Goal: Communication & Community: Answer question/provide support

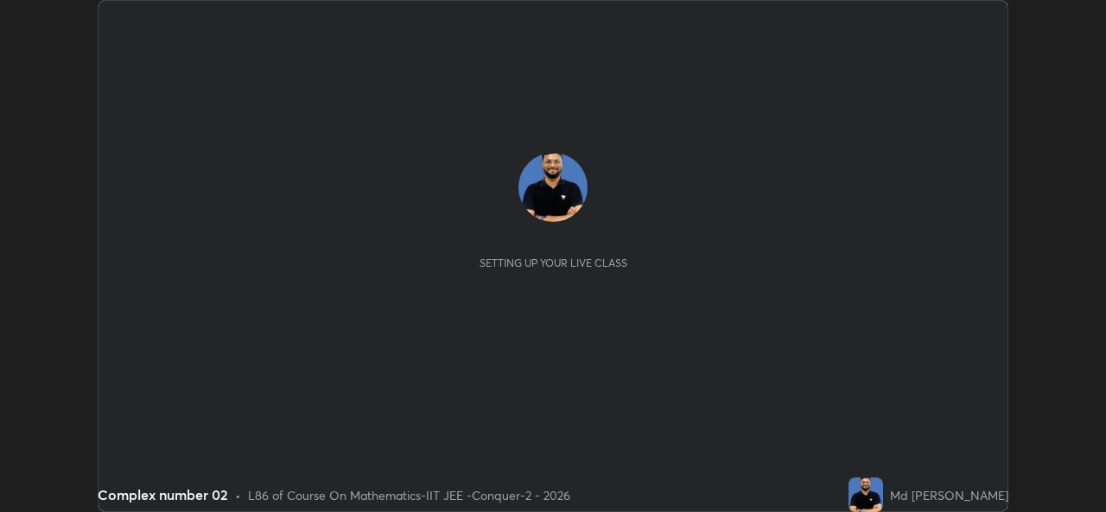
scroll to position [512, 1105]
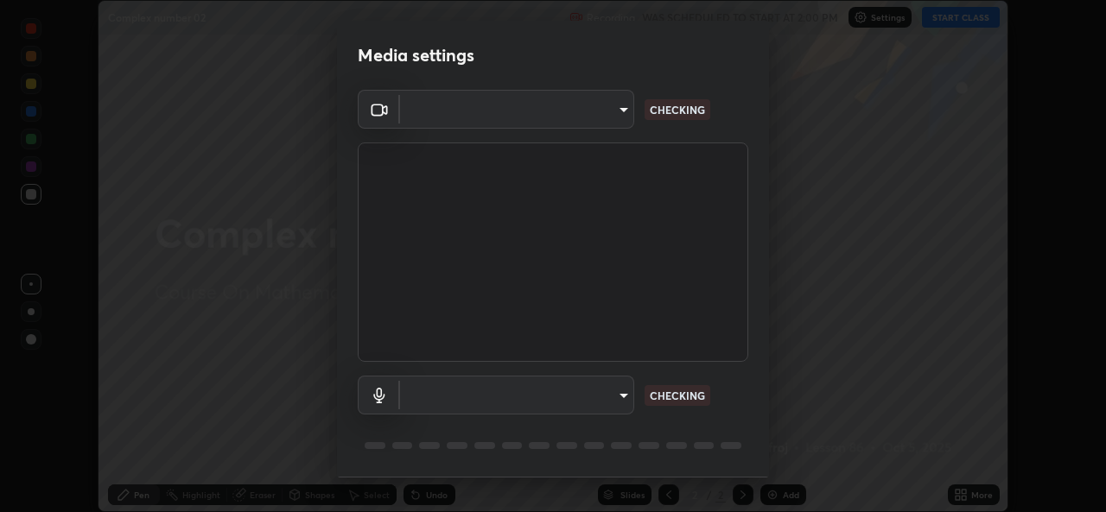
type input "162a4bef6d5de59660943d10e2777e2613c591b7fe343c7323db06c6e3c7e835"
type input "1d4febaa8ec43250a5abd803b4b9017d31c20cfa2482e27e93703920a67056a4"
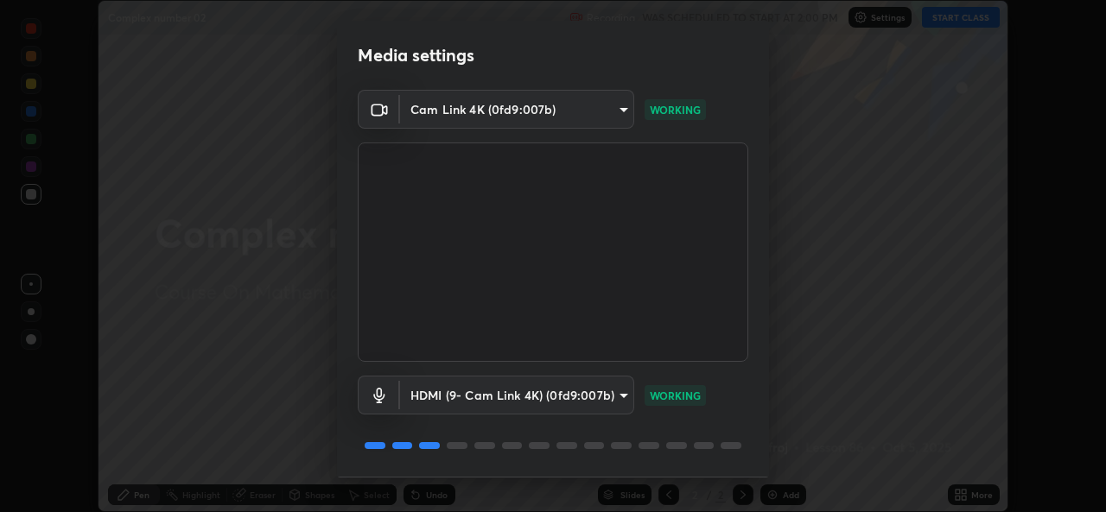
scroll to position [54, 0]
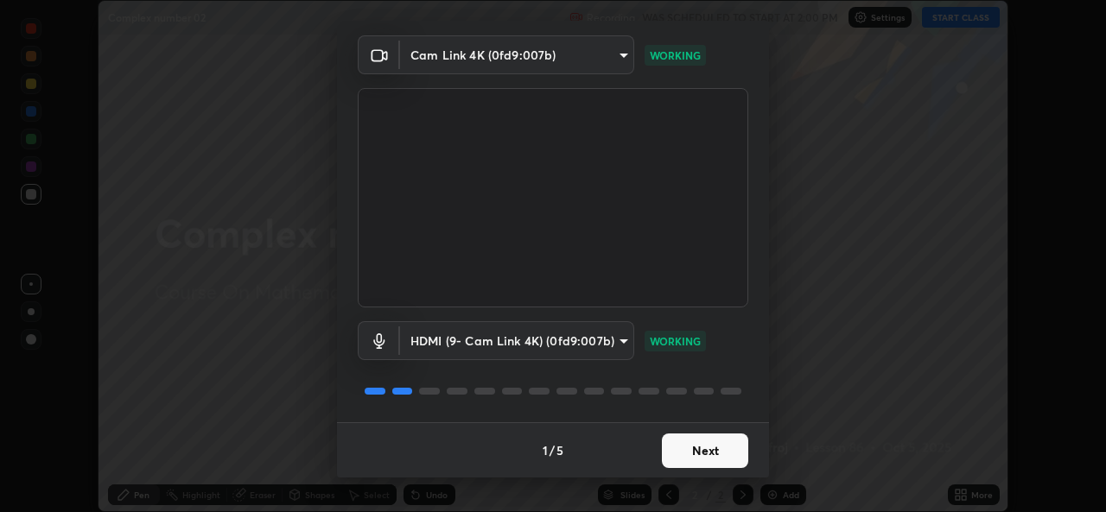
click at [700, 447] on button "Next" at bounding box center [705, 451] width 86 height 35
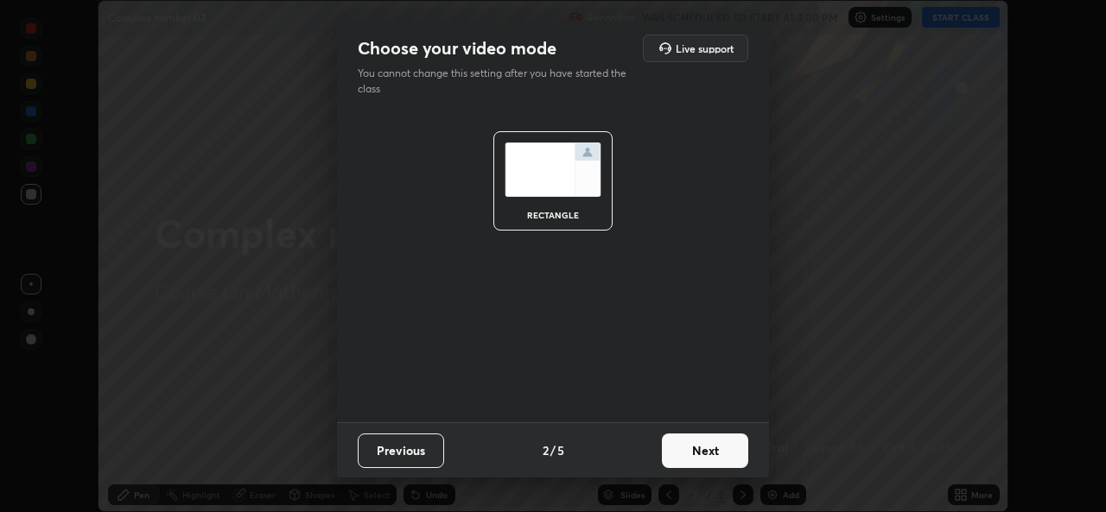
click at [699, 447] on button "Next" at bounding box center [705, 451] width 86 height 35
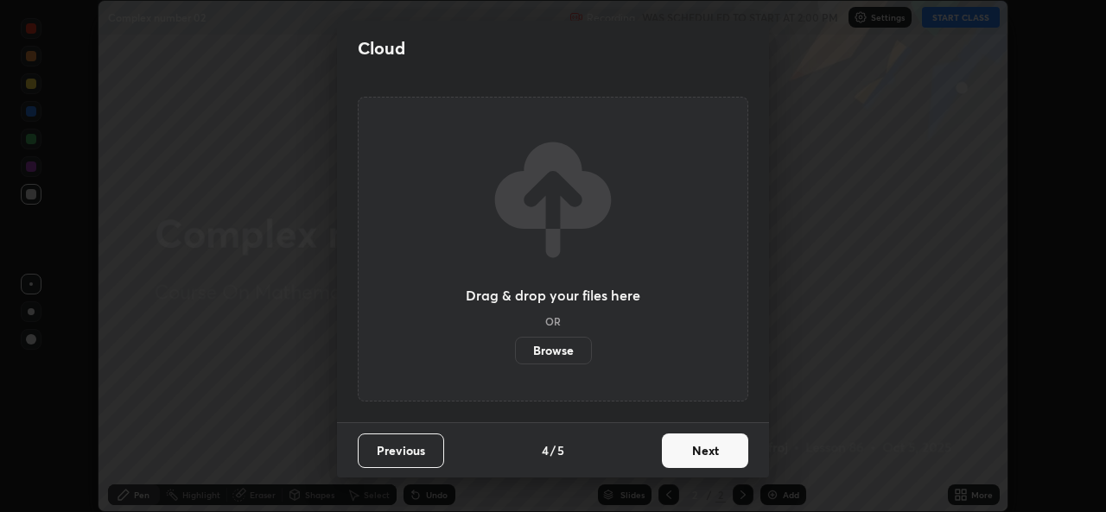
click at [716, 444] on button "Next" at bounding box center [705, 451] width 86 height 35
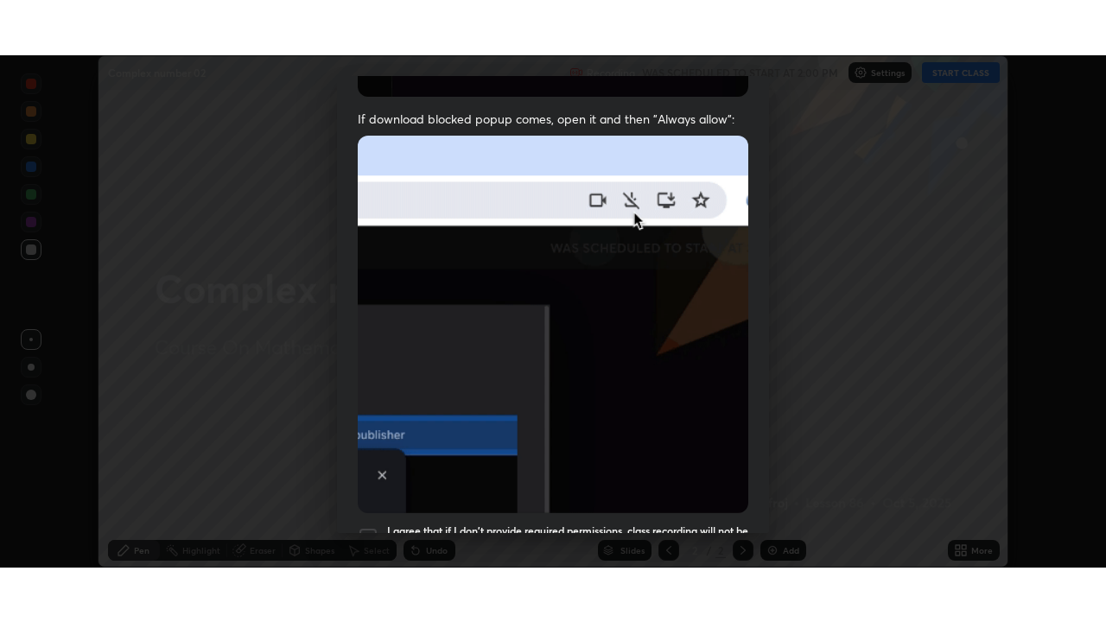
scroll to position [407, 0]
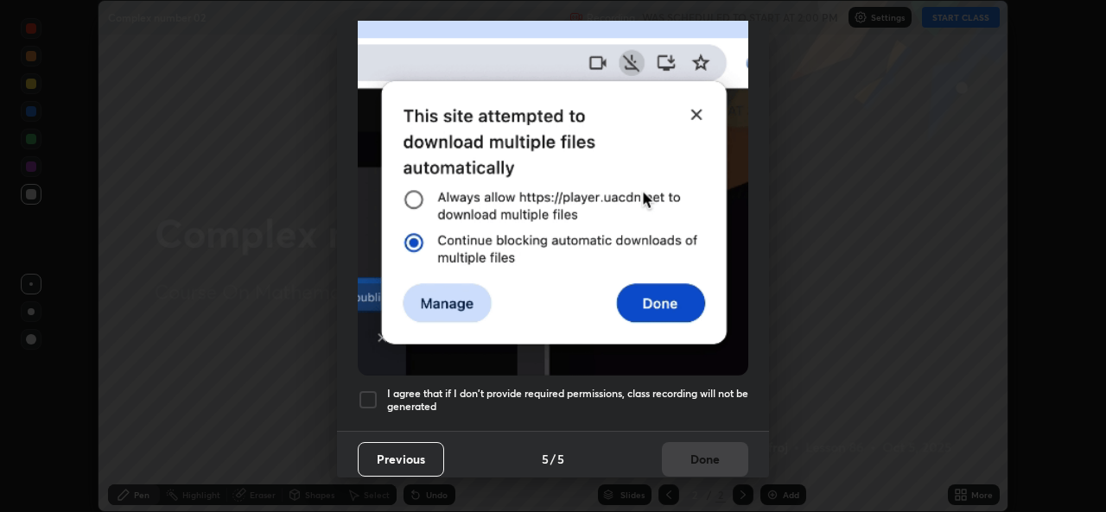
click at [364, 395] on div at bounding box center [368, 400] width 21 height 21
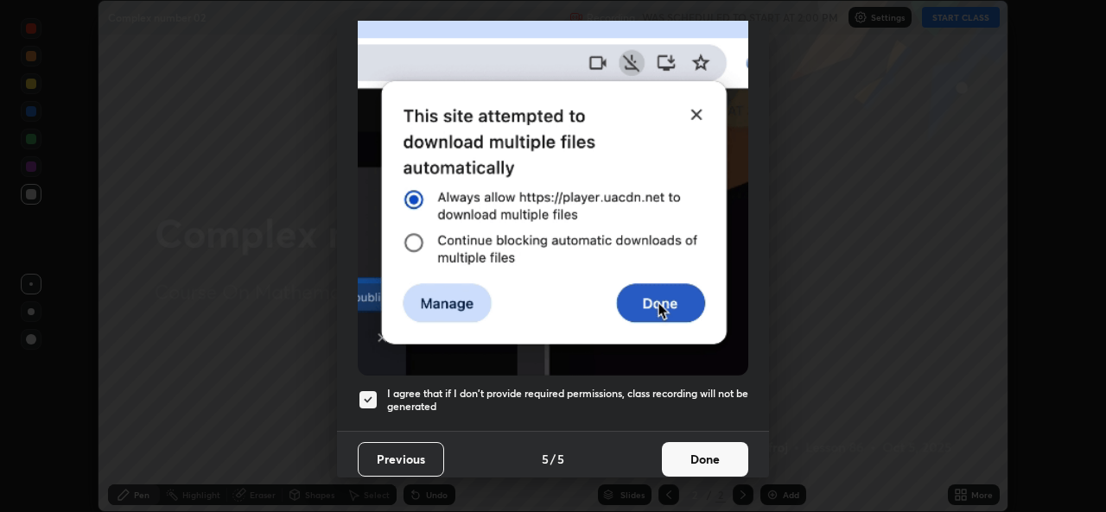
click at [703, 460] on button "Done" at bounding box center [705, 459] width 86 height 35
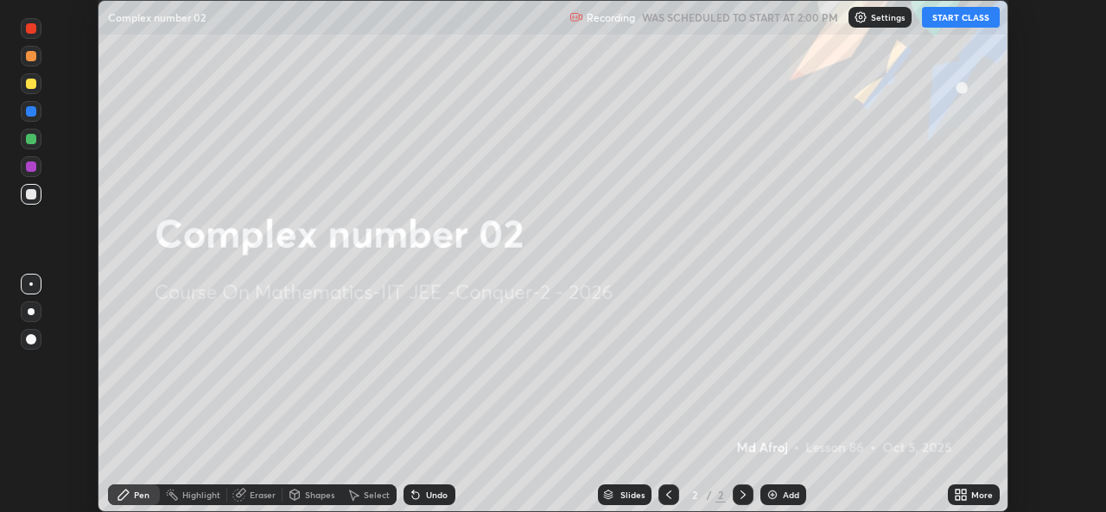
click at [948, 492] on div "More" at bounding box center [974, 495] width 52 height 21
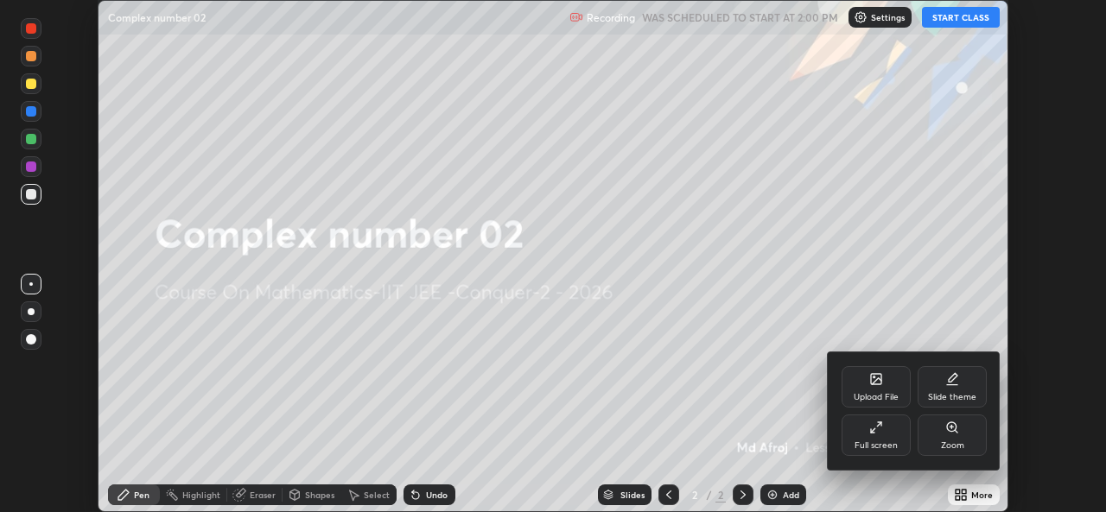
click at [863, 434] on div "Full screen" at bounding box center [875, 435] width 69 height 41
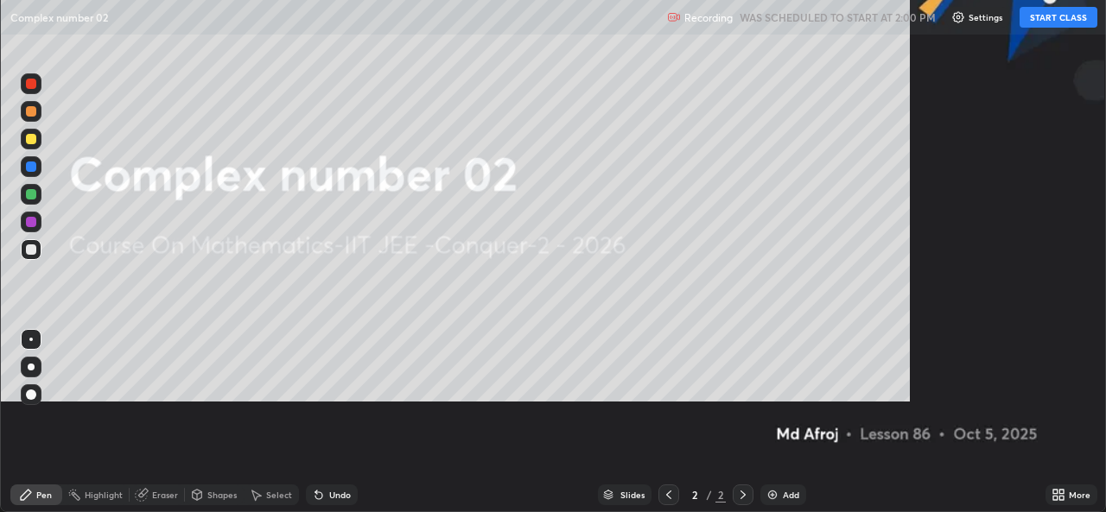
scroll to position [622, 1106]
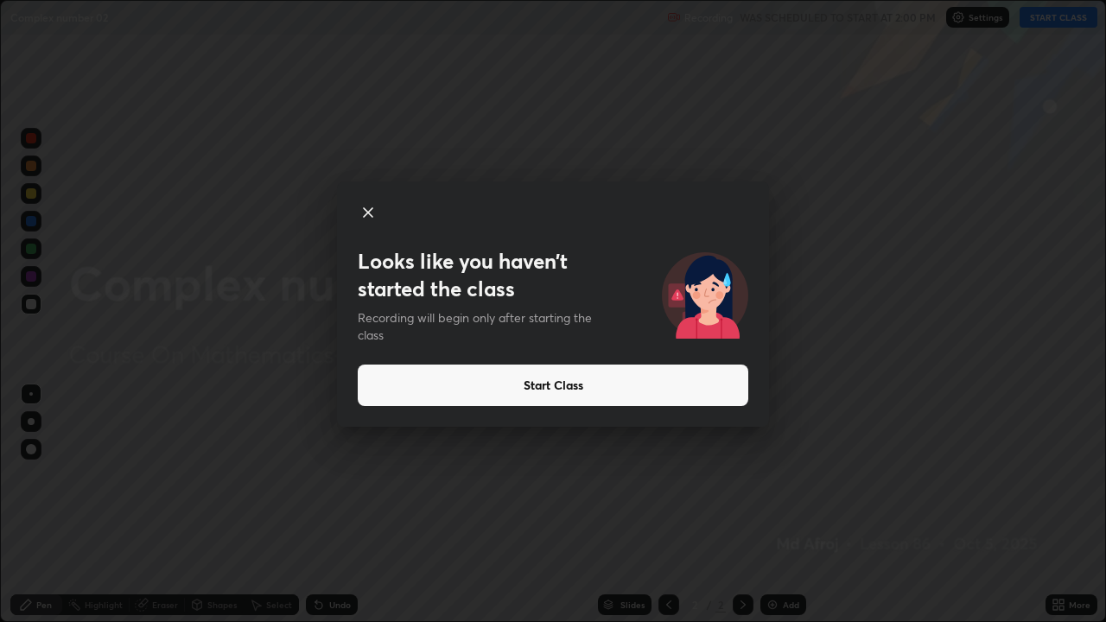
click at [614, 386] on button "Start Class" at bounding box center [553, 384] width 390 height 41
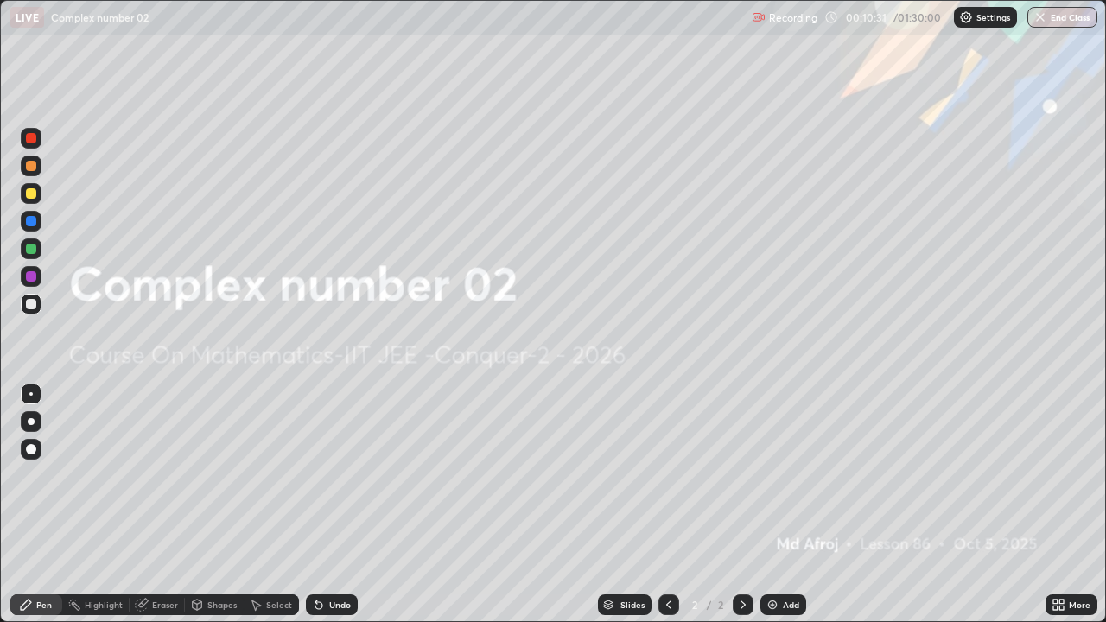
click at [789, 511] on div "Add" at bounding box center [791, 604] width 16 height 9
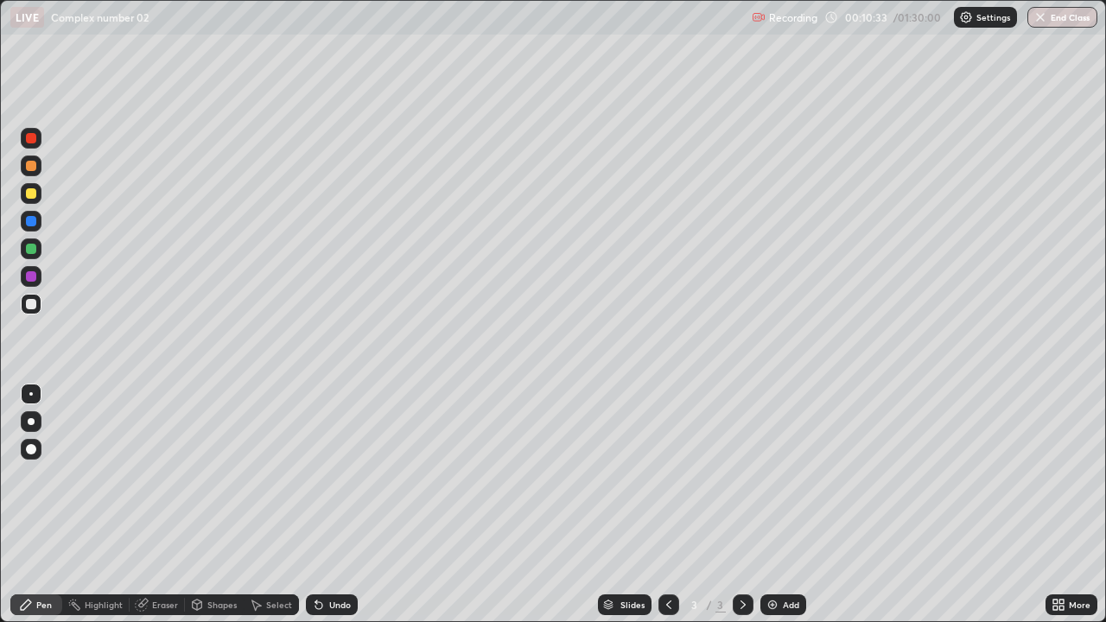
click at [31, 147] on div at bounding box center [31, 138] width 21 height 21
click at [30, 302] on div at bounding box center [31, 304] width 10 height 10
click at [783, 511] on div "Add" at bounding box center [791, 604] width 16 height 9
click at [30, 249] on div at bounding box center [31, 249] width 10 height 10
click at [668, 511] on icon at bounding box center [669, 605] width 14 height 14
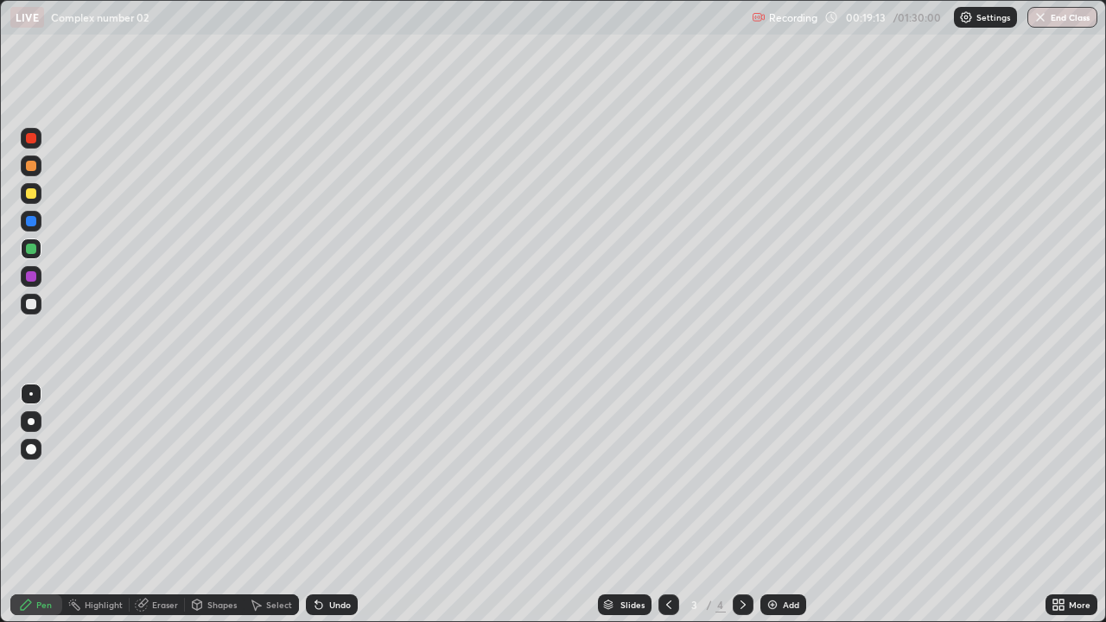
click at [741, 511] on icon at bounding box center [743, 605] width 14 height 14
click at [780, 511] on div "Add" at bounding box center [783, 604] width 46 height 21
click at [37, 200] on div at bounding box center [31, 193] width 21 height 21
click at [336, 511] on div "Undo" at bounding box center [340, 604] width 22 height 9
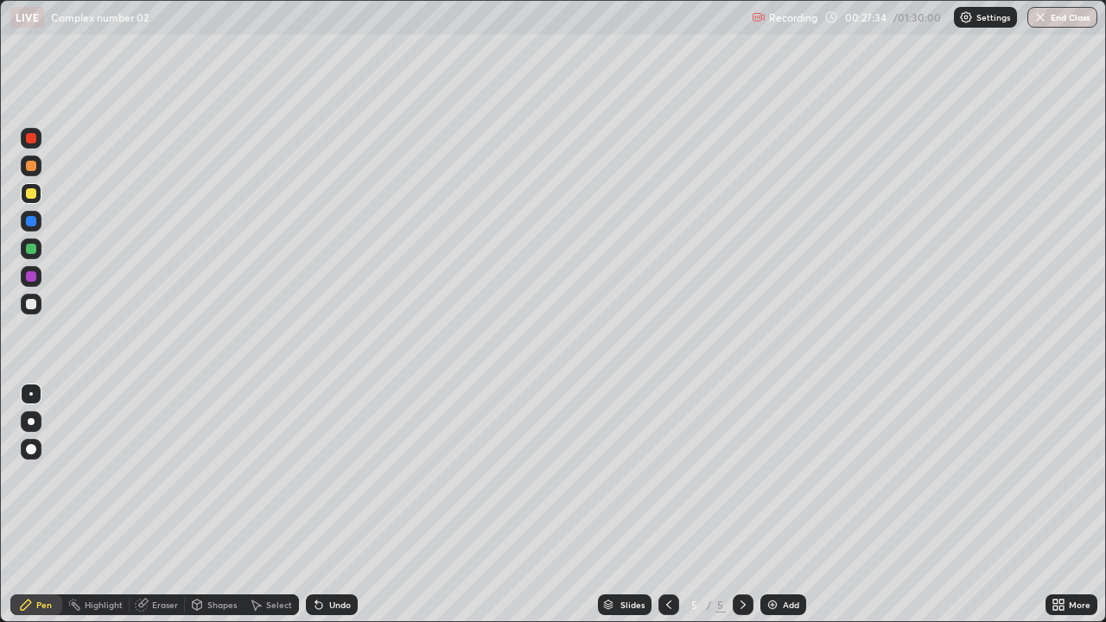
click at [329, 511] on div "Undo" at bounding box center [340, 604] width 22 height 9
click at [330, 511] on div "Undo" at bounding box center [340, 604] width 22 height 9
click at [331, 511] on div "Undo" at bounding box center [340, 604] width 22 height 9
click at [330, 511] on div "Undo" at bounding box center [340, 604] width 22 height 9
click at [778, 511] on div "Add" at bounding box center [783, 604] width 46 height 21
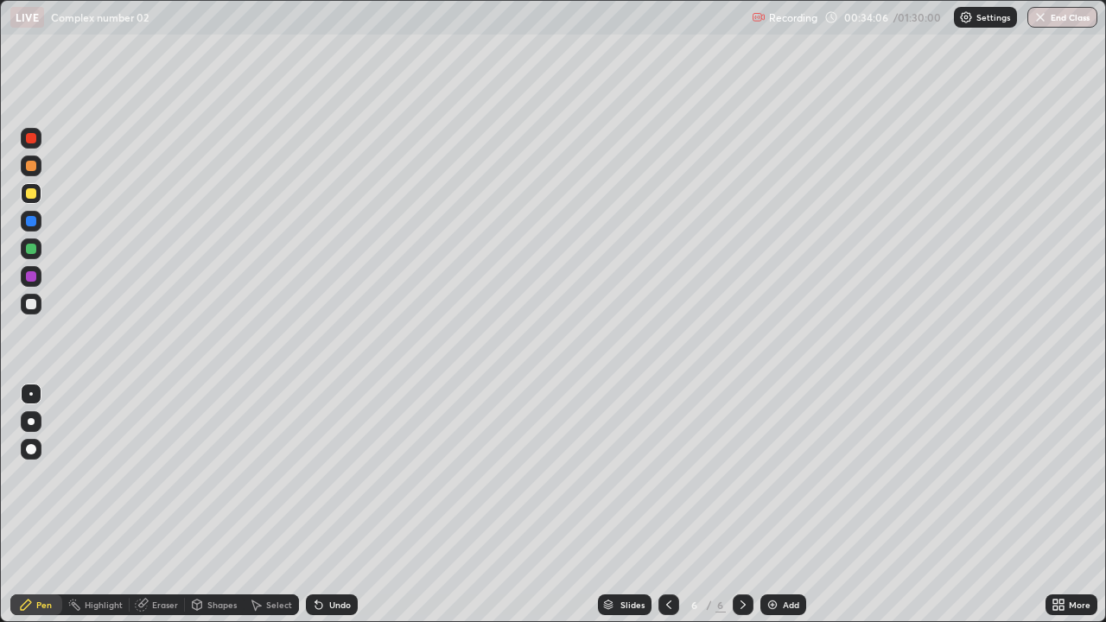
click at [323, 511] on icon at bounding box center [319, 605] width 14 height 14
click at [326, 511] on div "Undo" at bounding box center [332, 604] width 52 height 21
click at [333, 511] on div "Undo" at bounding box center [332, 604] width 52 height 21
click at [330, 511] on div "Undo" at bounding box center [340, 604] width 22 height 9
click at [333, 511] on div "Undo" at bounding box center [340, 604] width 22 height 9
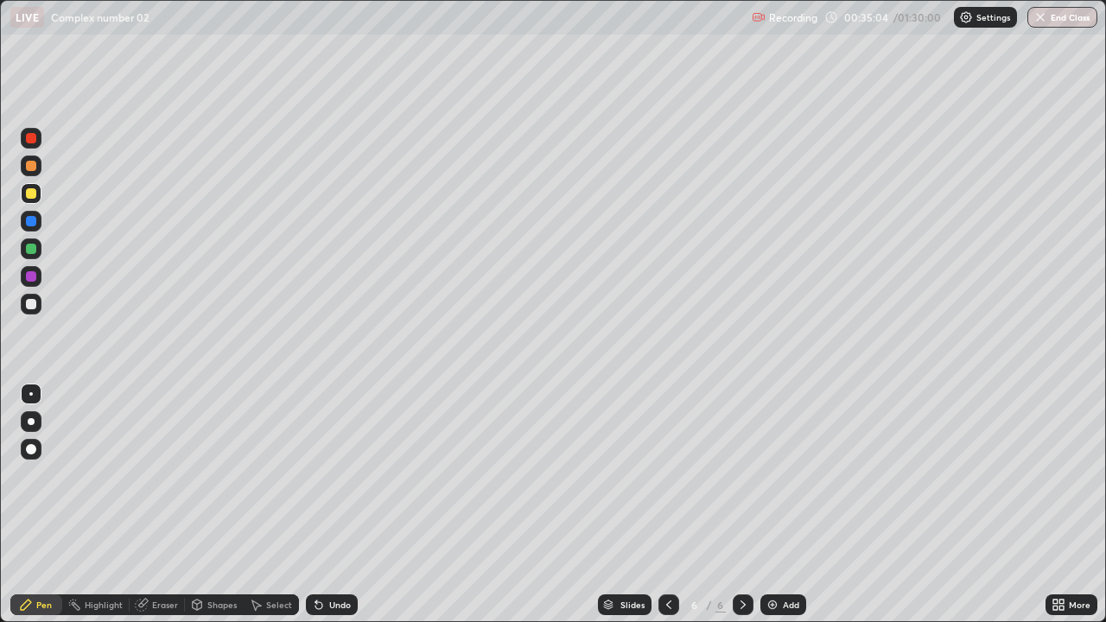
click at [333, 511] on div "Undo" at bounding box center [340, 604] width 22 height 9
click at [335, 511] on div "Undo" at bounding box center [340, 604] width 22 height 9
click at [779, 511] on div "Add" at bounding box center [783, 604] width 46 height 21
click at [32, 141] on div at bounding box center [31, 138] width 10 height 10
click at [335, 511] on div "Undo" at bounding box center [340, 604] width 22 height 9
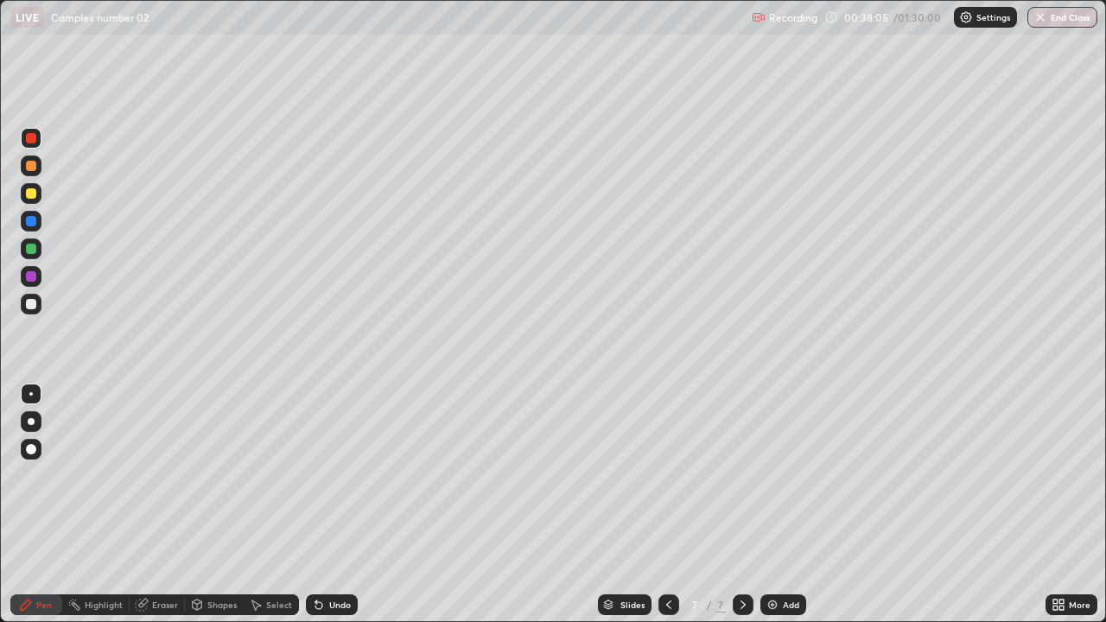
click at [333, 511] on div "Undo" at bounding box center [340, 604] width 22 height 9
click at [35, 301] on div at bounding box center [31, 304] width 10 height 10
click at [321, 511] on icon at bounding box center [319, 605] width 14 height 14
click at [319, 511] on icon at bounding box center [318, 605] width 7 height 7
click at [316, 511] on icon at bounding box center [318, 605] width 7 height 7
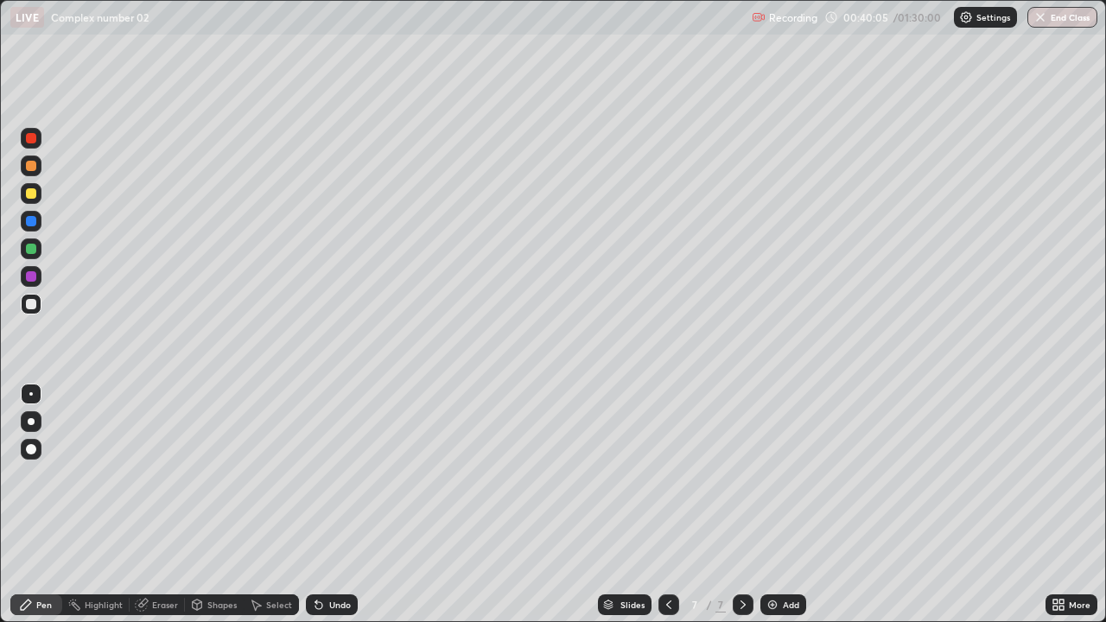
click at [35, 253] on div at bounding box center [31, 248] width 21 height 21
click at [783, 511] on div "Add" at bounding box center [791, 604] width 16 height 9
click at [29, 200] on div at bounding box center [31, 193] width 21 height 21
click at [144, 511] on icon at bounding box center [143, 603] width 10 height 9
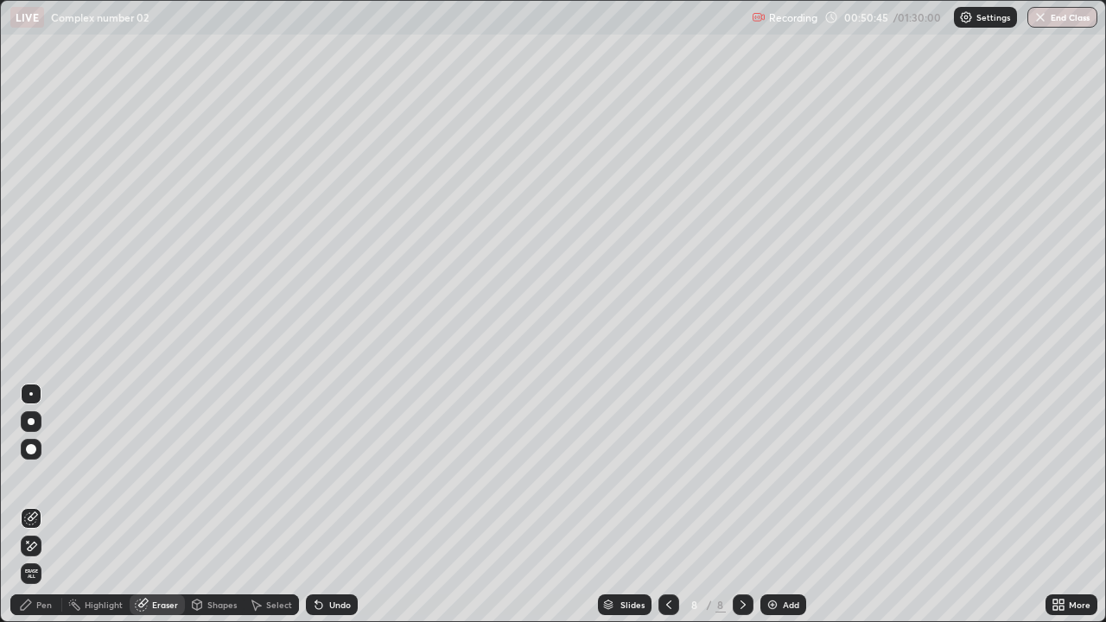
click at [34, 511] on div "Pen" at bounding box center [36, 604] width 52 height 21
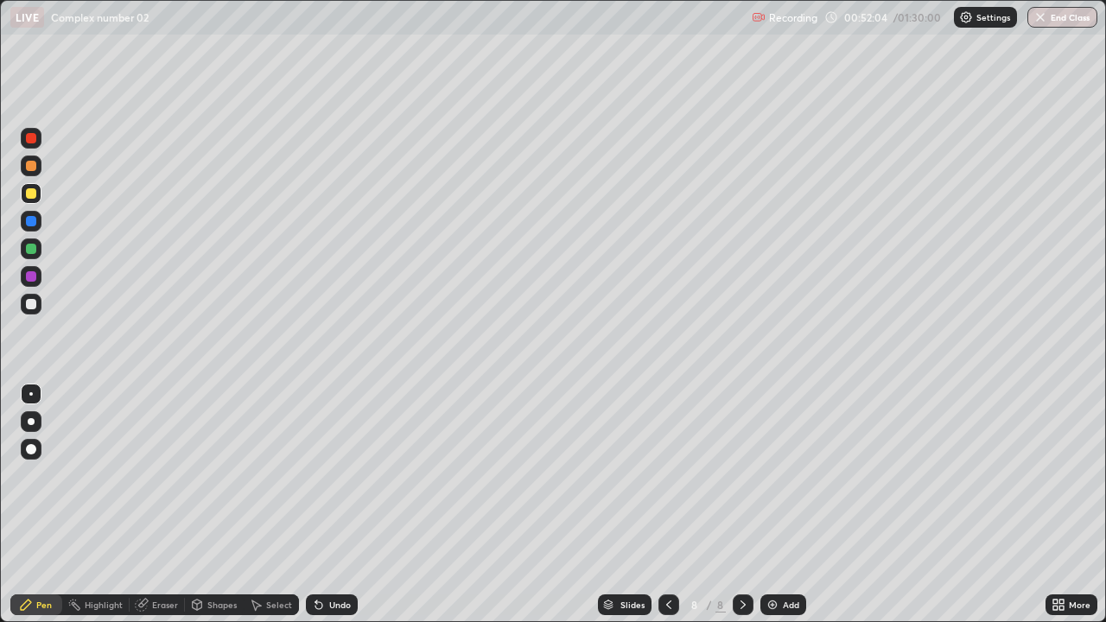
click at [784, 511] on div "Add" at bounding box center [791, 604] width 16 height 9
click at [666, 511] on div at bounding box center [668, 604] width 21 height 21
click at [738, 511] on icon at bounding box center [743, 605] width 14 height 14
click at [662, 511] on div at bounding box center [668, 604] width 21 height 21
click at [666, 511] on icon at bounding box center [669, 605] width 14 height 14
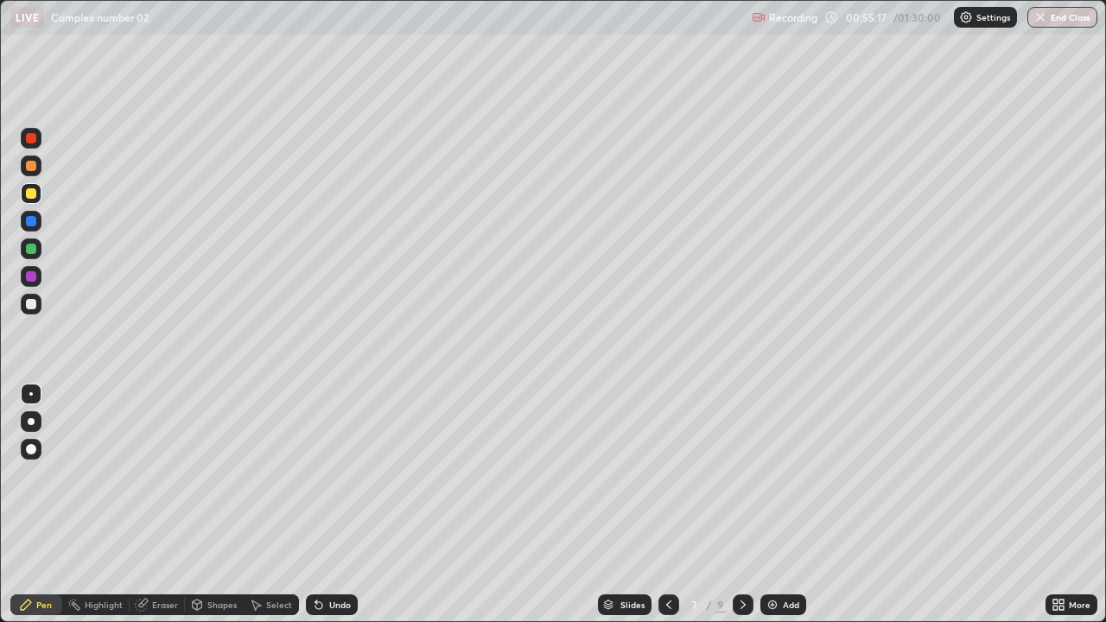
click at [667, 511] on icon at bounding box center [669, 605] width 14 height 14
click at [662, 511] on icon at bounding box center [669, 605] width 14 height 14
click at [658, 511] on div at bounding box center [668, 604] width 21 height 21
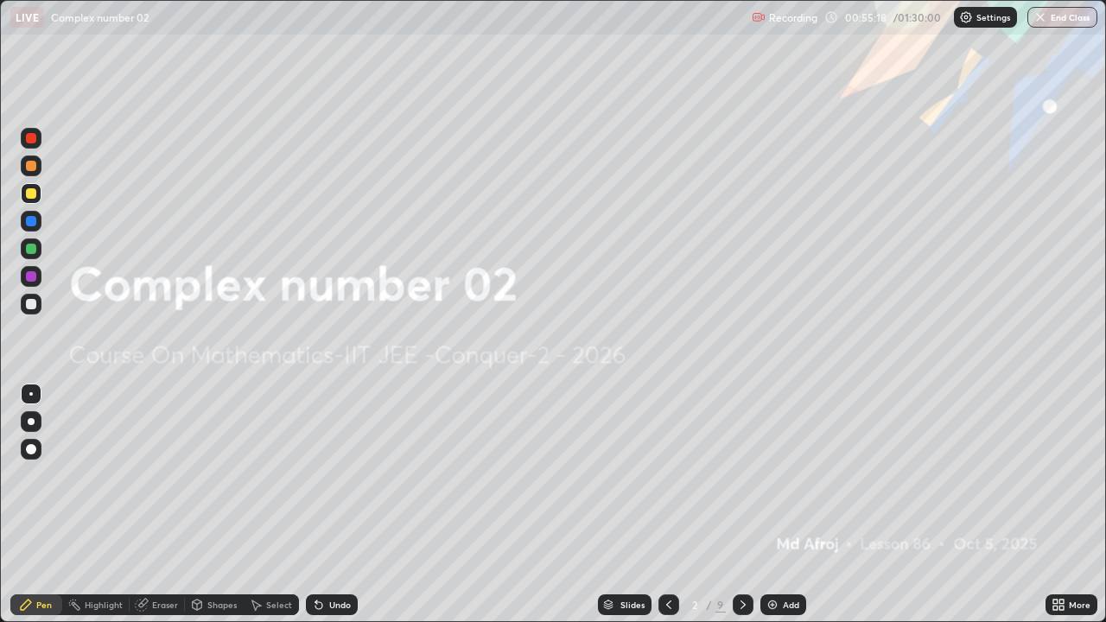
click at [658, 511] on div at bounding box center [668, 604] width 21 height 21
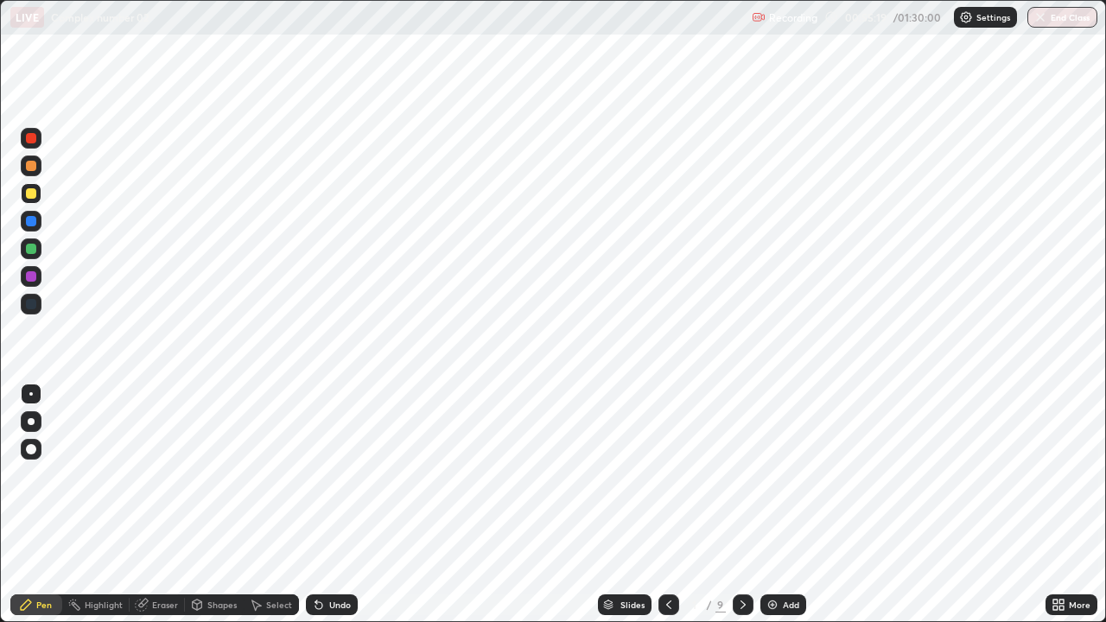
click at [741, 511] on div at bounding box center [742, 604] width 21 height 21
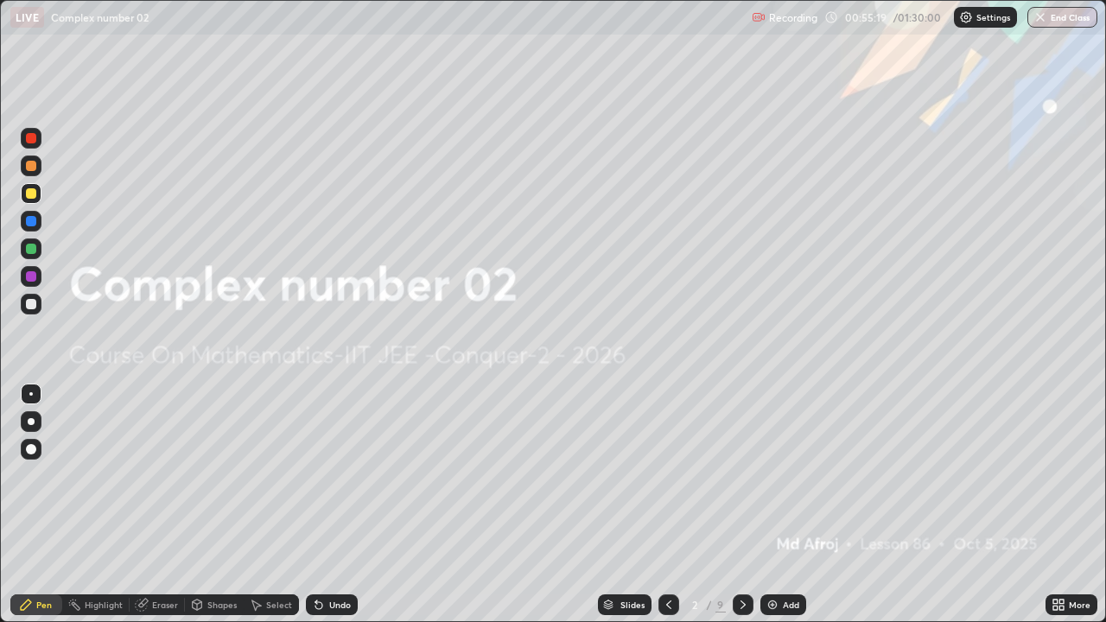
click at [743, 511] on icon at bounding box center [743, 605] width 14 height 14
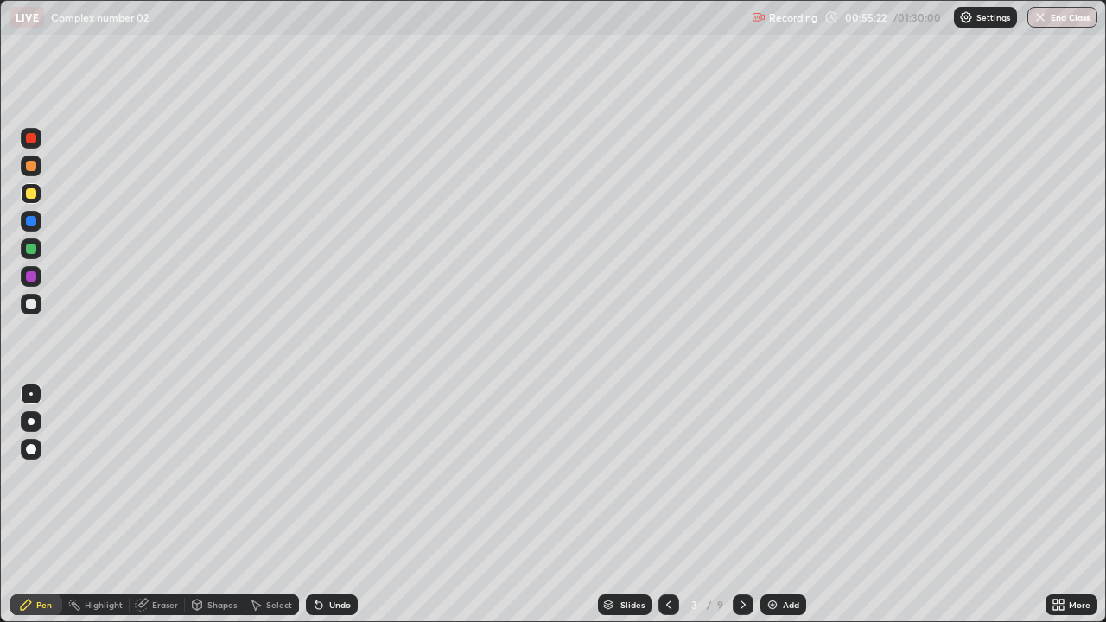
click at [31, 144] on div at bounding box center [31, 138] width 21 height 21
click at [733, 511] on div at bounding box center [742, 604] width 21 height 21
click at [740, 511] on icon at bounding box center [743, 605] width 14 height 14
click at [741, 511] on icon at bounding box center [743, 605] width 14 height 14
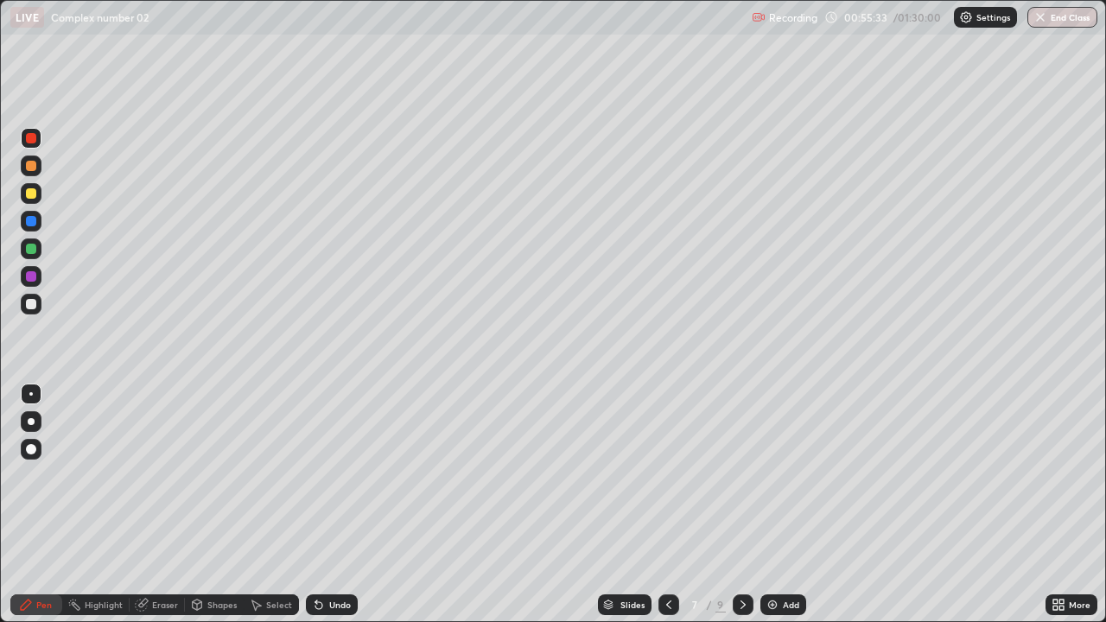
click at [741, 511] on icon at bounding box center [743, 605] width 14 height 14
click at [791, 511] on div "Add" at bounding box center [783, 604] width 46 height 21
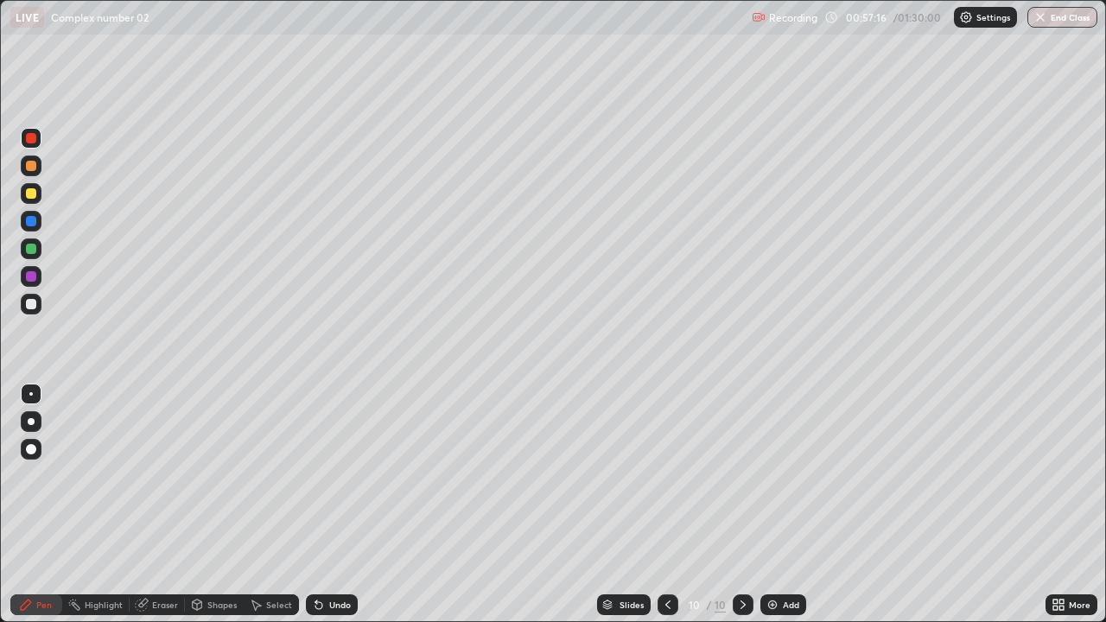
click at [324, 511] on div "Undo" at bounding box center [332, 604] width 52 height 21
click at [39, 302] on div at bounding box center [31, 304] width 21 height 21
click at [31, 249] on div at bounding box center [31, 249] width 10 height 10
click at [777, 511] on img at bounding box center [772, 605] width 14 height 14
click at [32, 307] on div at bounding box center [31, 304] width 10 height 10
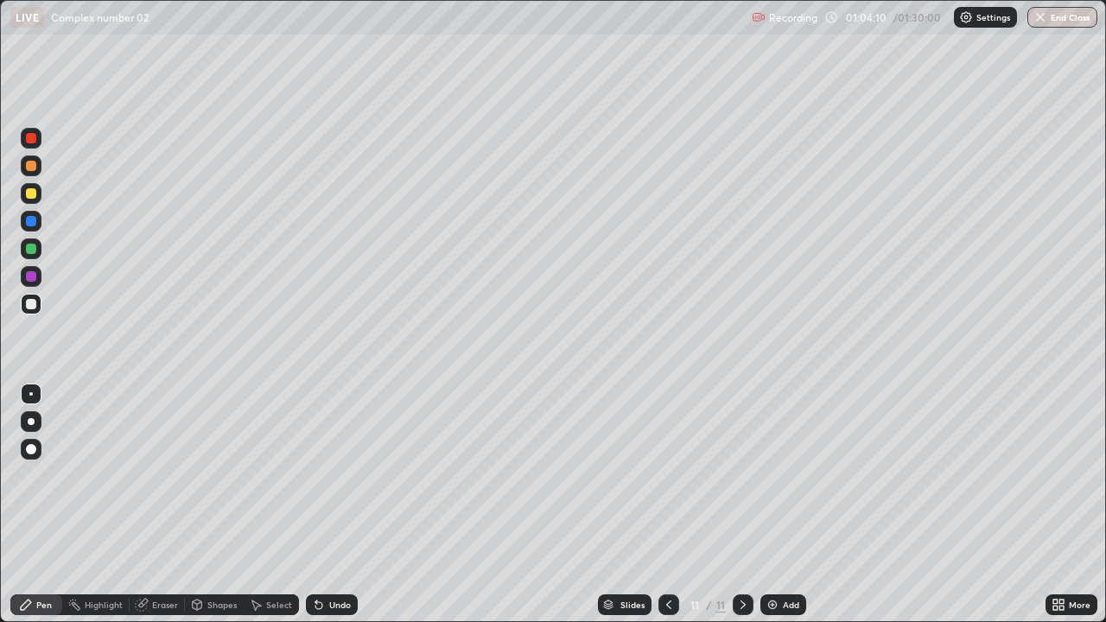
click at [322, 511] on icon at bounding box center [319, 605] width 14 height 14
click at [145, 511] on icon at bounding box center [143, 603] width 10 height 9
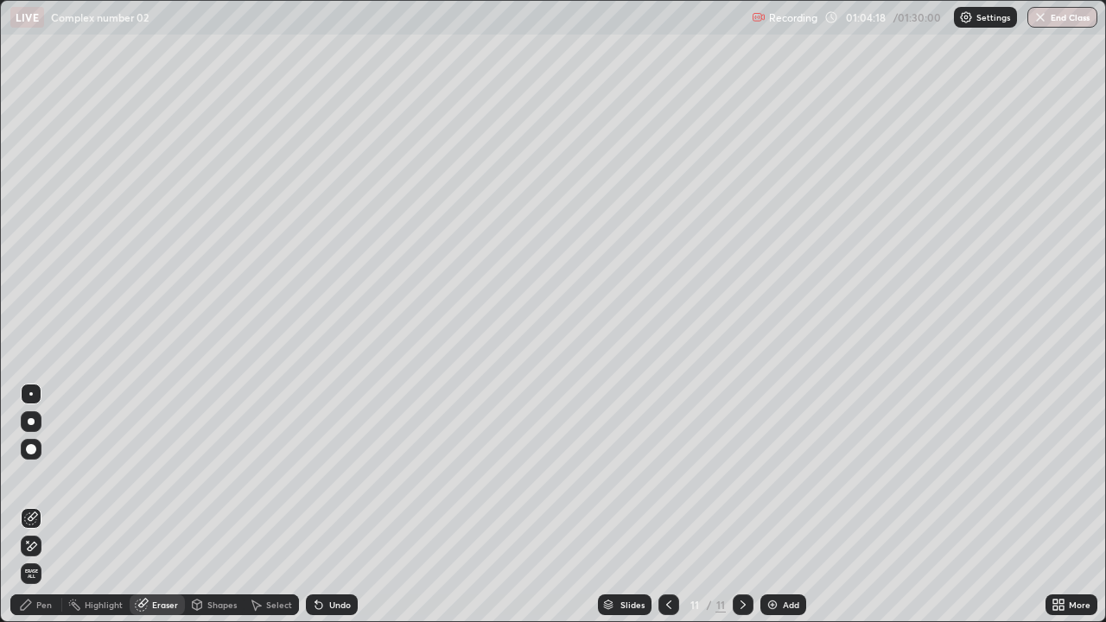
click at [38, 511] on div "Pen" at bounding box center [44, 604] width 16 height 9
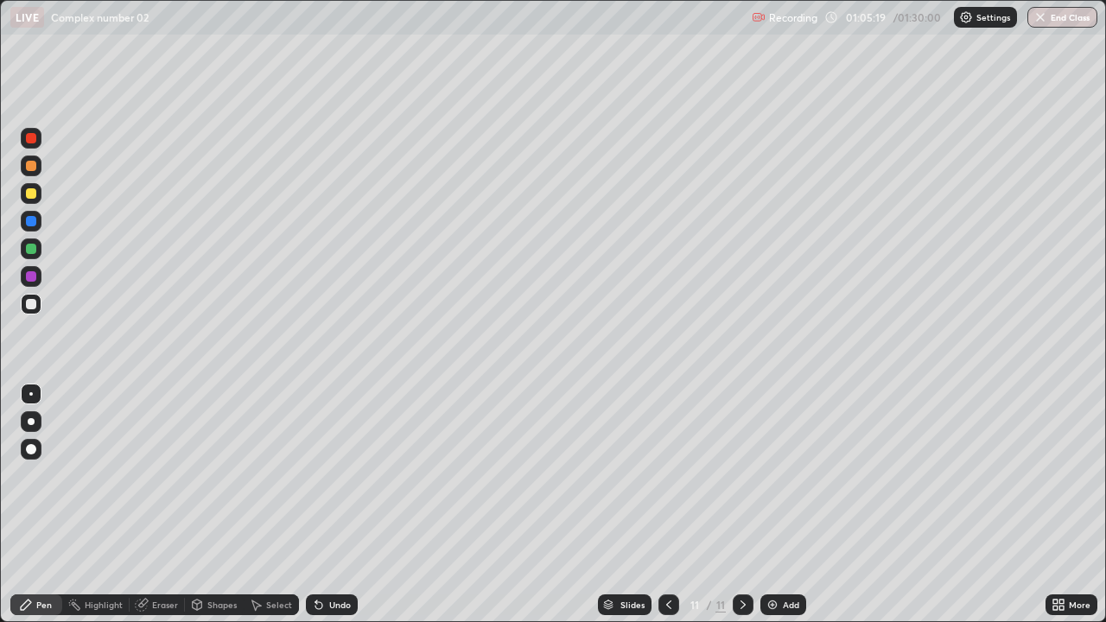
click at [144, 511] on icon at bounding box center [143, 603] width 10 height 9
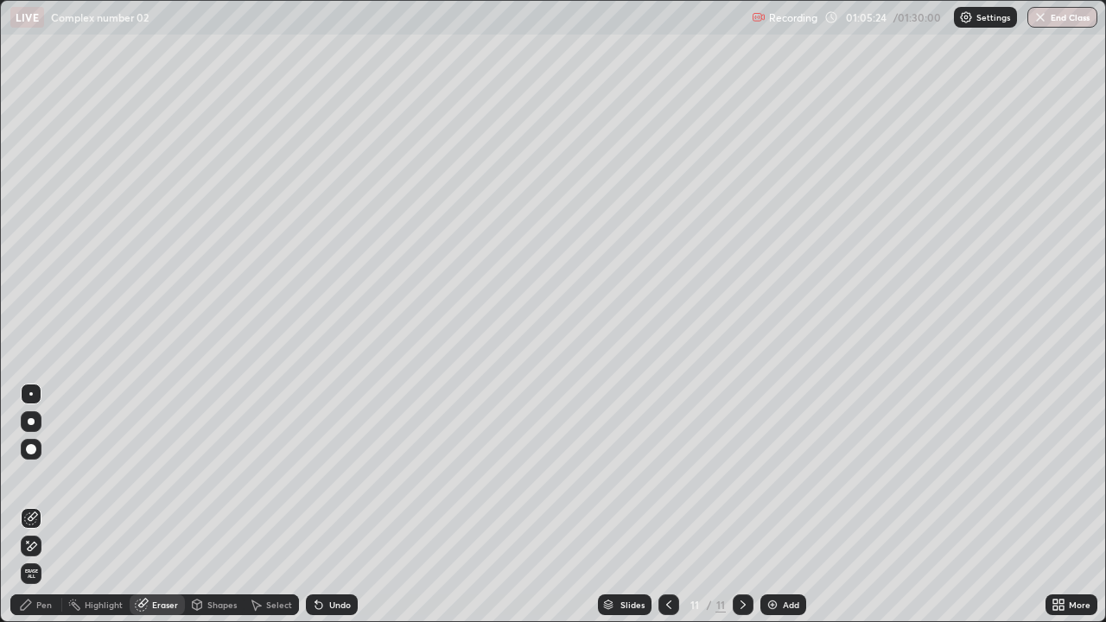
click at [31, 511] on icon at bounding box center [26, 605] width 14 height 14
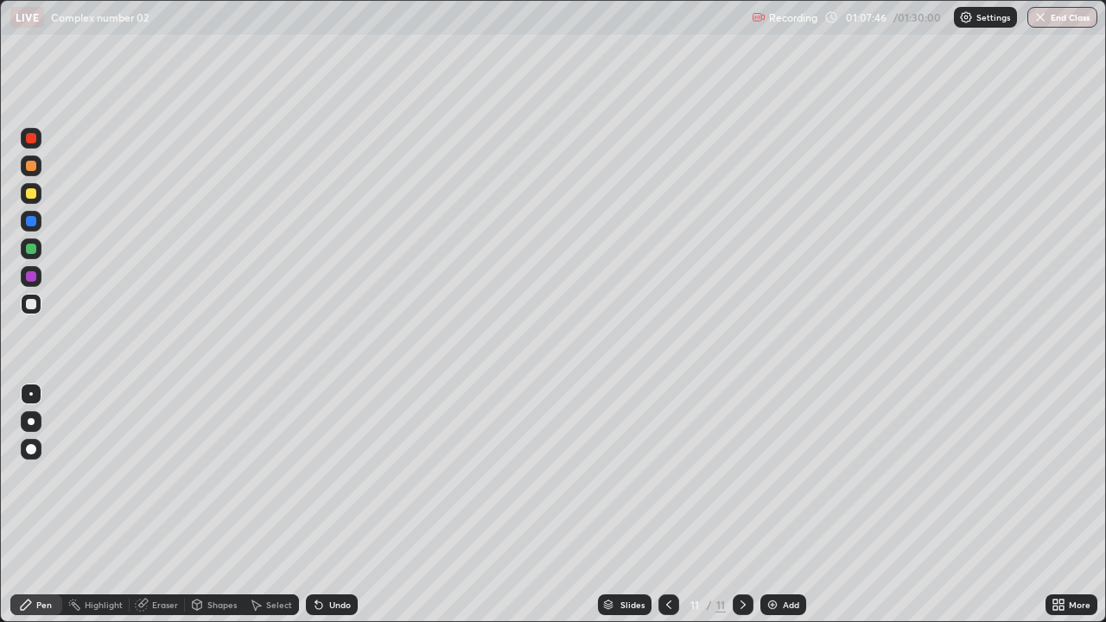
click at [776, 511] on img at bounding box center [772, 605] width 14 height 14
click at [33, 194] on div at bounding box center [31, 193] width 10 height 10
click at [336, 511] on div "Undo" at bounding box center [340, 604] width 22 height 9
click at [664, 511] on icon at bounding box center [669, 605] width 14 height 14
click at [785, 511] on div "Add" at bounding box center [791, 604] width 16 height 9
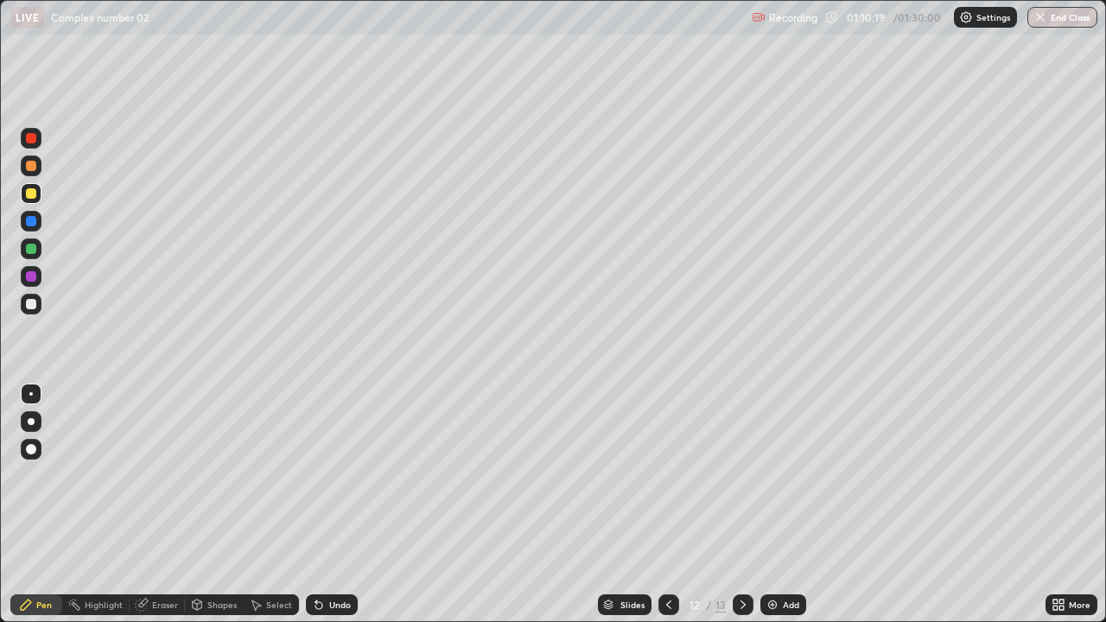
click at [742, 511] on icon at bounding box center [743, 605] width 14 height 14
click at [667, 511] on icon at bounding box center [669, 605] width 14 height 14
click at [664, 511] on icon at bounding box center [669, 605] width 14 height 14
click at [667, 511] on icon at bounding box center [669, 605] width 14 height 14
click at [741, 511] on icon at bounding box center [743, 605] width 14 height 14
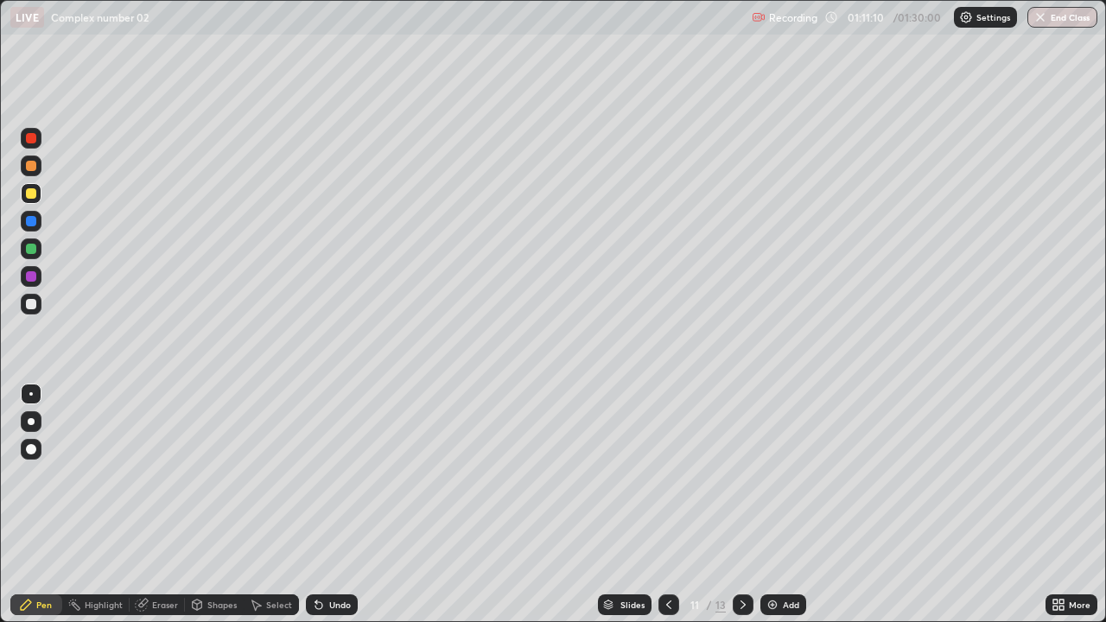
click at [667, 511] on icon at bounding box center [669, 605] width 14 height 14
click at [741, 511] on icon at bounding box center [743, 605] width 14 height 14
click at [736, 511] on icon at bounding box center [743, 605] width 14 height 14
click at [32, 249] on div at bounding box center [31, 249] width 10 height 10
click at [152, 511] on div "Eraser" at bounding box center [165, 604] width 26 height 9
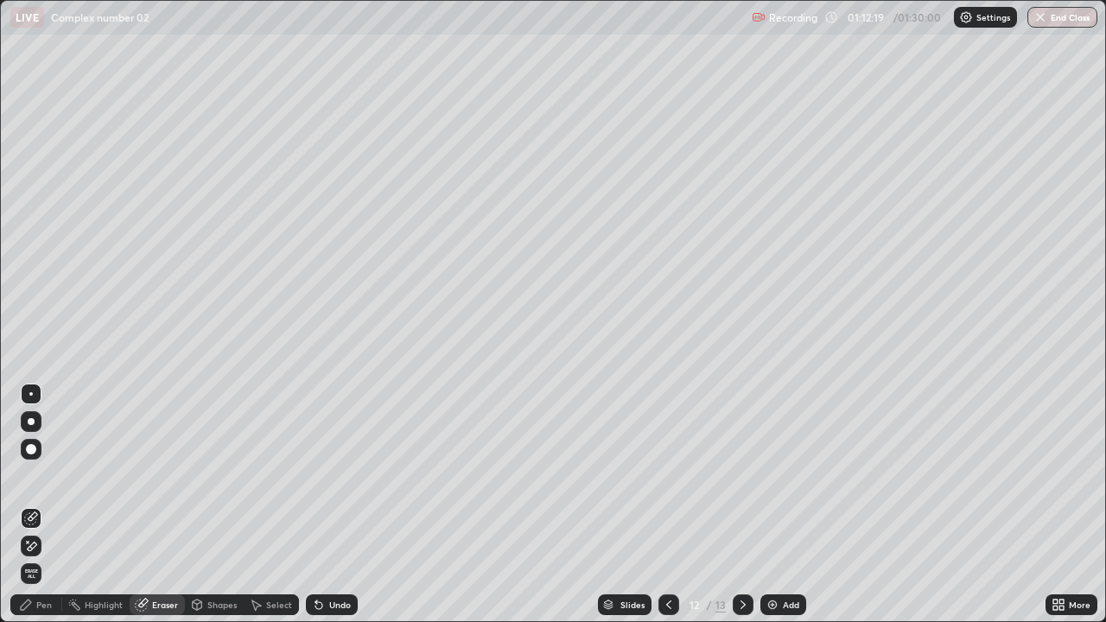
click at [27, 511] on icon at bounding box center [26, 604] width 10 height 10
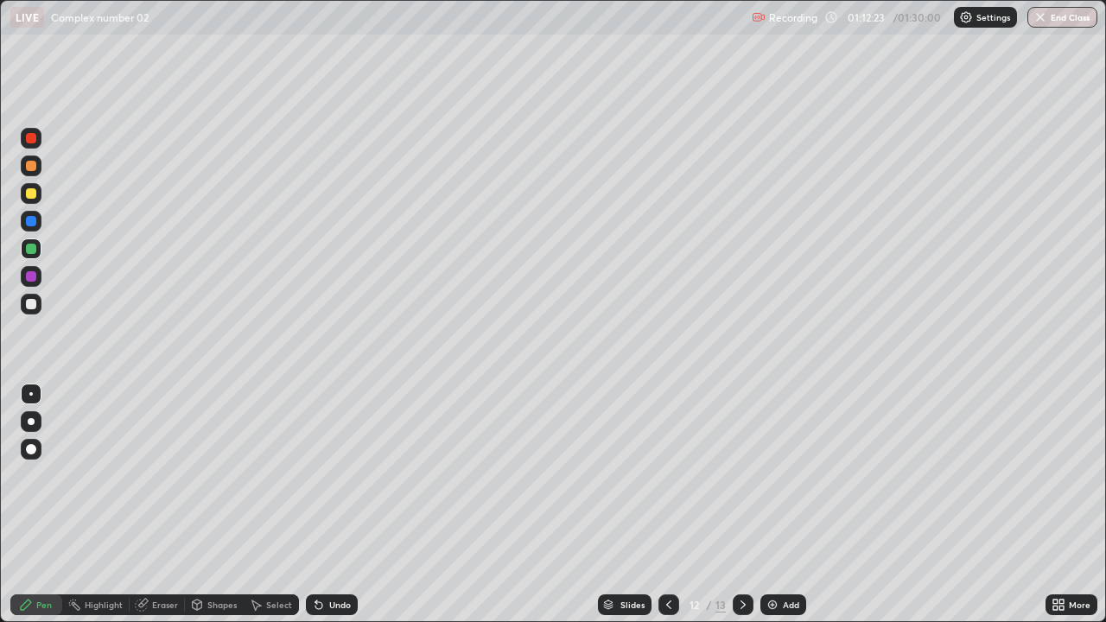
click at [332, 511] on div "Undo" at bounding box center [340, 604] width 22 height 9
click at [330, 511] on div "Undo" at bounding box center [340, 604] width 22 height 9
click at [674, 511] on div at bounding box center [668, 604] width 21 height 21
click at [742, 511] on icon at bounding box center [743, 605] width 14 height 14
click at [739, 511] on icon at bounding box center [743, 605] width 14 height 14
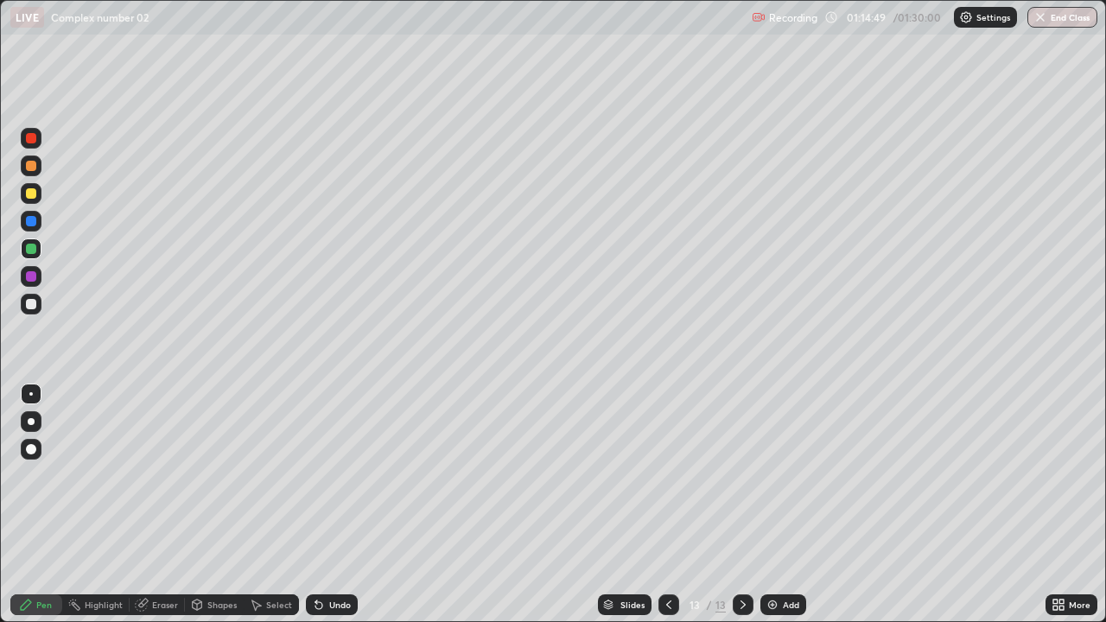
click at [667, 511] on icon at bounding box center [669, 605] width 14 height 14
click at [741, 511] on icon at bounding box center [743, 605] width 14 height 14
click at [667, 511] on icon at bounding box center [669, 605] width 14 height 14
click at [329, 511] on div "Undo" at bounding box center [340, 604] width 22 height 9
click at [741, 511] on icon at bounding box center [743, 605] width 14 height 14
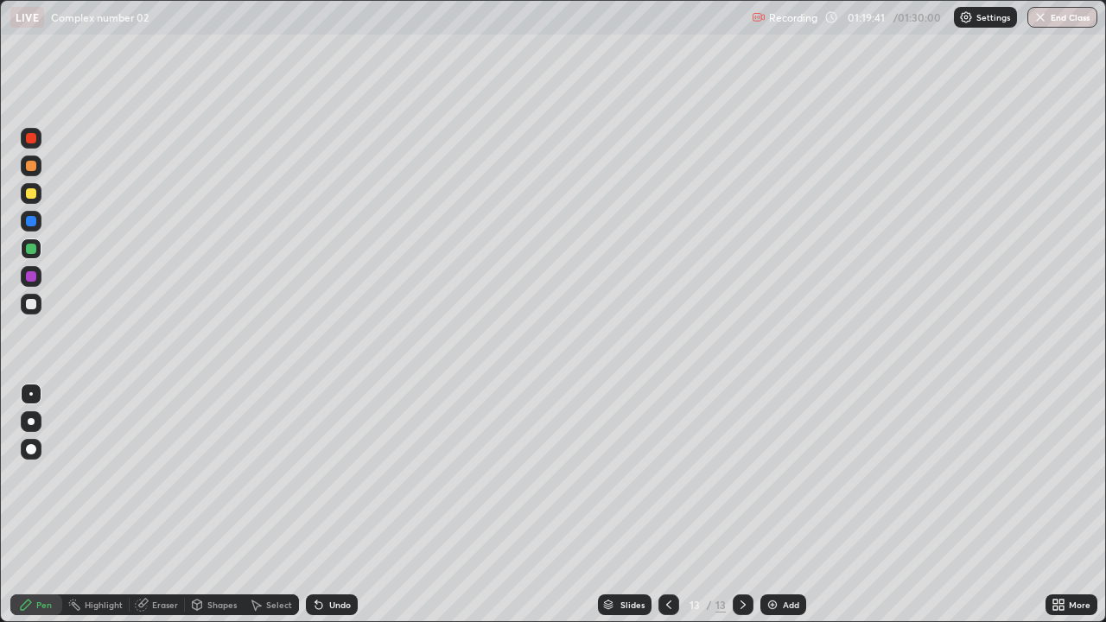
click at [783, 511] on div "Add" at bounding box center [791, 604] width 16 height 9
click at [31, 191] on div at bounding box center [31, 193] width 10 height 10
click at [326, 511] on div "Undo" at bounding box center [332, 604] width 52 height 21
click at [323, 511] on div "Undo" at bounding box center [332, 604] width 52 height 21
click at [326, 511] on div "Undo" at bounding box center [332, 604] width 52 height 21
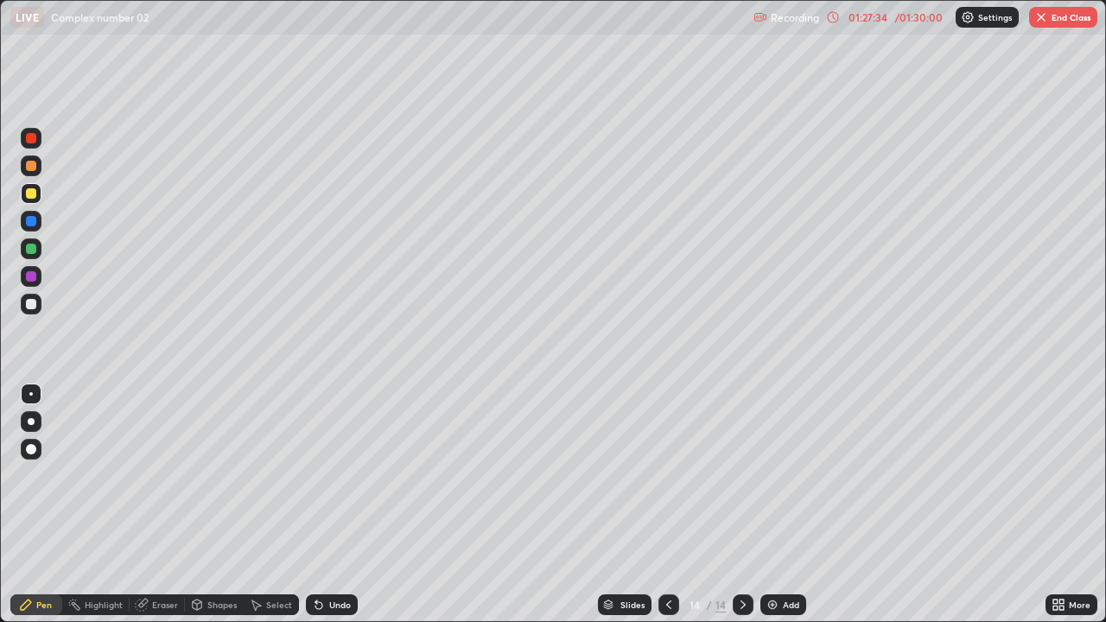
click at [775, 511] on img at bounding box center [772, 605] width 14 height 14
click at [674, 511] on div at bounding box center [668, 604] width 21 height 21
click at [743, 511] on icon at bounding box center [743, 605] width 14 height 14
click at [325, 511] on div "Undo" at bounding box center [332, 604] width 52 height 21
click at [667, 511] on icon at bounding box center [669, 605] width 14 height 14
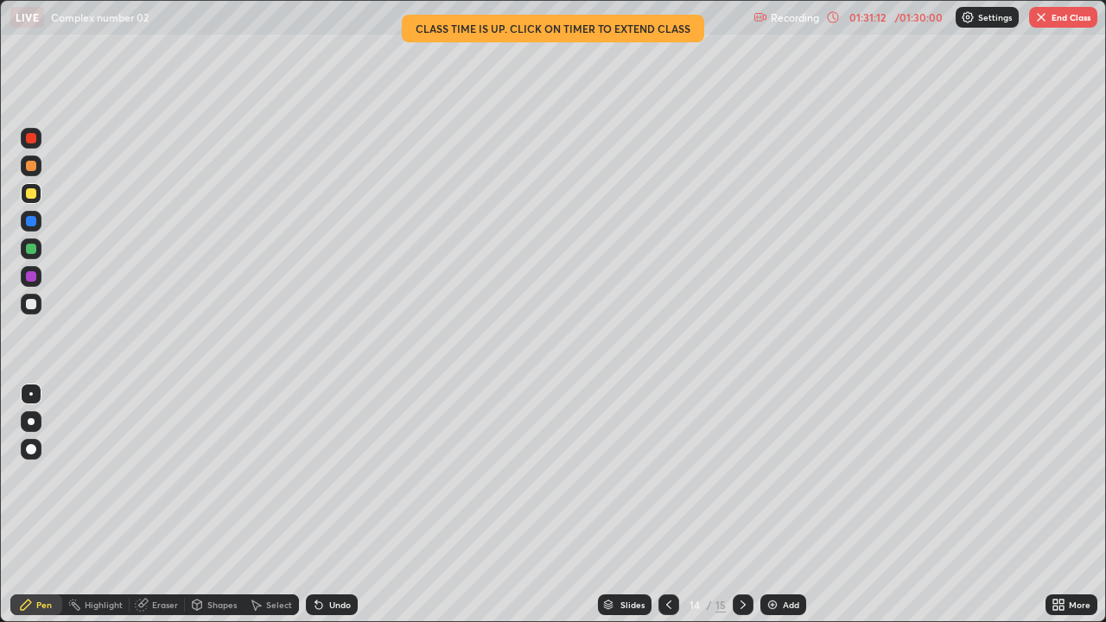
click at [741, 511] on icon at bounding box center [743, 605] width 14 height 14
click at [864, 19] on div "01:33:02" at bounding box center [867, 17] width 48 height 10
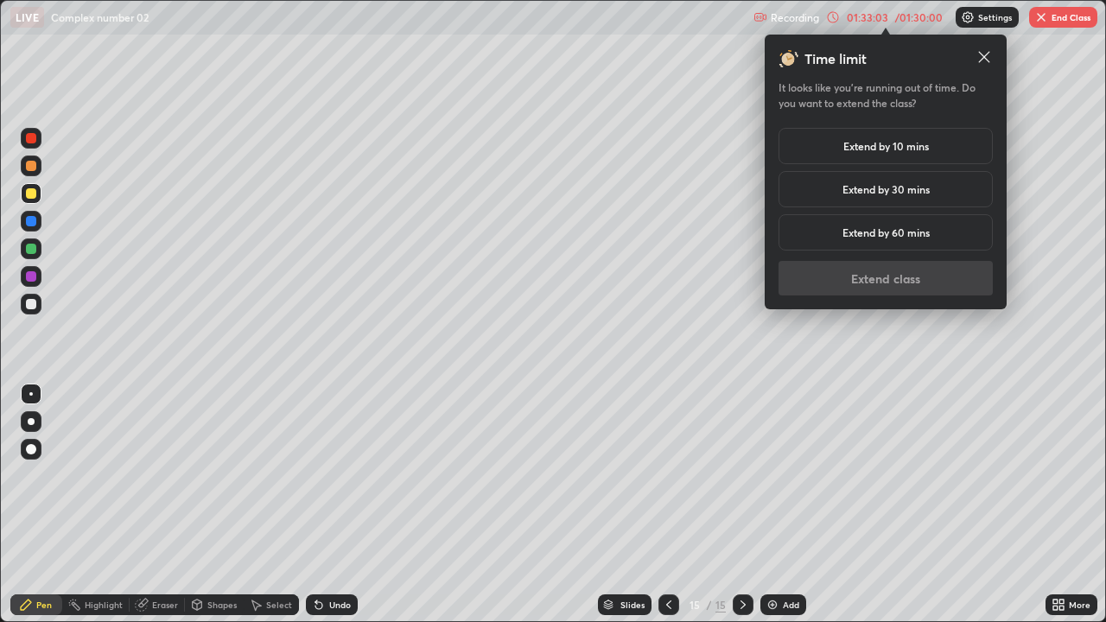
click at [943, 149] on div "Extend by 10 mins" at bounding box center [885, 146] width 214 height 36
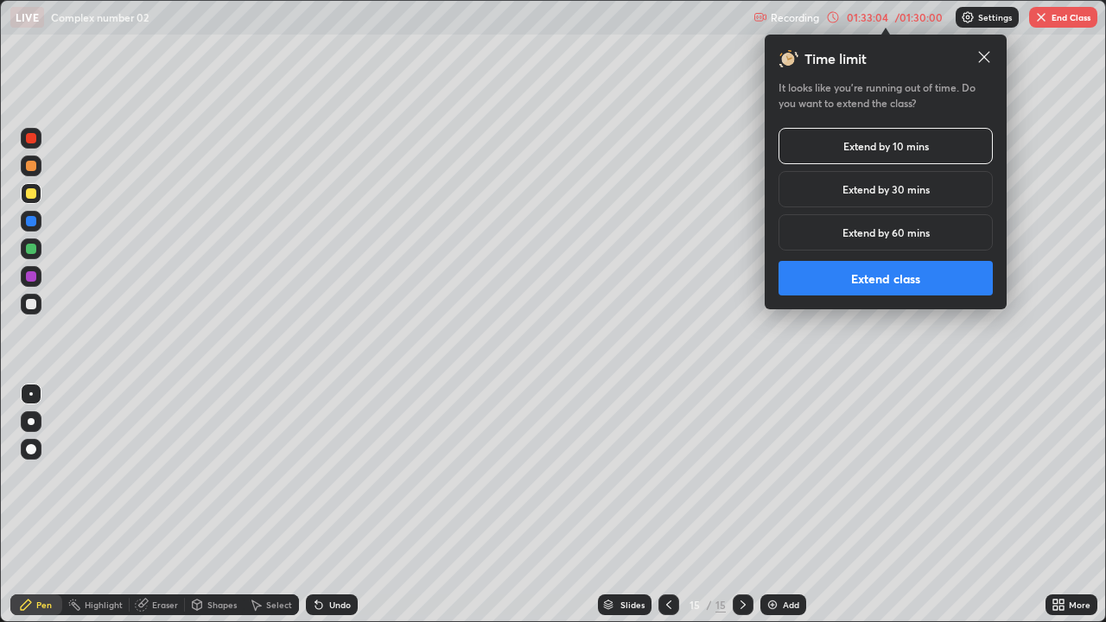
click at [907, 275] on button "Extend class" at bounding box center [885, 278] width 214 height 35
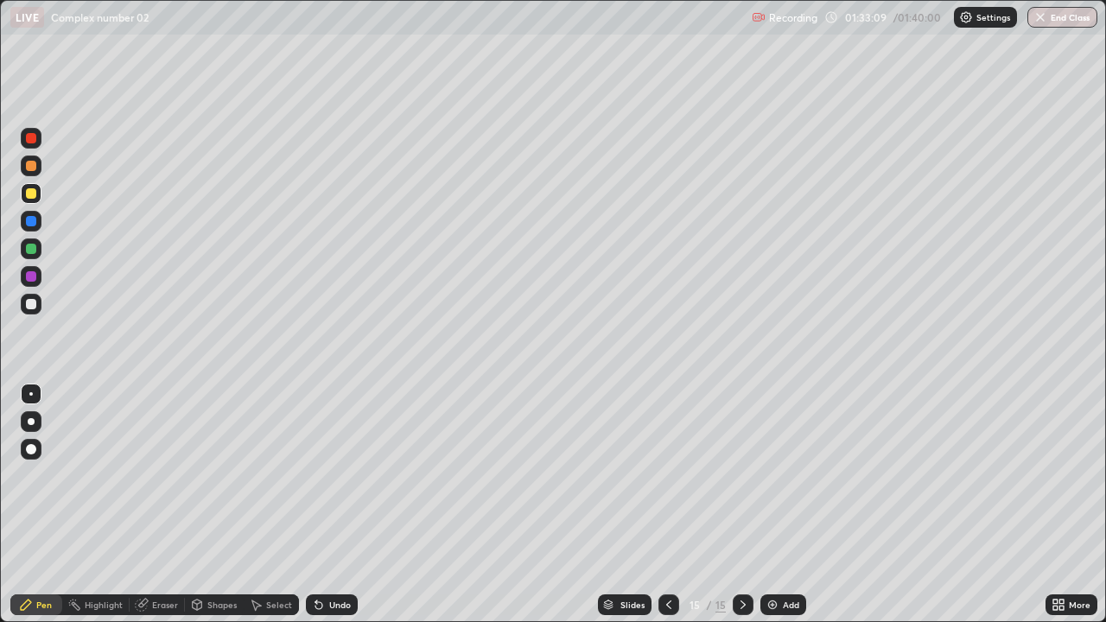
click at [1059, 22] on button "End Class" at bounding box center [1062, 17] width 70 height 21
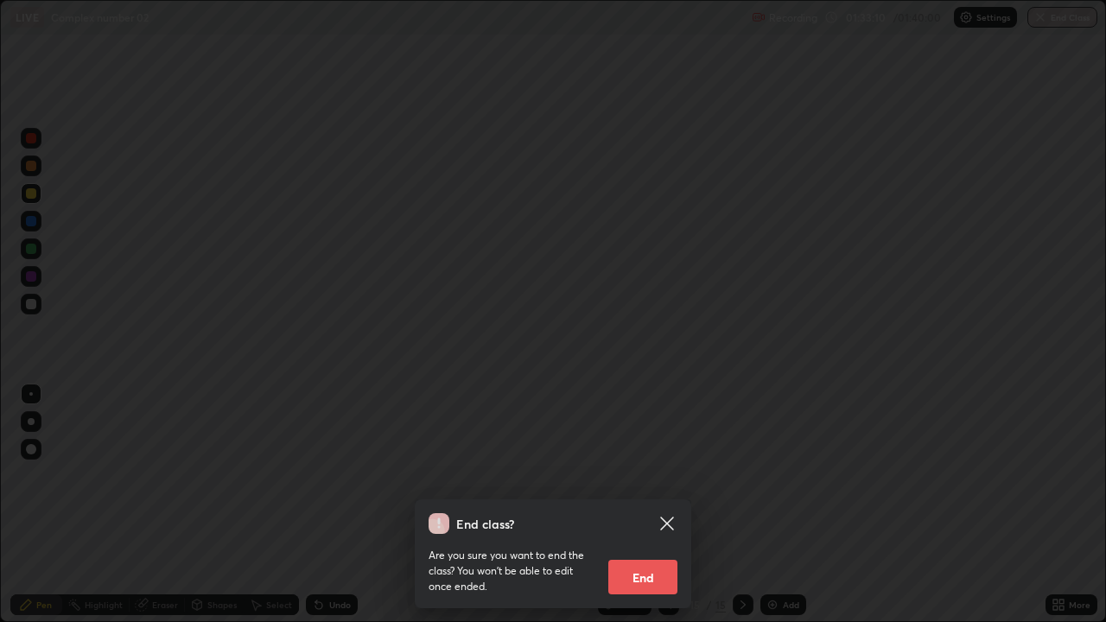
click at [637, 511] on button "End" at bounding box center [642, 577] width 69 height 35
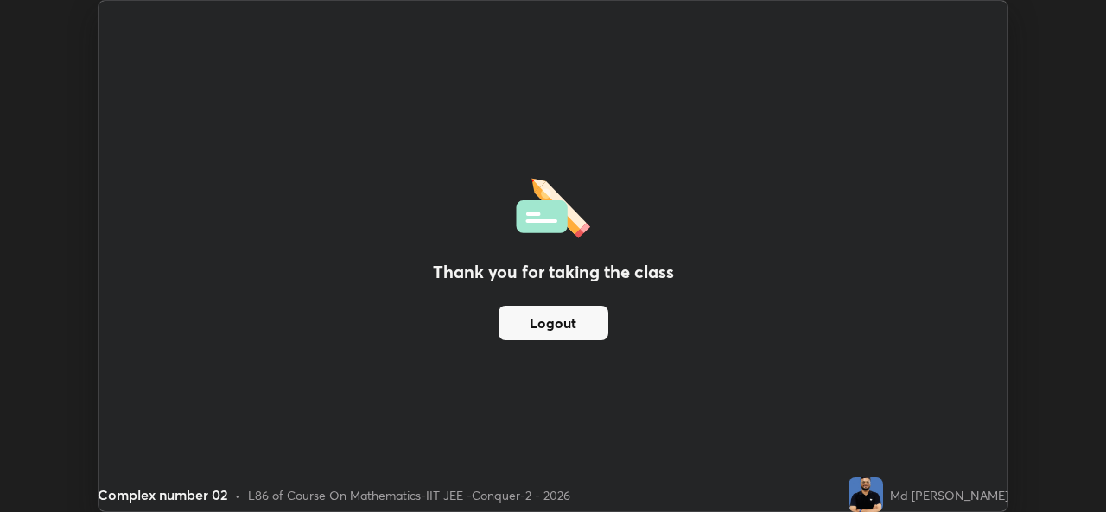
scroll to position [85862, 85269]
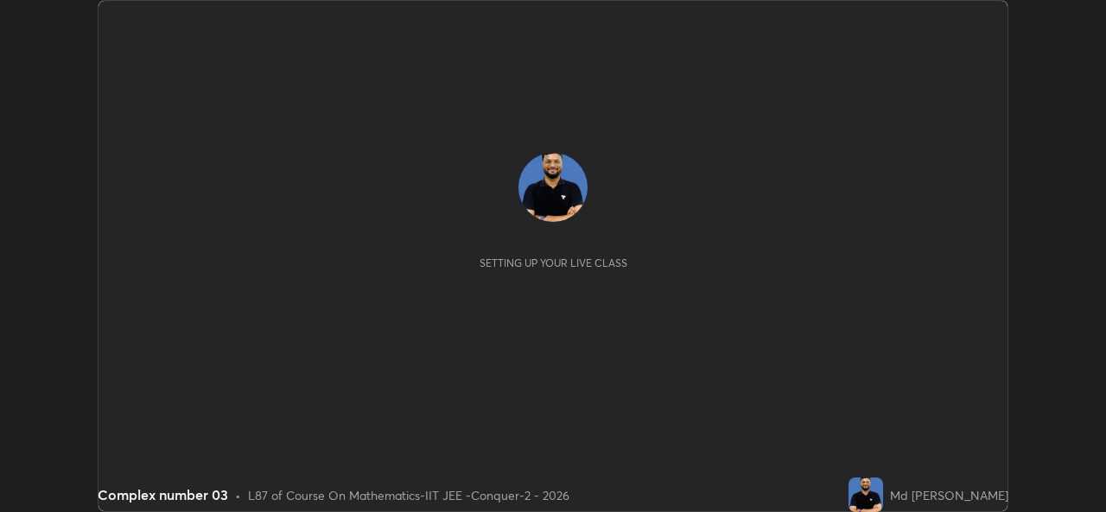
scroll to position [512, 1105]
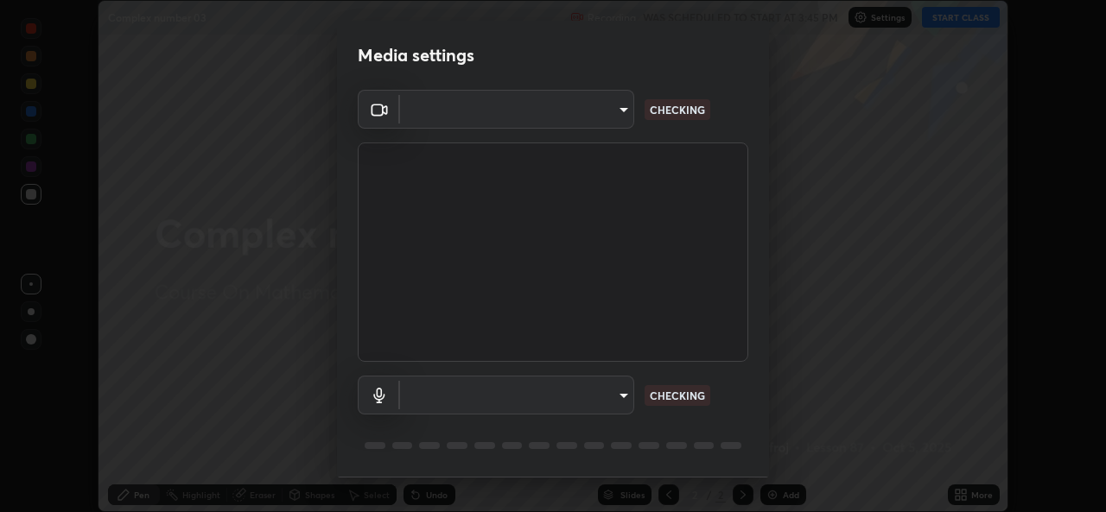
click at [589, 402] on body "Erase all Complex number 03 Recording WAS SCHEDULED TO START AT 3:45 PM Setting…" at bounding box center [553, 256] width 1106 height 512
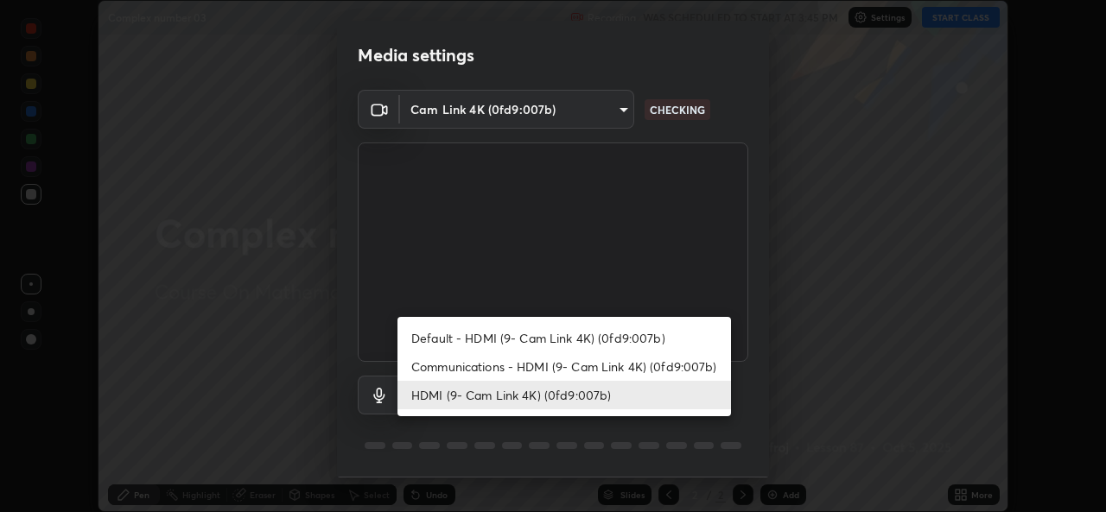
type input "162a4bef6d5de59660943d10e2777e2613c591b7fe343c7323db06c6e3c7e835"
click at [552, 372] on li "Communications - HDMI (9- Cam Link 4K) (0fd9:007b)" at bounding box center [563, 366] width 333 height 29
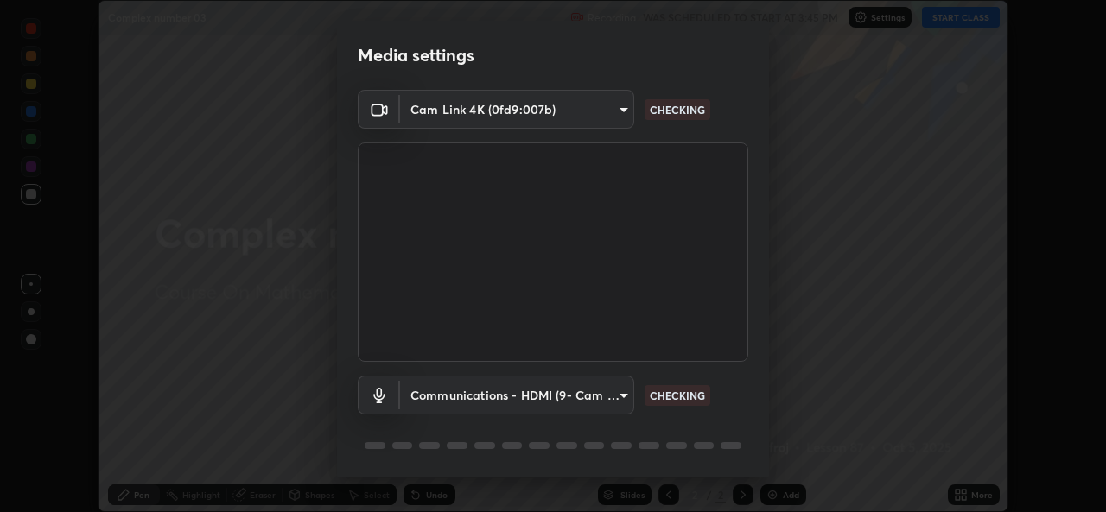
click at [537, 394] on li "HDMI (9- Cam Link 4K) (0fd9:007b)" at bounding box center [522, 395] width 250 height 16
type input "1d4febaa8ec43250a5abd803b4b9017d31c20cfa2482e27e93703920a67056a4"
click at [552, 390] on body "Erase all Complex number 03 Recording WAS SCHEDULED TO START AT 3:45 PM Setting…" at bounding box center [553, 256] width 1106 height 512
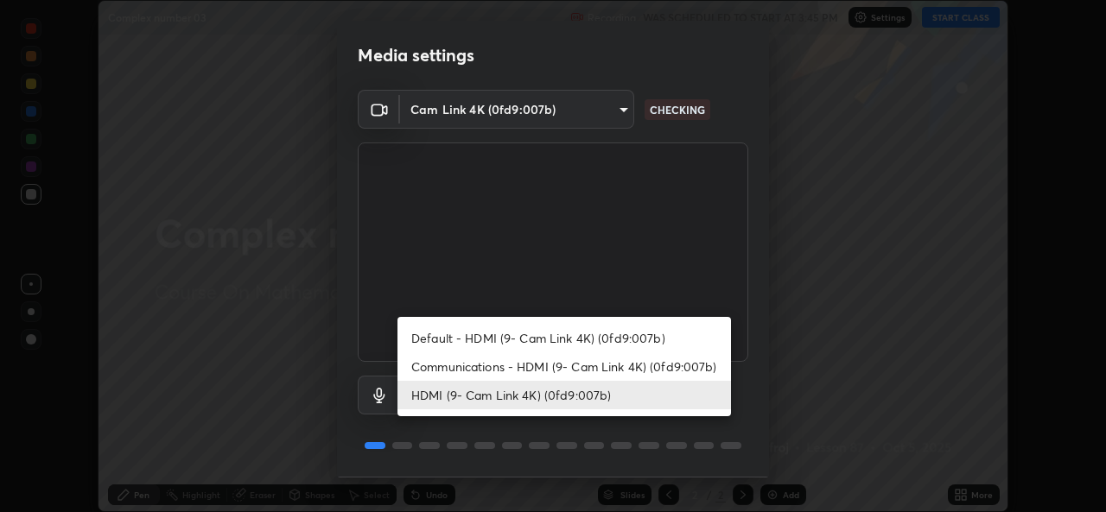
click at [675, 396] on li "HDMI (9- Cam Link 4K) (0fd9:007b)" at bounding box center [563, 395] width 333 height 29
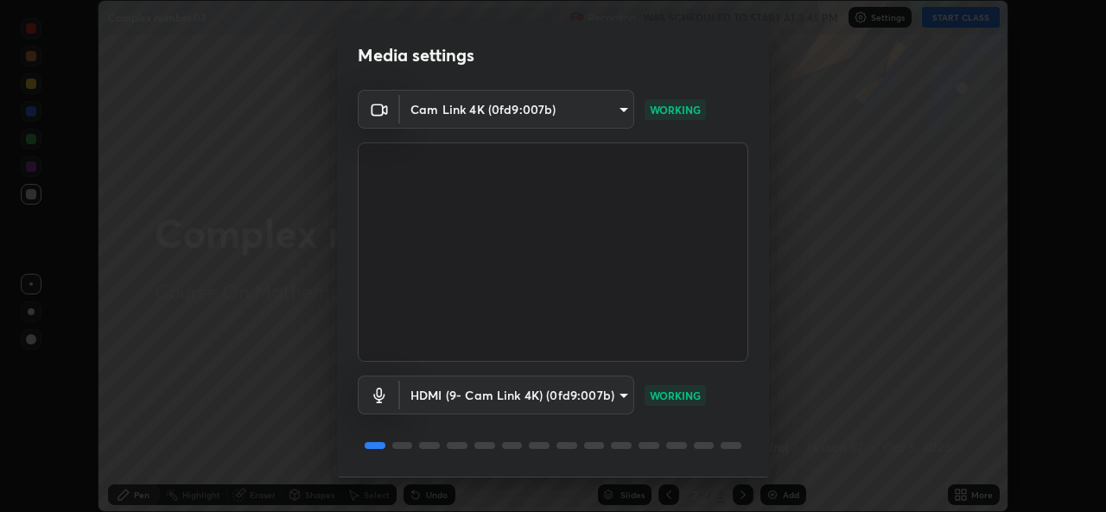
scroll to position [54, 0]
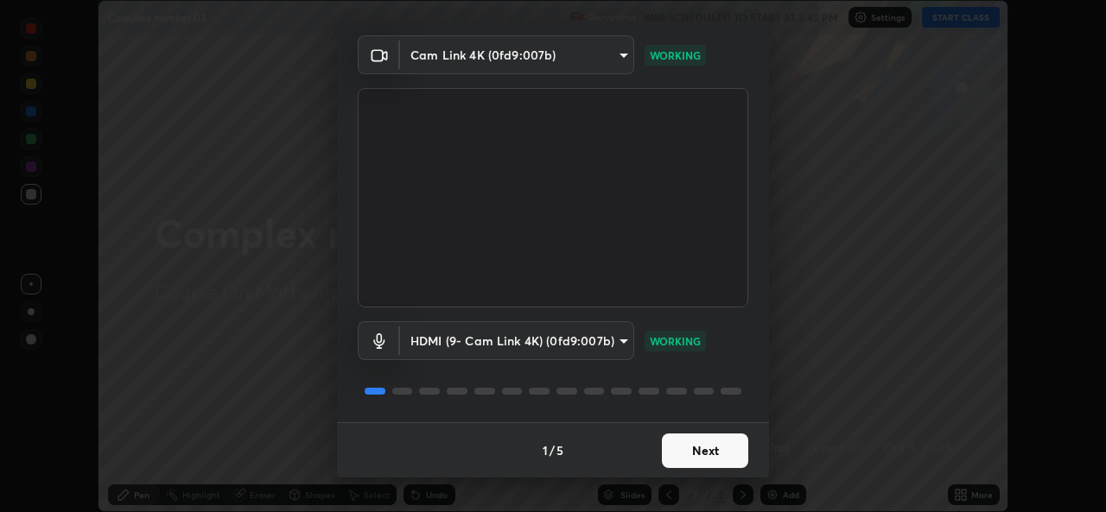
click at [692, 443] on button "Next" at bounding box center [705, 451] width 86 height 35
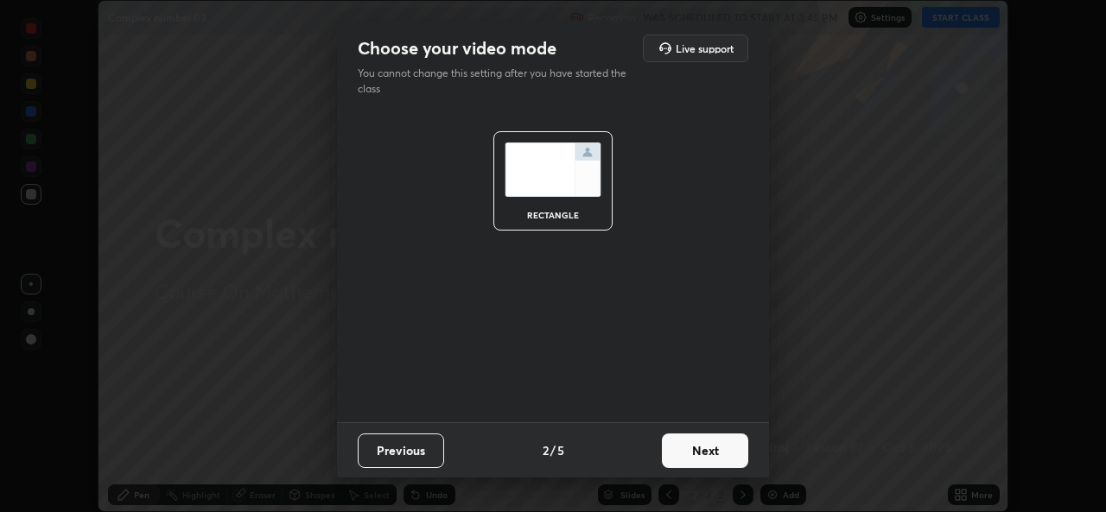
scroll to position [0, 0]
click at [705, 453] on button "Next" at bounding box center [705, 451] width 86 height 35
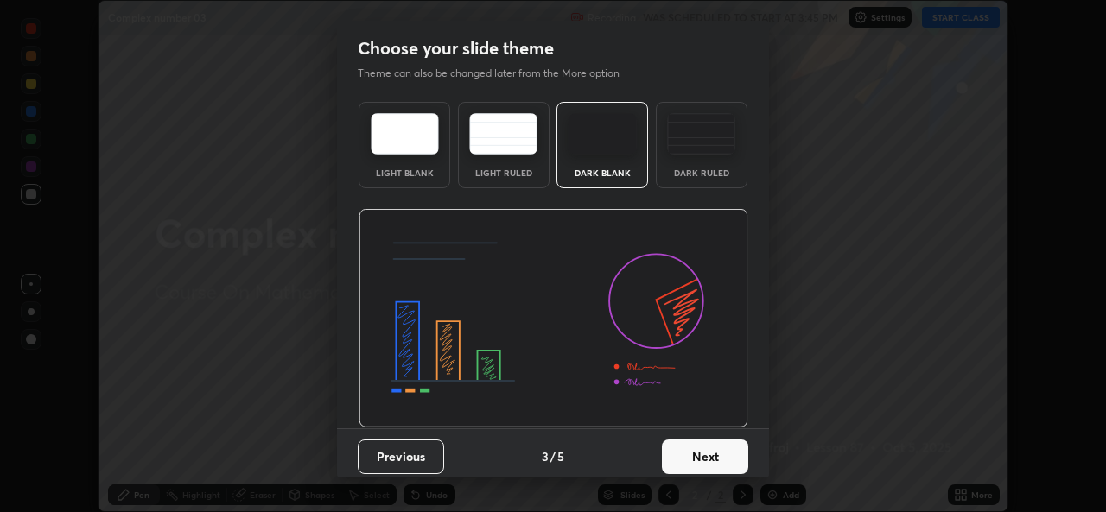
click at [714, 453] on button "Next" at bounding box center [705, 457] width 86 height 35
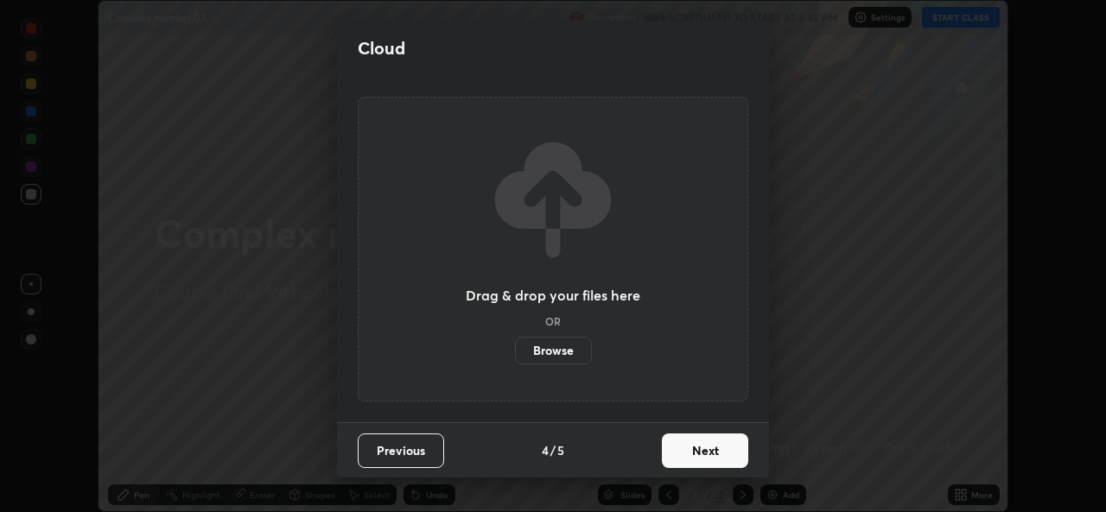
click at [726, 458] on button "Next" at bounding box center [705, 451] width 86 height 35
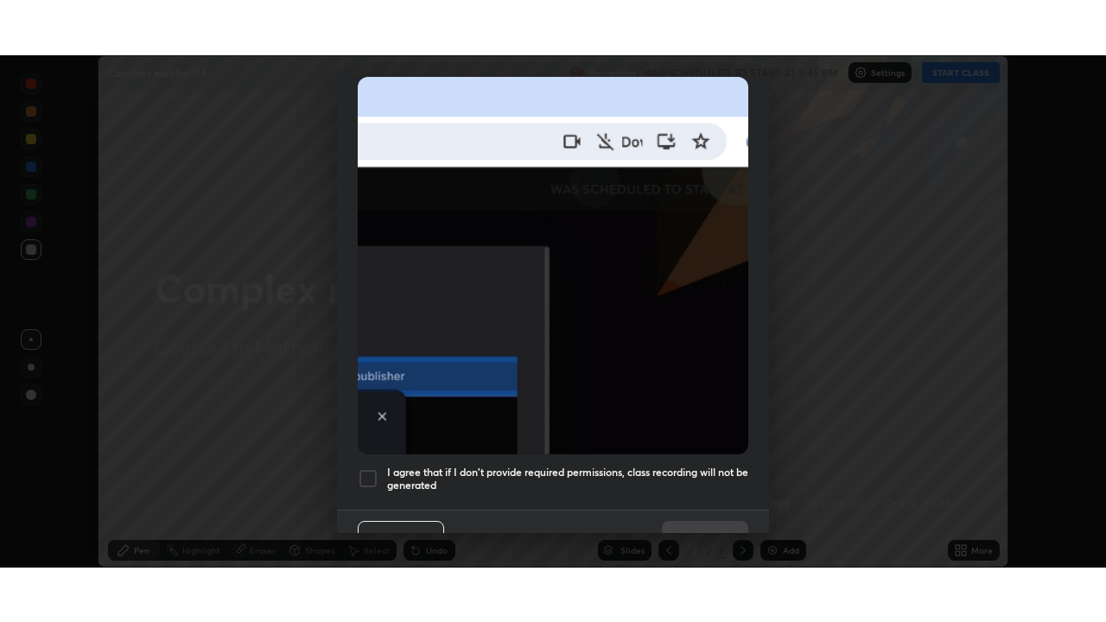
scroll to position [407, 0]
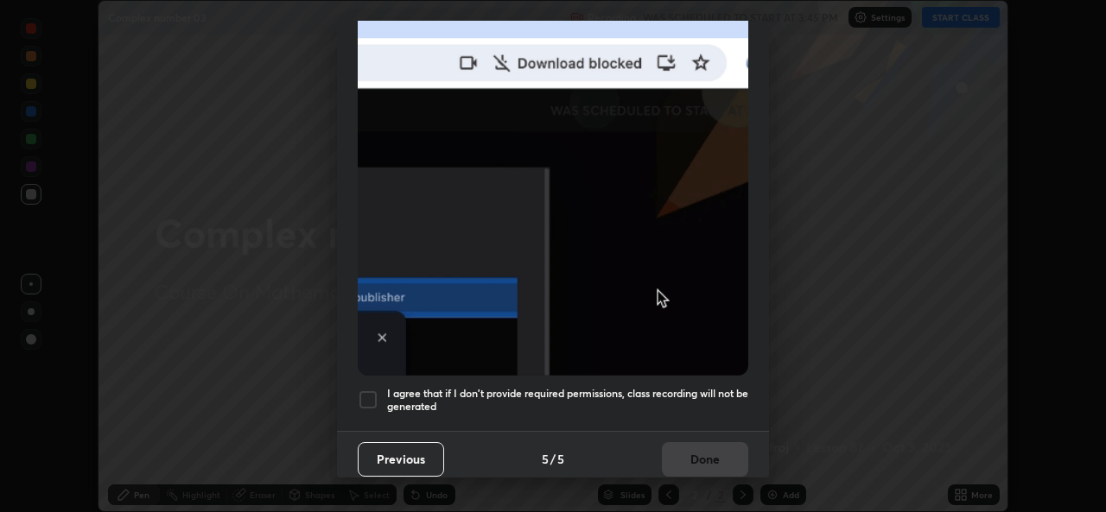
click at [364, 396] on div at bounding box center [368, 400] width 21 height 21
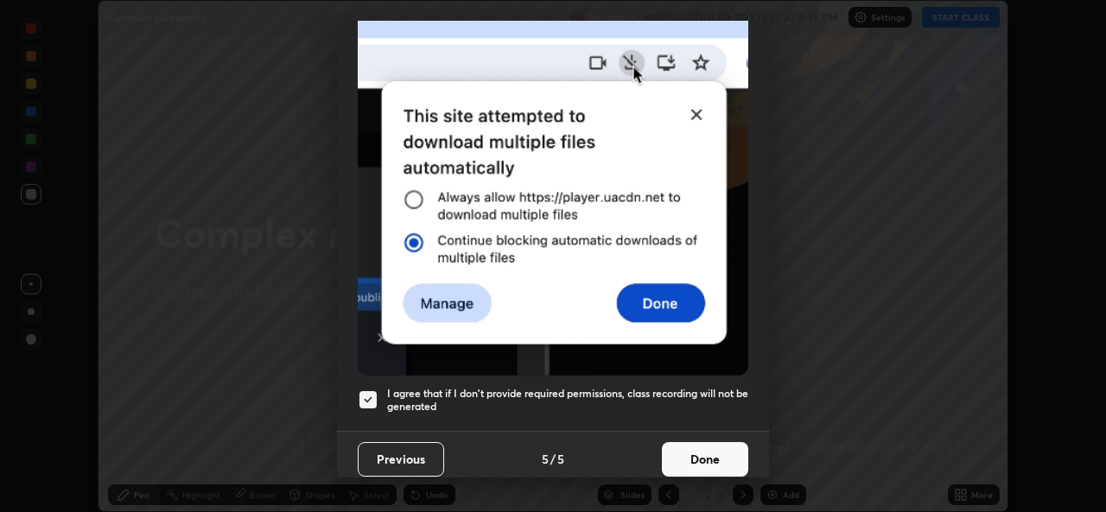
click at [674, 446] on button "Done" at bounding box center [705, 459] width 86 height 35
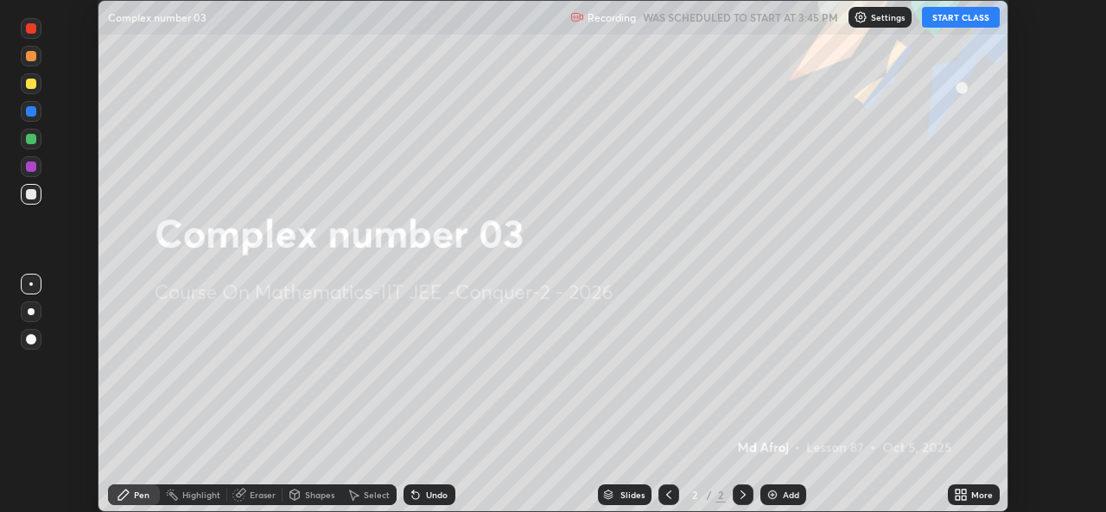
click at [957, 491] on icon at bounding box center [957, 492] width 4 height 4
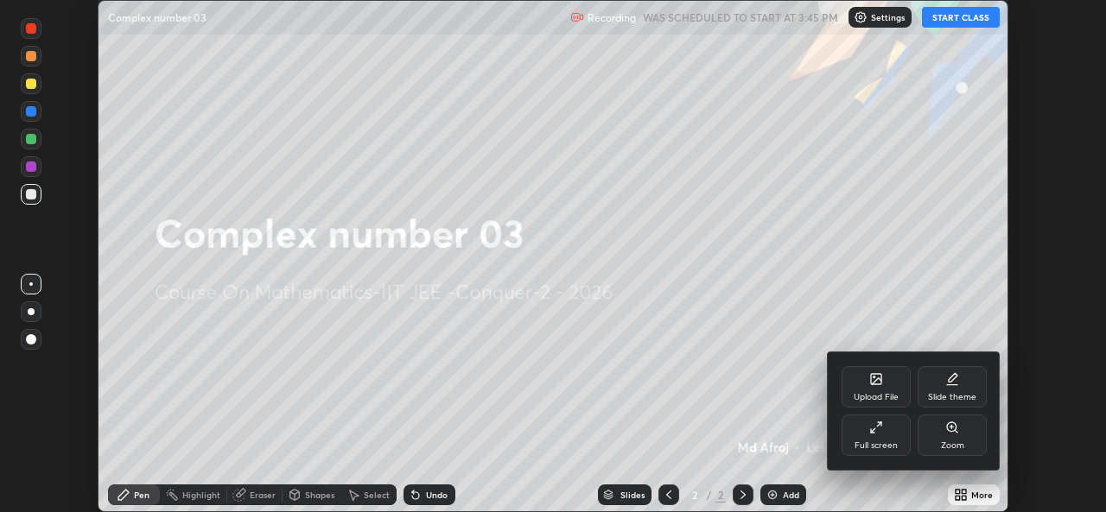
click at [886, 442] on div "Full screen" at bounding box center [875, 445] width 43 height 9
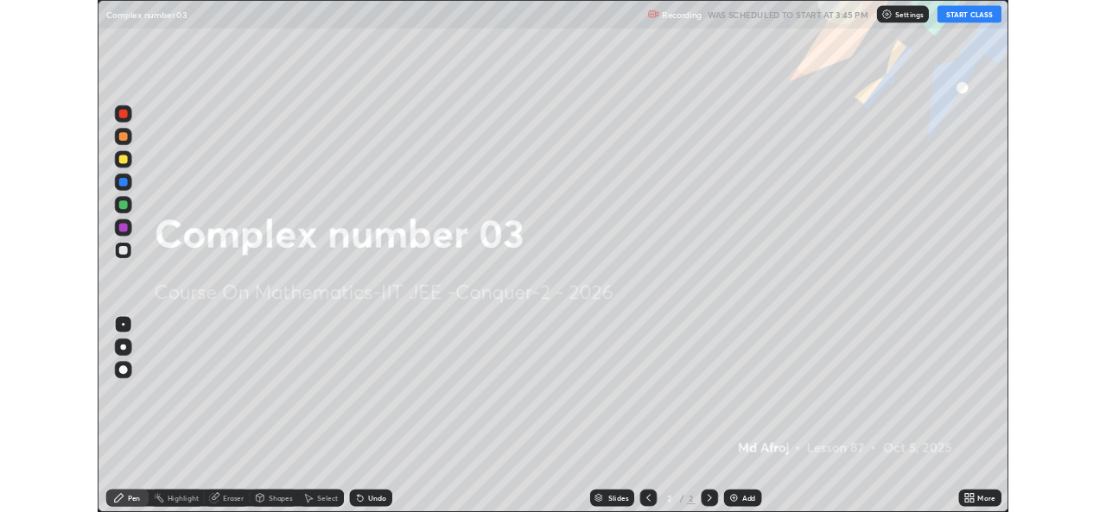
scroll to position [622, 1106]
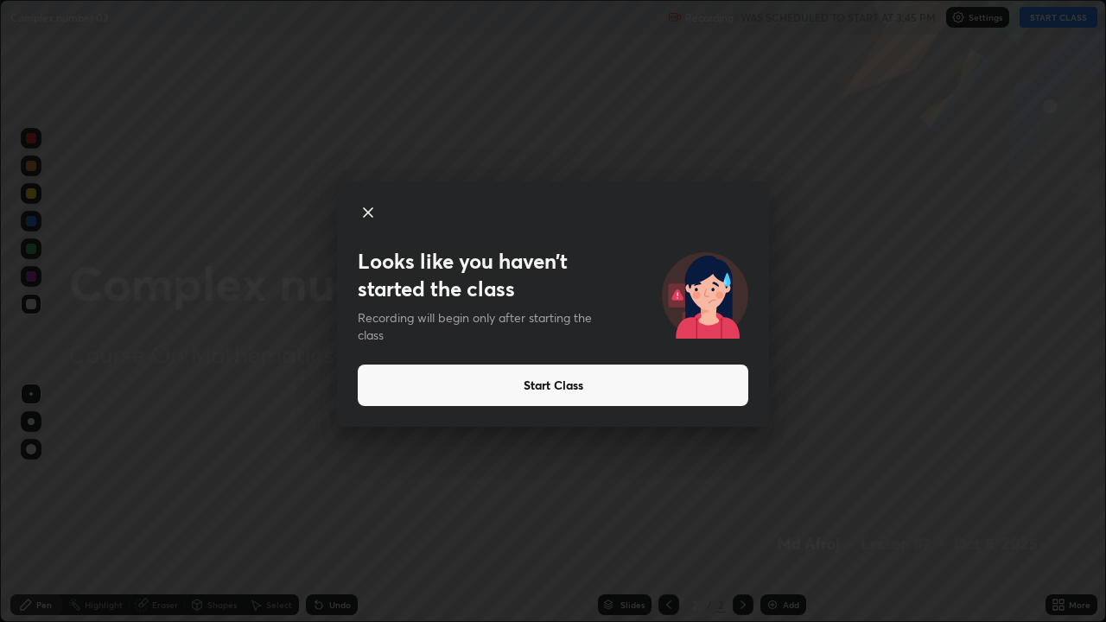
click at [603, 380] on button "Start Class" at bounding box center [553, 384] width 390 height 41
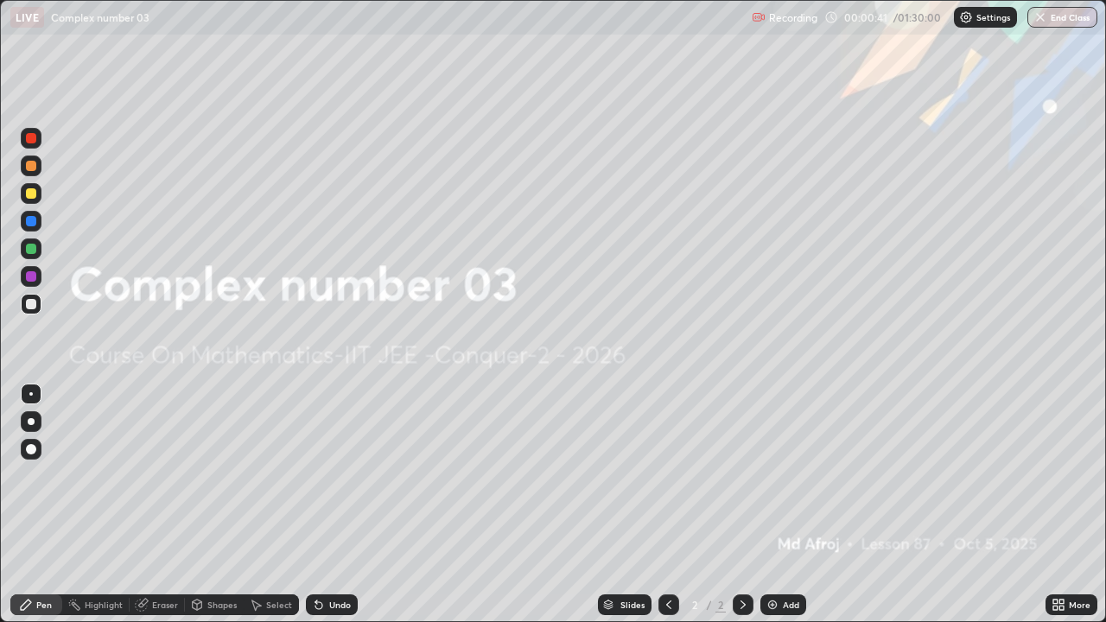
click at [777, 511] on div "Add" at bounding box center [783, 604] width 46 height 21
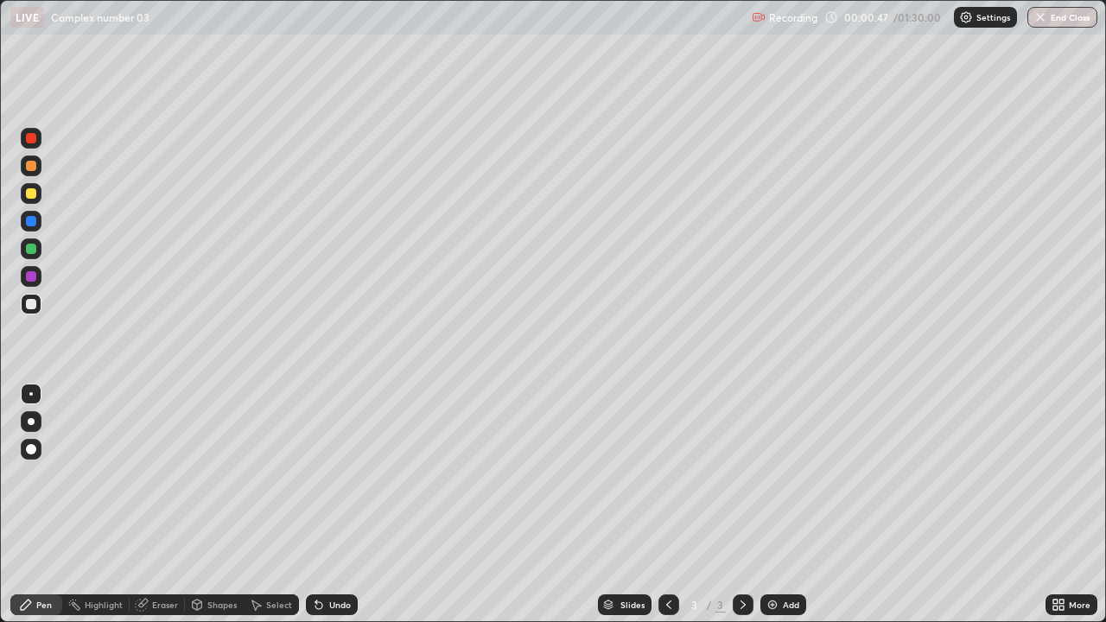
click at [29, 253] on div at bounding box center [31, 249] width 10 height 10
click at [330, 511] on div "Undo" at bounding box center [340, 604] width 22 height 9
click at [777, 511] on img at bounding box center [772, 605] width 14 height 14
click at [326, 511] on div "Undo" at bounding box center [332, 604] width 52 height 21
click at [658, 511] on div at bounding box center [668, 604] width 21 height 21
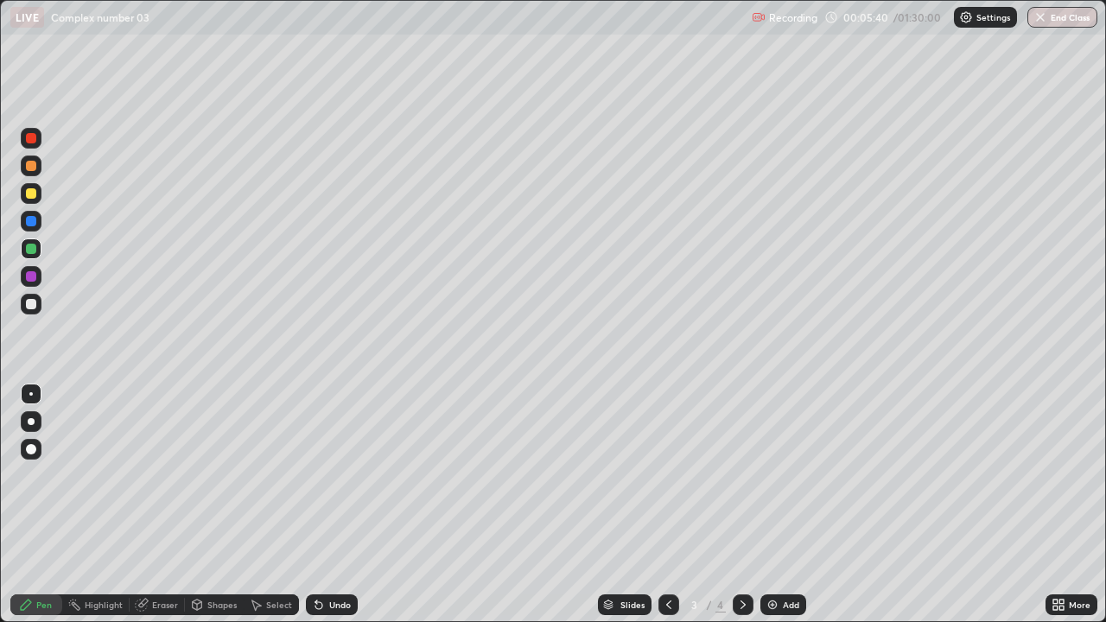
click at [743, 511] on icon at bounding box center [743, 605] width 14 height 14
click at [662, 511] on icon at bounding box center [669, 605] width 14 height 14
click at [740, 511] on icon at bounding box center [743, 605] width 14 height 14
click at [783, 511] on div "Add" at bounding box center [783, 604] width 46 height 21
click at [29, 193] on div at bounding box center [31, 193] width 10 height 10
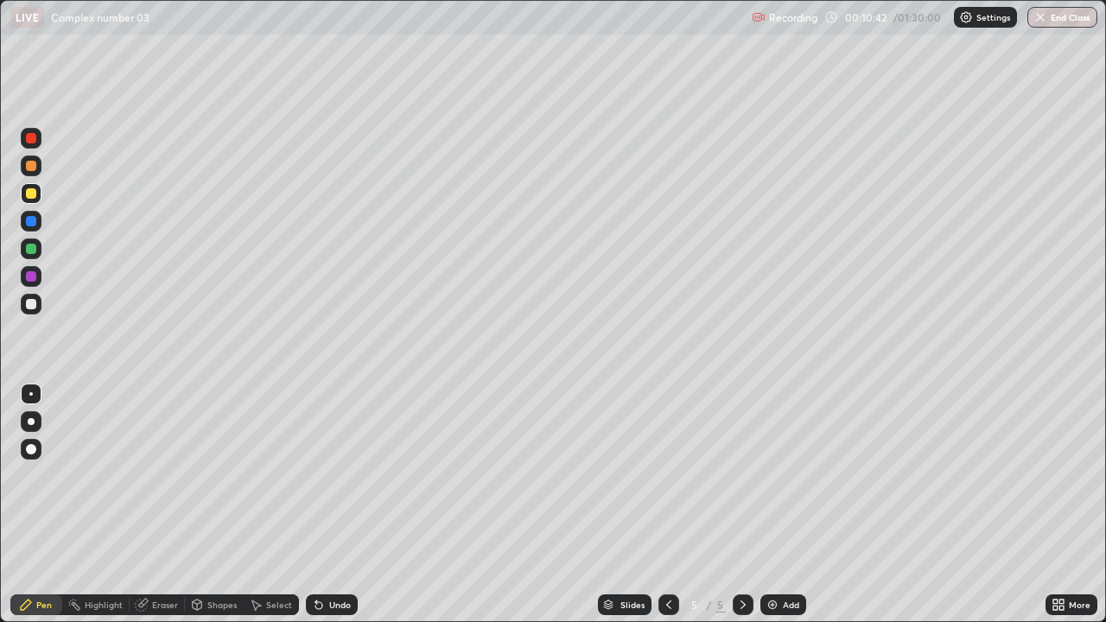
click at [34, 252] on div at bounding box center [31, 249] width 10 height 10
click at [784, 511] on div "Add" at bounding box center [791, 604] width 16 height 9
click at [32, 193] on div at bounding box center [31, 193] width 10 height 10
click at [324, 511] on div "Undo" at bounding box center [332, 604] width 52 height 21
click at [328, 511] on div "Undo" at bounding box center [332, 604] width 52 height 21
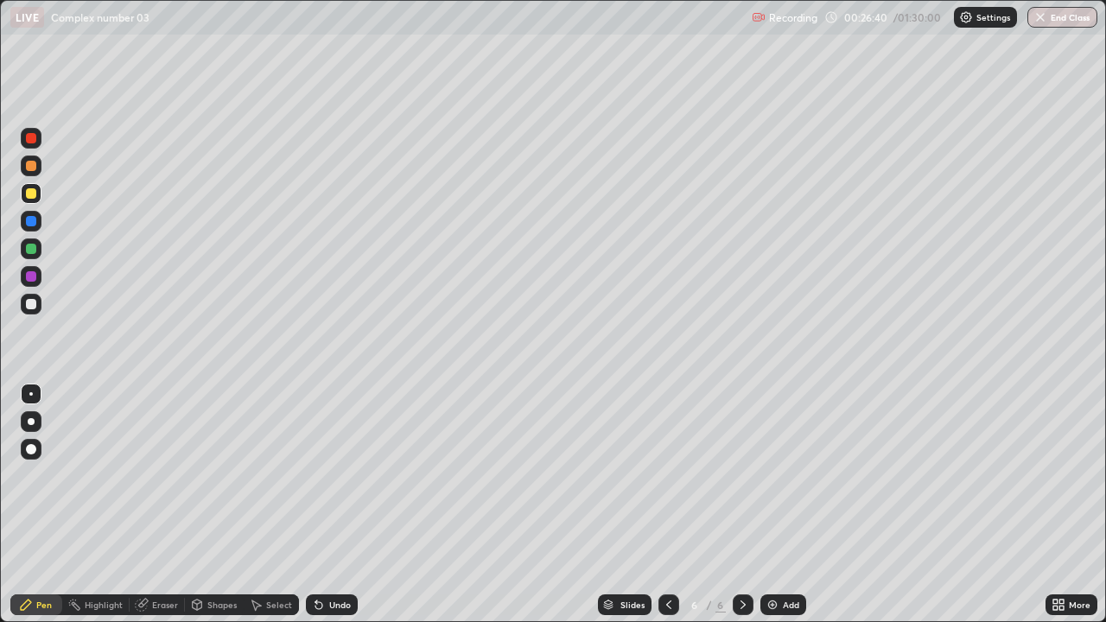
click at [28, 223] on div at bounding box center [31, 221] width 10 height 10
click at [777, 511] on img at bounding box center [772, 605] width 14 height 14
click at [29, 193] on div at bounding box center [31, 193] width 10 height 10
click at [325, 511] on div "Undo" at bounding box center [332, 604] width 52 height 21
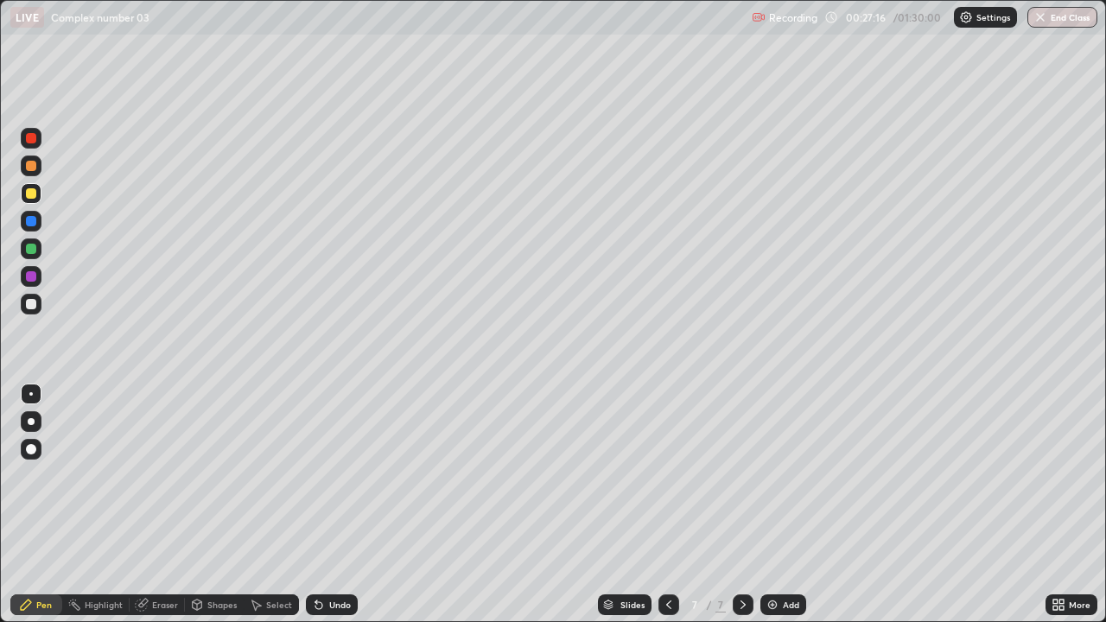
click at [668, 511] on div at bounding box center [668, 604] width 21 height 21
click at [741, 511] on icon at bounding box center [743, 605] width 14 height 14
click at [667, 511] on icon at bounding box center [669, 605] width 14 height 14
click at [740, 511] on icon at bounding box center [742, 604] width 5 height 9
click at [669, 511] on icon at bounding box center [669, 605] width 14 height 14
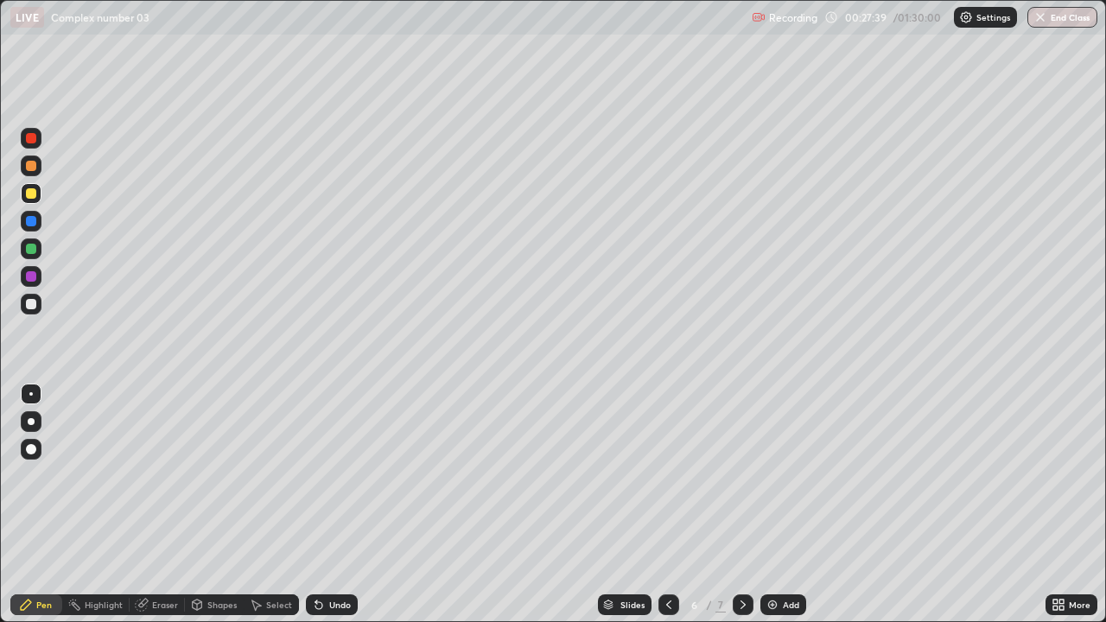
click at [741, 511] on icon at bounding box center [743, 605] width 14 height 14
click at [665, 511] on icon at bounding box center [669, 605] width 14 height 14
click at [740, 511] on icon at bounding box center [743, 605] width 14 height 14
click at [329, 511] on div "Undo" at bounding box center [340, 604] width 22 height 9
click at [325, 511] on div "Undo" at bounding box center [332, 604] width 52 height 21
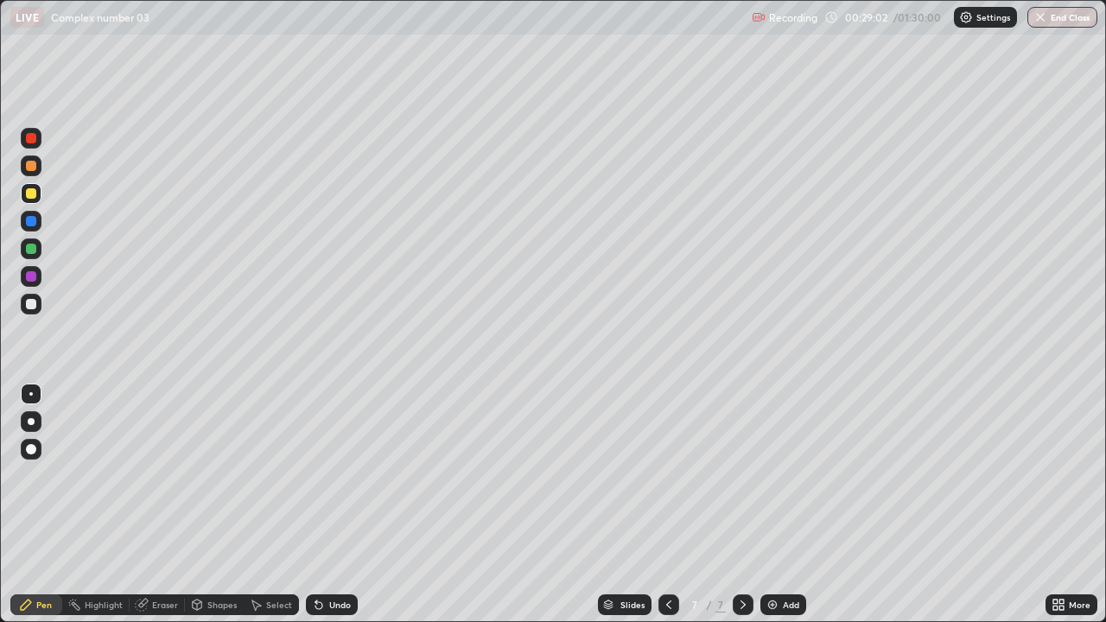
click at [325, 511] on div "Undo" at bounding box center [332, 604] width 52 height 21
click at [321, 511] on icon at bounding box center [319, 605] width 14 height 14
click at [779, 511] on div "Add" at bounding box center [783, 604] width 46 height 21
click at [668, 511] on icon at bounding box center [668, 604] width 5 height 9
click at [741, 511] on icon at bounding box center [743, 605] width 14 height 14
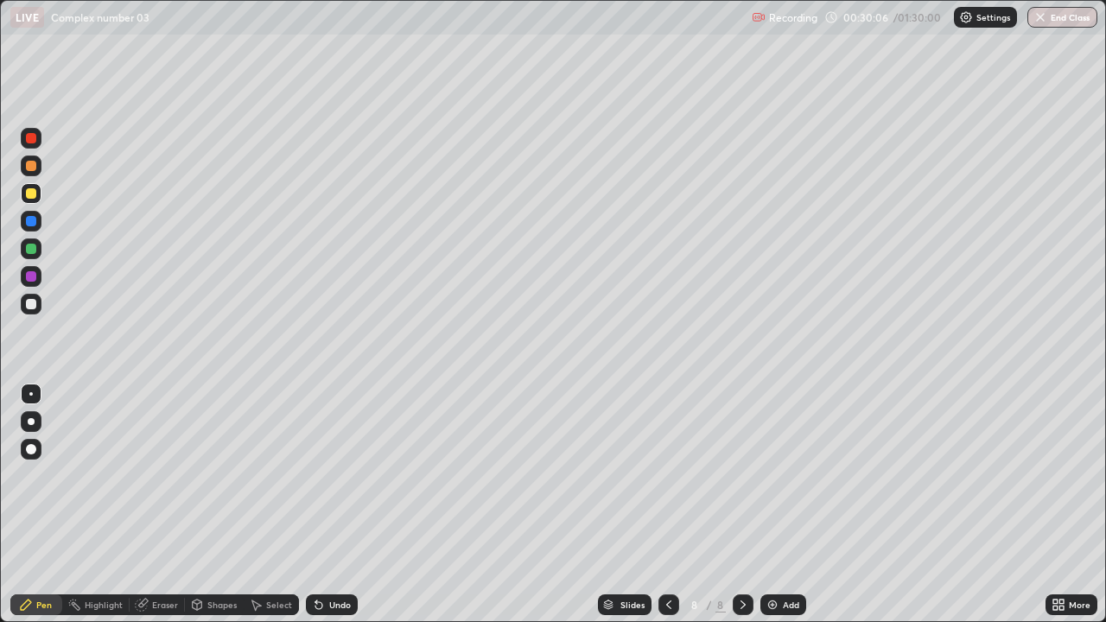
click at [663, 511] on icon at bounding box center [669, 605] width 14 height 14
click at [664, 511] on icon at bounding box center [669, 605] width 14 height 14
click at [739, 511] on icon at bounding box center [743, 605] width 14 height 14
click at [669, 511] on icon at bounding box center [669, 605] width 14 height 14
click at [739, 511] on icon at bounding box center [743, 605] width 14 height 14
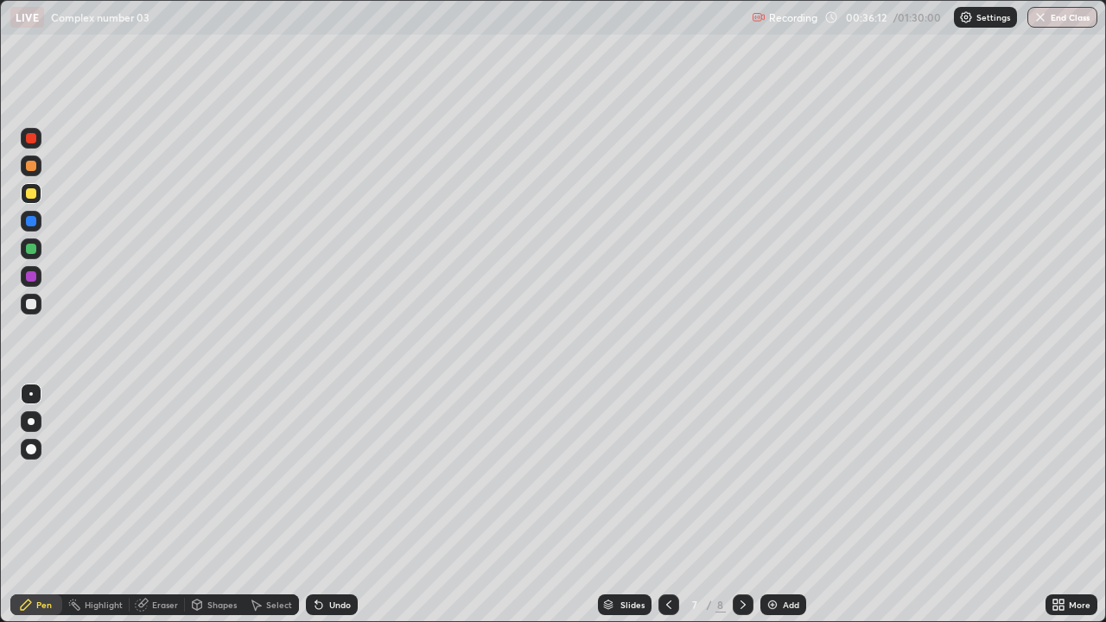
click at [741, 511] on icon at bounding box center [743, 605] width 14 height 14
click at [781, 511] on div "Add" at bounding box center [783, 604] width 46 height 21
click at [31, 136] on div at bounding box center [31, 138] width 10 height 10
click at [35, 303] on div at bounding box center [31, 304] width 10 height 10
click at [330, 511] on div "Undo" at bounding box center [340, 604] width 22 height 9
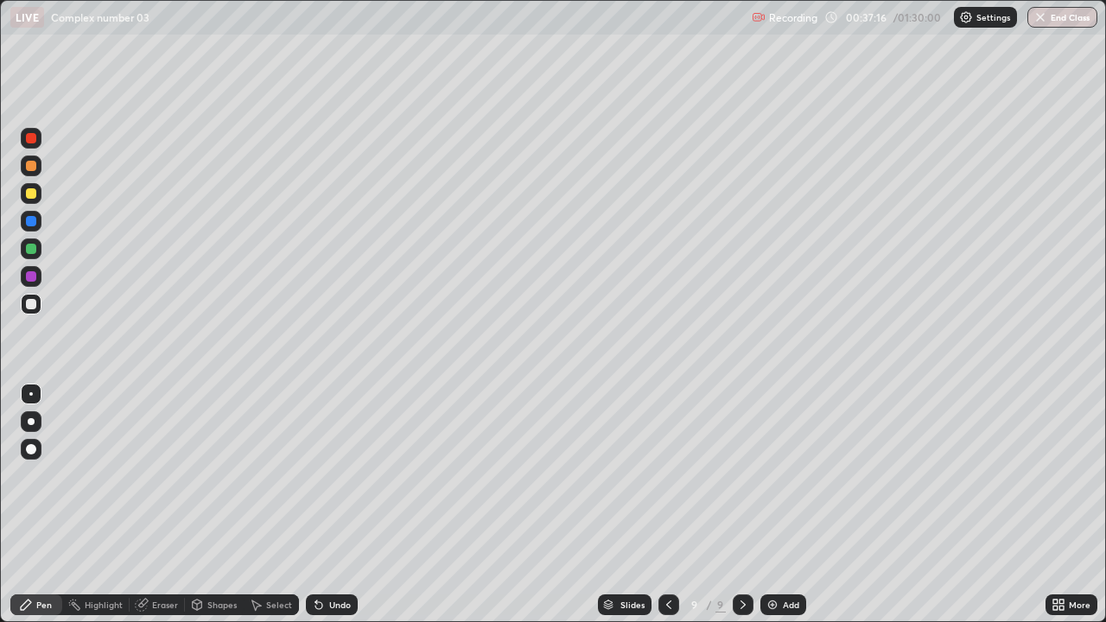
click at [329, 511] on div "Undo" at bounding box center [332, 604] width 52 height 21
click at [323, 511] on icon at bounding box center [319, 605] width 14 height 14
click at [316, 511] on icon at bounding box center [318, 605] width 7 height 7
click at [332, 511] on div "Undo" at bounding box center [340, 604] width 22 height 9
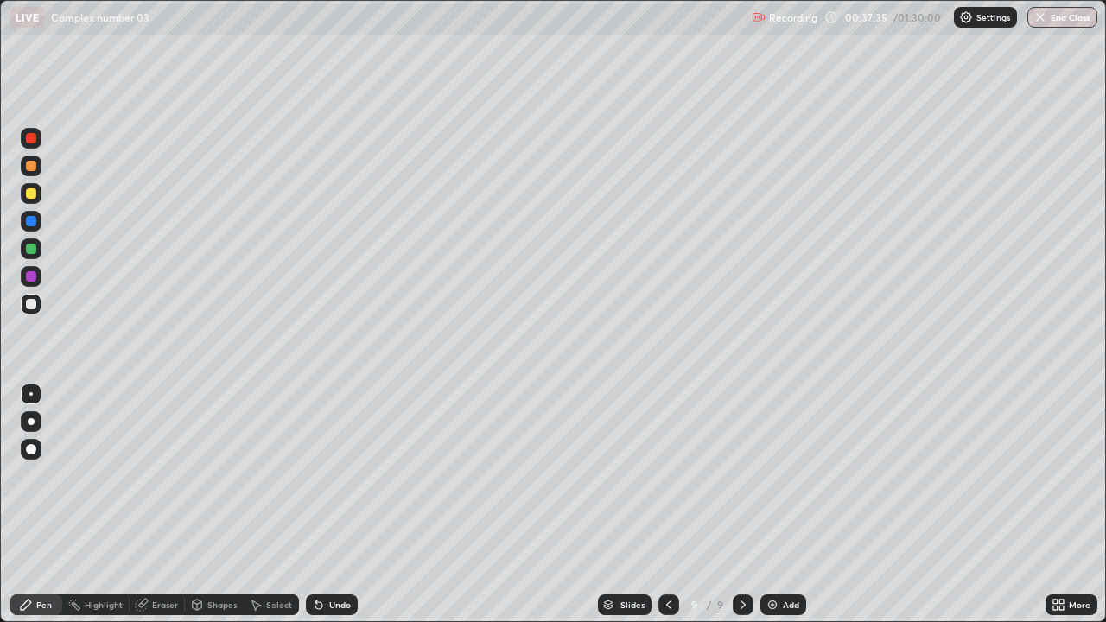
click at [33, 219] on div at bounding box center [31, 221] width 10 height 10
click at [34, 301] on div at bounding box center [31, 304] width 10 height 10
click at [321, 511] on icon at bounding box center [319, 605] width 14 height 14
click at [326, 511] on div "Undo" at bounding box center [332, 604] width 52 height 21
click at [328, 511] on div "Undo" at bounding box center [332, 604] width 52 height 21
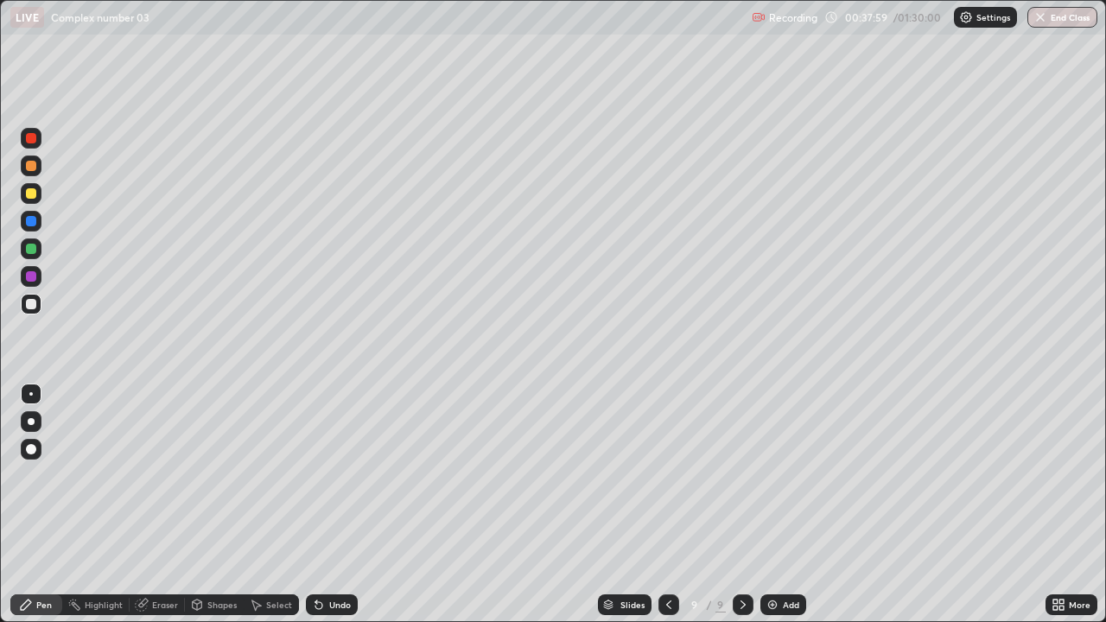
click at [329, 511] on div "Undo" at bounding box center [340, 604] width 22 height 9
click at [29, 246] on div at bounding box center [31, 249] width 10 height 10
click at [270, 511] on div "Select" at bounding box center [271, 604] width 55 height 21
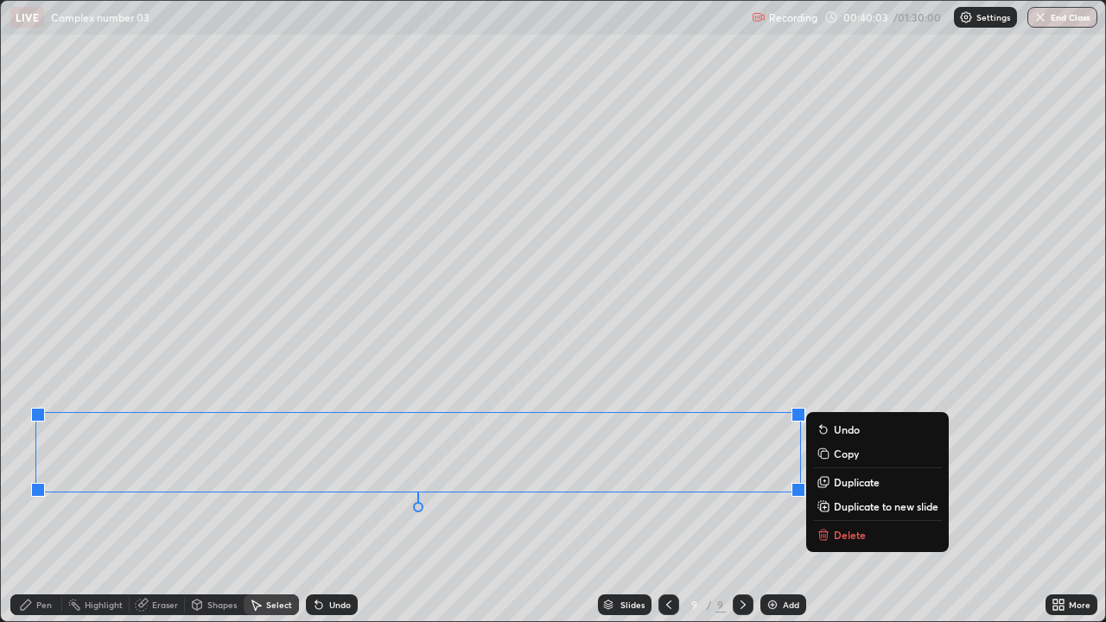
click at [39, 511] on div "Pen" at bounding box center [44, 604] width 16 height 9
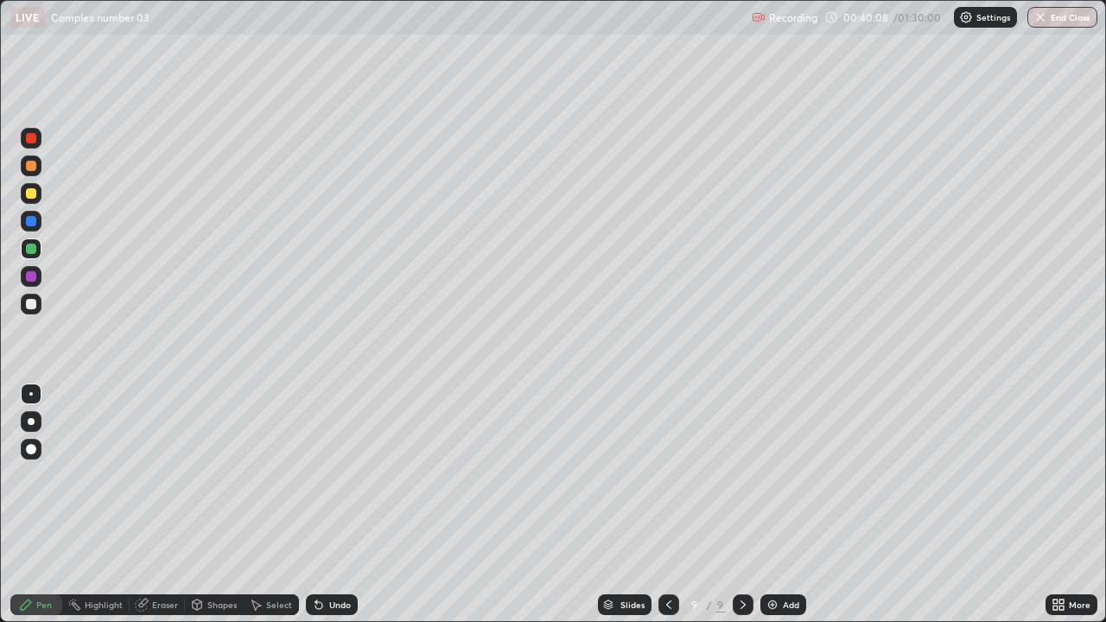
click at [333, 511] on div "Undo" at bounding box center [340, 604] width 22 height 9
click at [29, 304] on div at bounding box center [31, 304] width 10 height 10
click at [783, 511] on div "Add" at bounding box center [791, 604] width 16 height 9
click at [29, 138] on div at bounding box center [31, 138] width 10 height 10
click at [38, 304] on div at bounding box center [31, 304] width 21 height 21
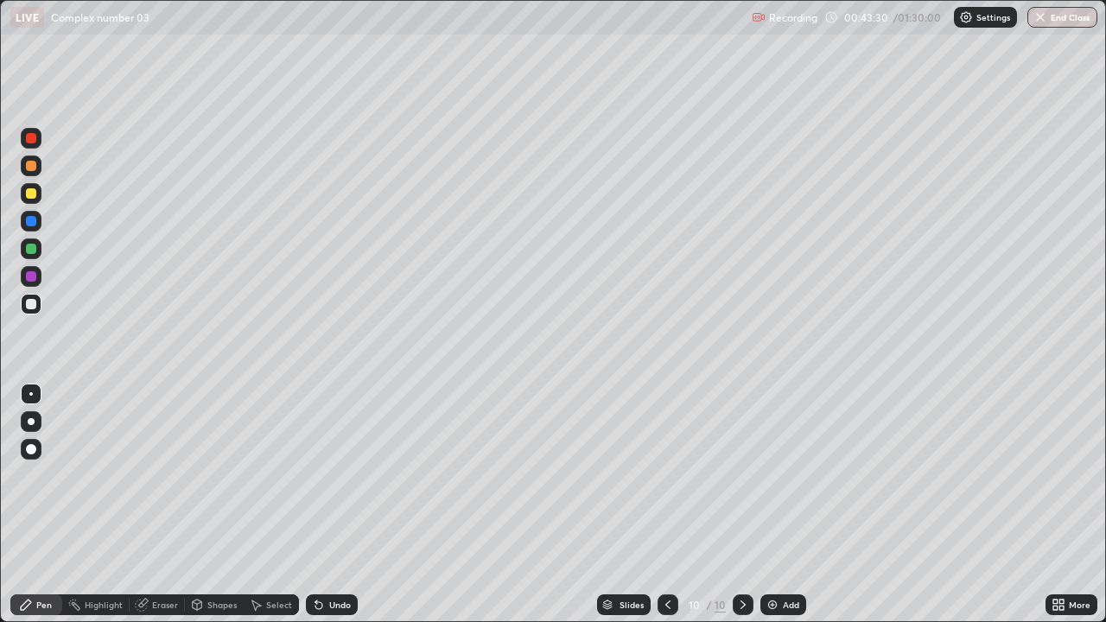
click at [27, 193] on div at bounding box center [31, 193] width 10 height 10
click at [662, 511] on div at bounding box center [667, 604] width 21 height 21
click at [741, 511] on icon at bounding box center [743, 605] width 14 height 14
click at [777, 511] on div "Add" at bounding box center [783, 604] width 46 height 21
click at [37, 136] on div at bounding box center [31, 138] width 21 height 21
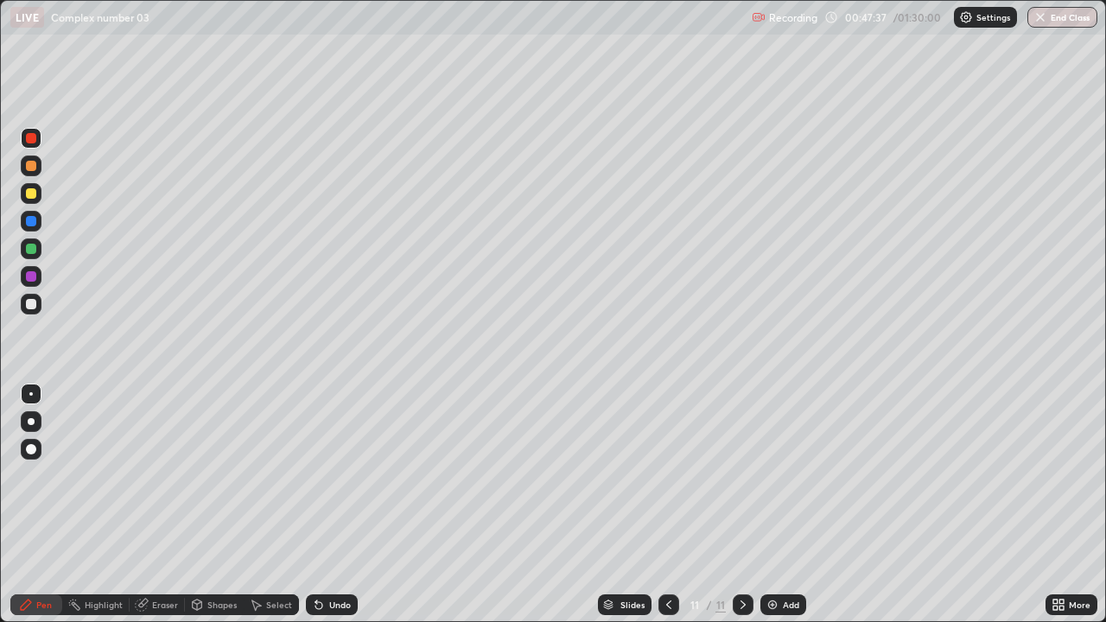
click at [33, 304] on div at bounding box center [31, 304] width 10 height 10
click at [336, 511] on div "Undo" at bounding box center [340, 604] width 22 height 9
click at [324, 511] on div "Undo" at bounding box center [332, 604] width 52 height 21
click at [329, 511] on div "Undo" at bounding box center [340, 604] width 22 height 9
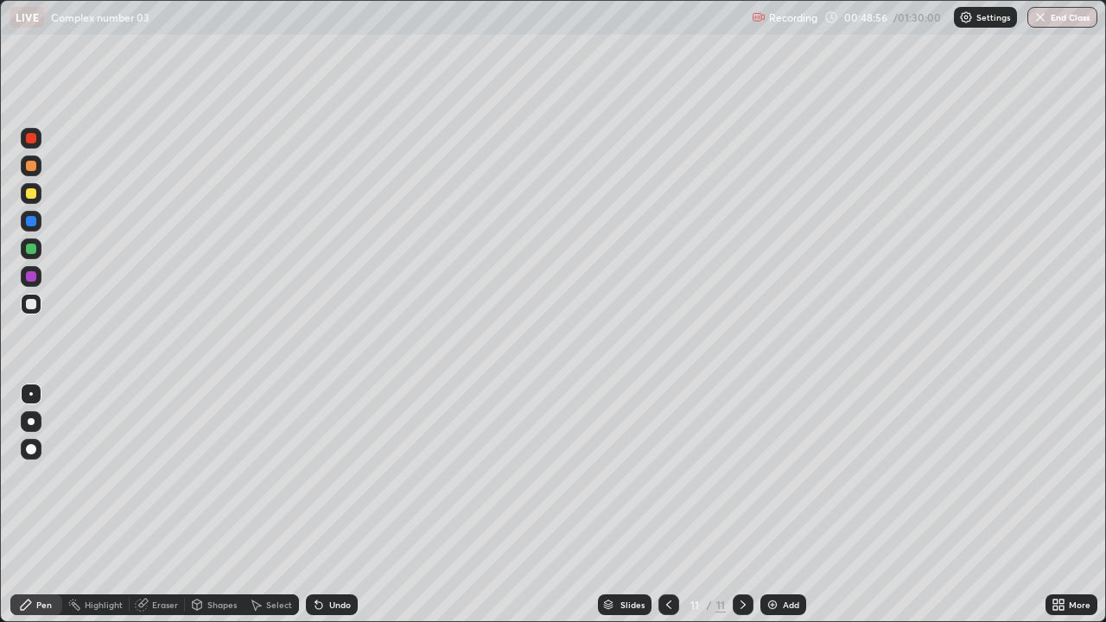
click at [329, 511] on div "Undo" at bounding box center [340, 604] width 22 height 9
click at [330, 511] on div "Undo" at bounding box center [340, 604] width 22 height 9
click at [329, 511] on div "Undo" at bounding box center [340, 604] width 22 height 9
click at [329, 511] on div "Undo" at bounding box center [332, 604] width 52 height 21
click at [332, 511] on div "Undo" at bounding box center [340, 604] width 22 height 9
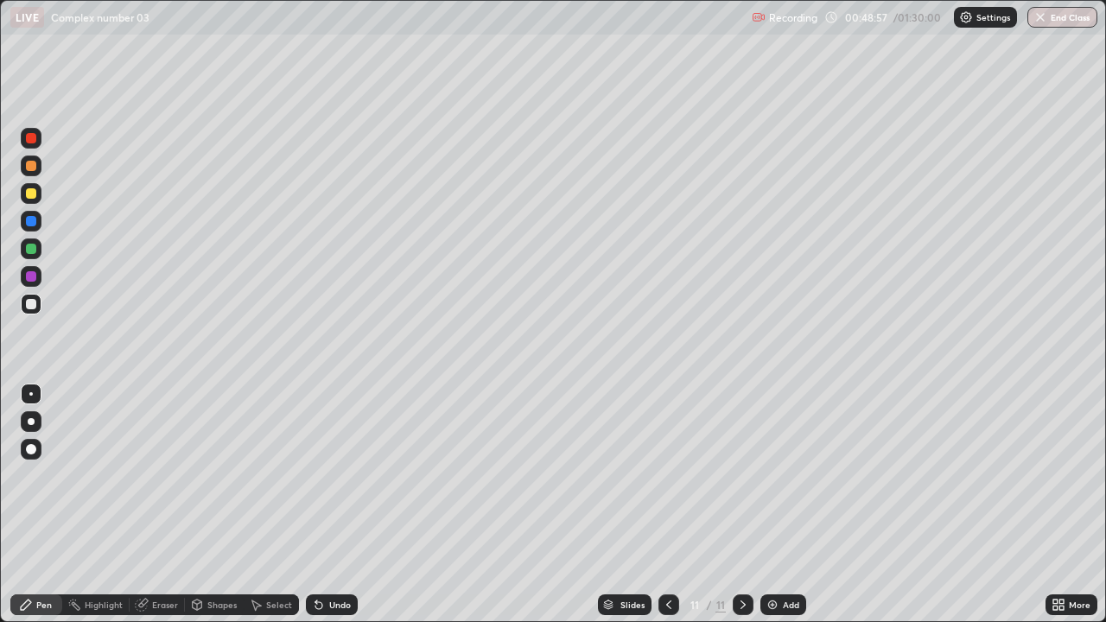
click at [333, 511] on div "Undo" at bounding box center [332, 604] width 52 height 21
click at [336, 511] on div "Undo" at bounding box center [340, 604] width 22 height 9
click at [334, 511] on div "Undo" at bounding box center [340, 604] width 22 height 9
click at [35, 272] on div at bounding box center [31, 276] width 10 height 10
click at [32, 194] on div at bounding box center [31, 193] width 10 height 10
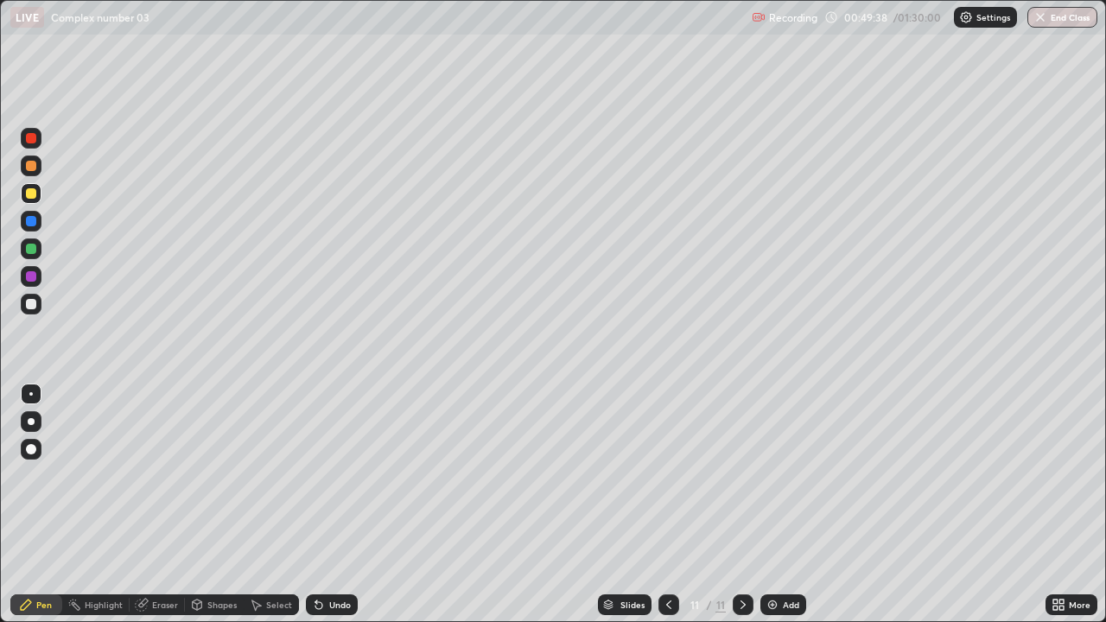
click at [325, 511] on div "Undo" at bounding box center [332, 604] width 52 height 21
click at [780, 511] on div "Add" at bounding box center [783, 604] width 46 height 21
click at [29, 249] on div at bounding box center [31, 249] width 10 height 10
click at [150, 511] on div "Eraser" at bounding box center [157, 604] width 55 height 21
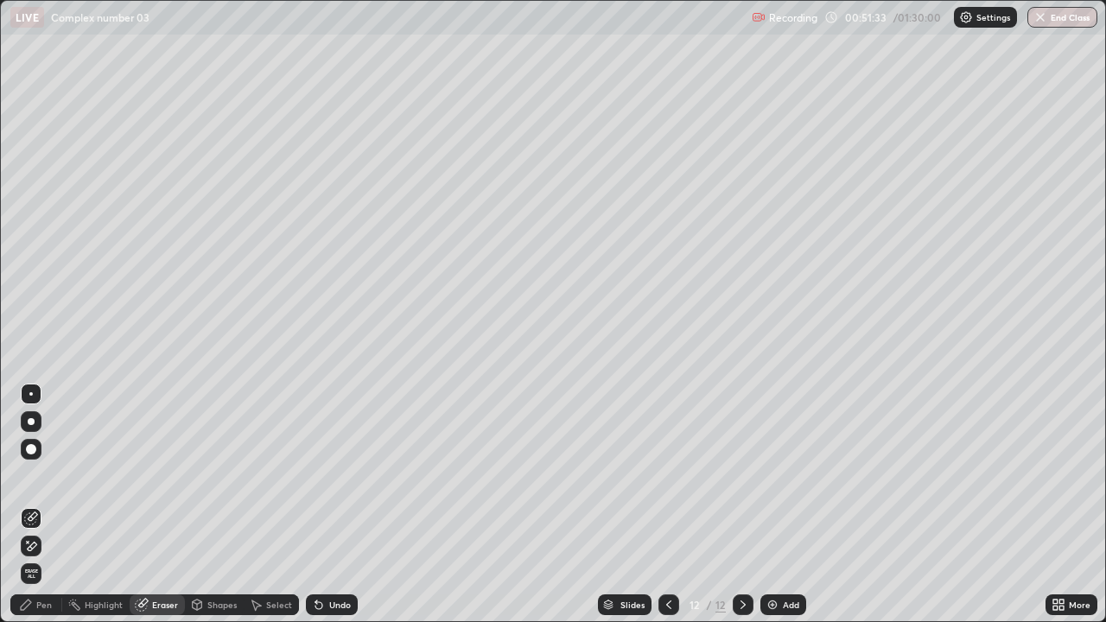
click at [31, 511] on icon at bounding box center [26, 605] width 14 height 14
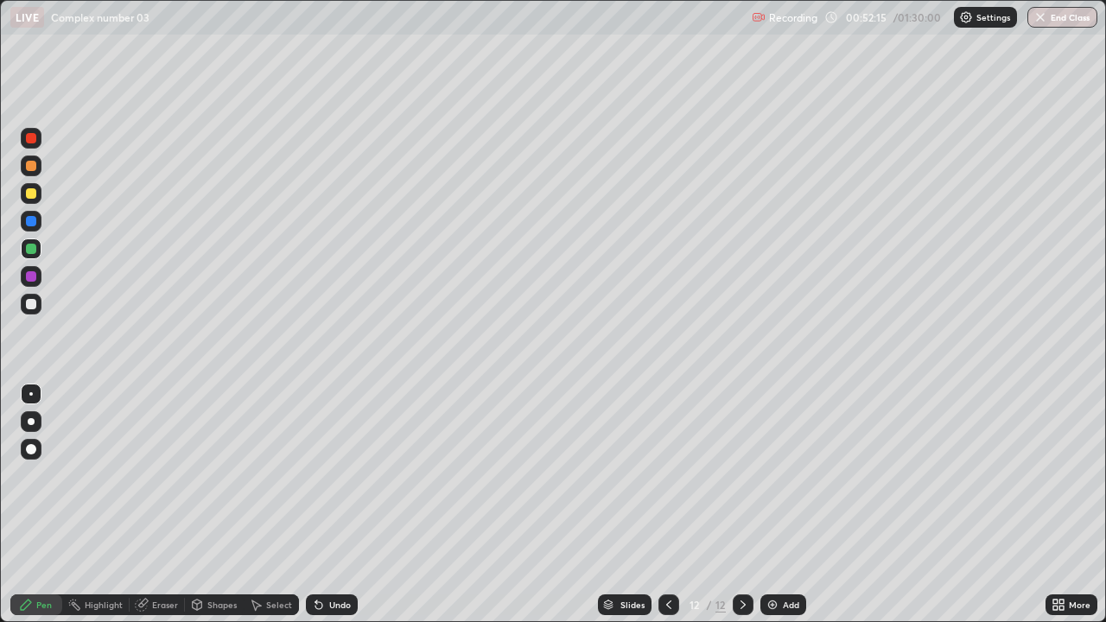
click at [667, 511] on icon at bounding box center [669, 605] width 14 height 14
click at [741, 511] on icon at bounding box center [743, 605] width 14 height 14
click at [669, 511] on icon at bounding box center [669, 605] width 14 height 14
click at [667, 511] on icon at bounding box center [669, 605] width 14 height 14
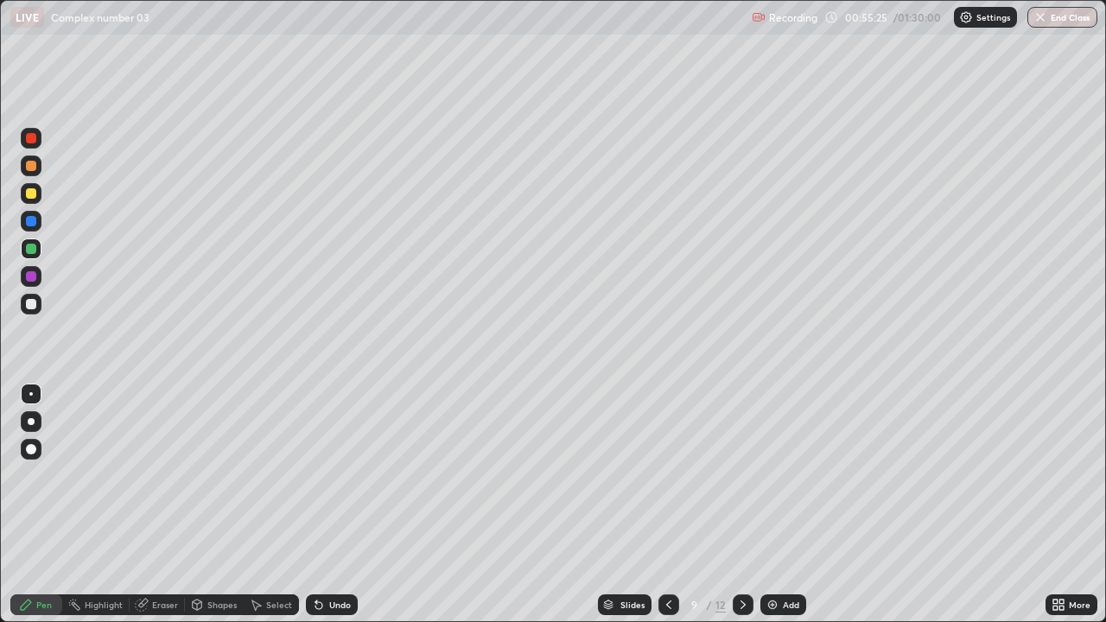
click at [741, 511] on icon at bounding box center [743, 605] width 14 height 14
click at [666, 511] on icon at bounding box center [669, 605] width 14 height 14
click at [741, 511] on icon at bounding box center [743, 605] width 14 height 14
click at [664, 511] on icon at bounding box center [669, 605] width 14 height 14
click at [742, 511] on icon at bounding box center [743, 605] width 14 height 14
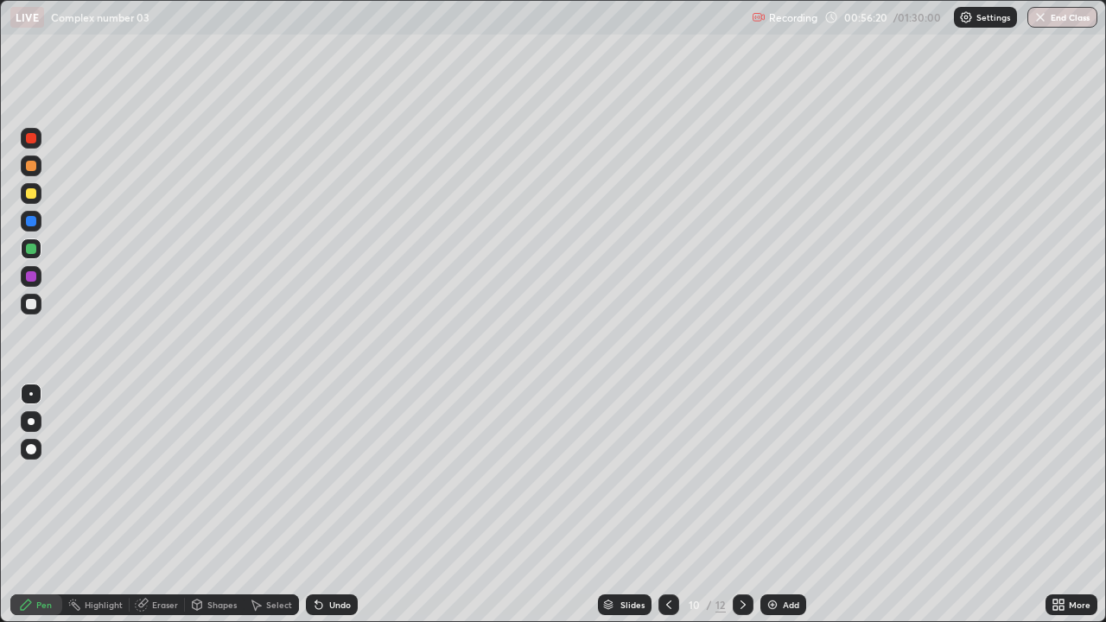
click at [332, 511] on div "Undo" at bounding box center [340, 604] width 22 height 9
click at [329, 511] on div "Undo" at bounding box center [340, 604] width 22 height 9
click at [325, 511] on div "Undo" at bounding box center [332, 604] width 52 height 21
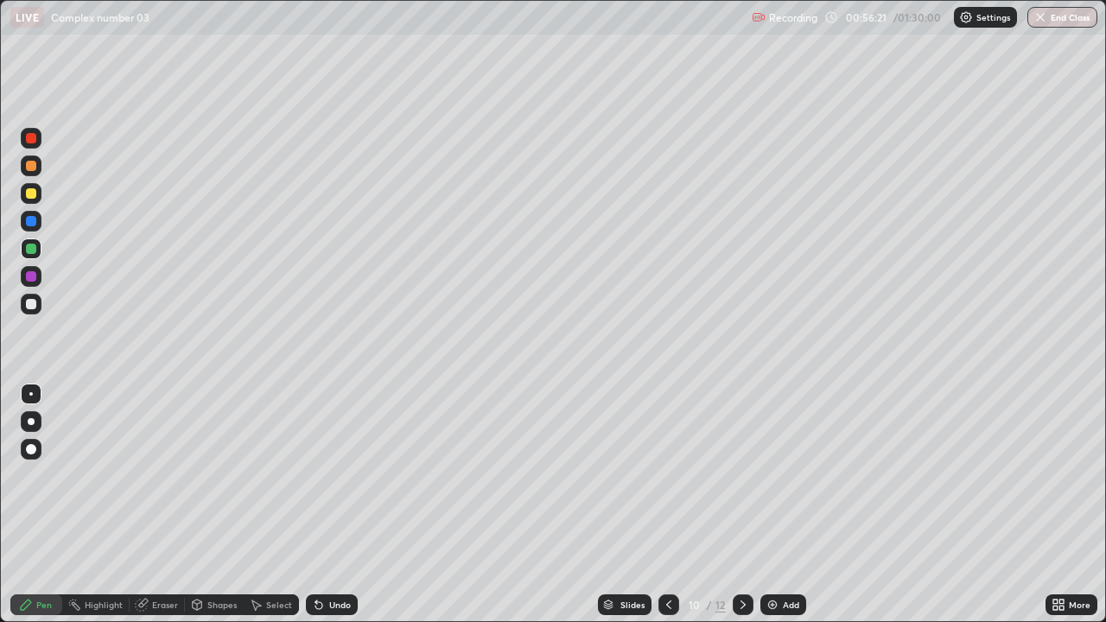
click at [325, 511] on div "Undo" at bounding box center [332, 604] width 52 height 21
click at [322, 511] on icon at bounding box center [319, 605] width 14 height 14
click at [319, 511] on icon at bounding box center [319, 605] width 14 height 14
click at [316, 511] on icon at bounding box center [318, 605] width 7 height 7
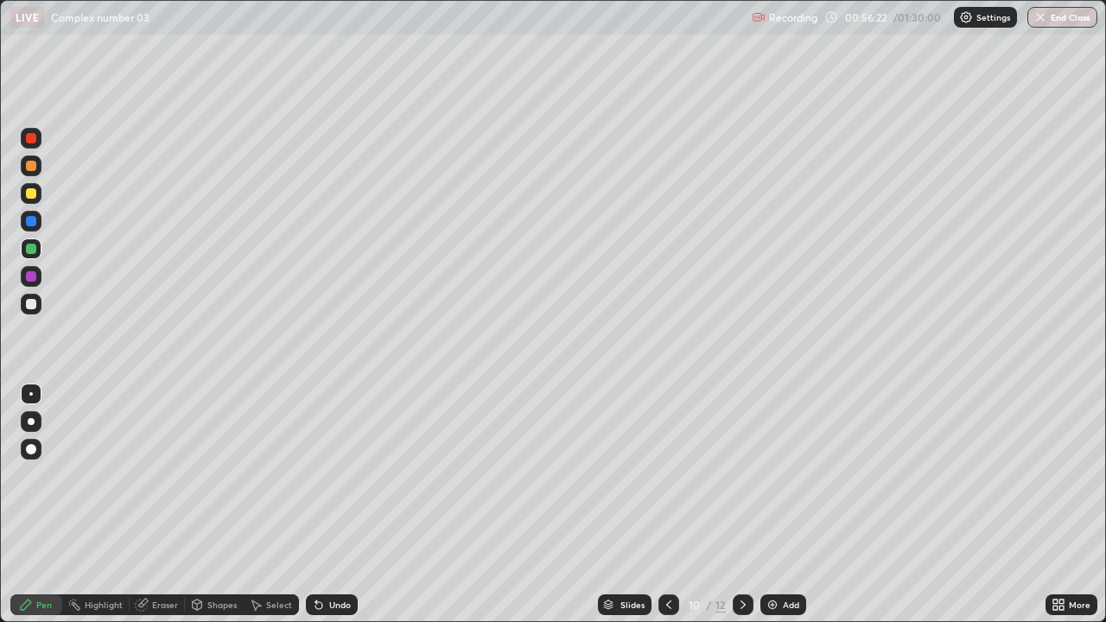
click at [316, 511] on icon at bounding box center [318, 605] width 7 height 7
click at [746, 511] on icon at bounding box center [743, 605] width 14 height 14
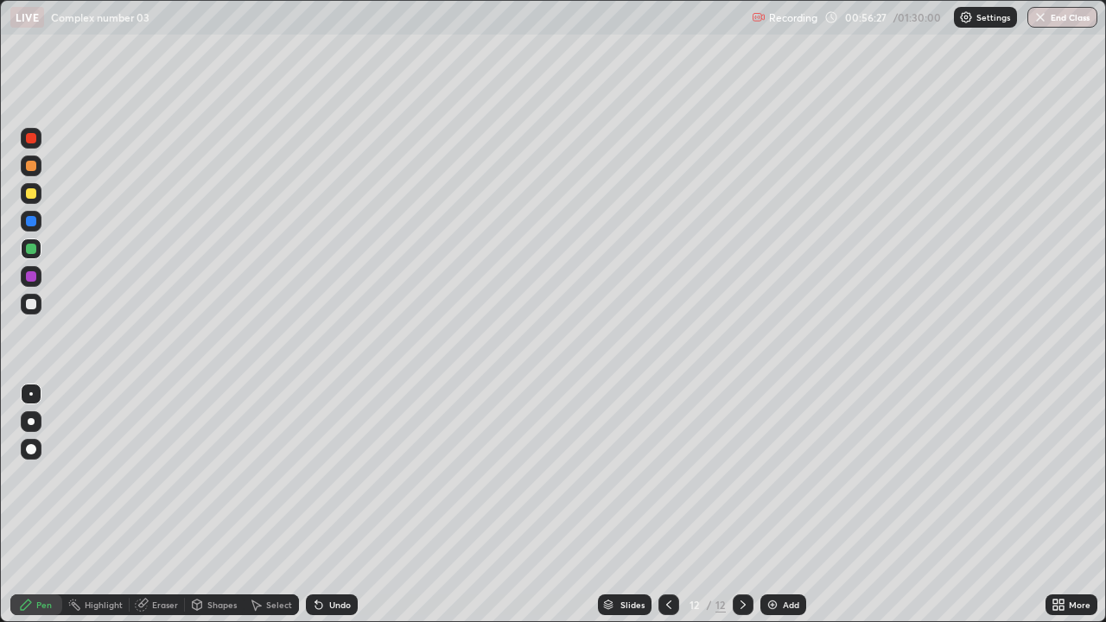
click at [742, 511] on icon at bounding box center [743, 605] width 14 height 14
click at [779, 511] on div "Add" at bounding box center [783, 604] width 46 height 21
click at [32, 190] on div at bounding box center [31, 193] width 10 height 10
click at [667, 511] on icon at bounding box center [669, 605] width 14 height 14
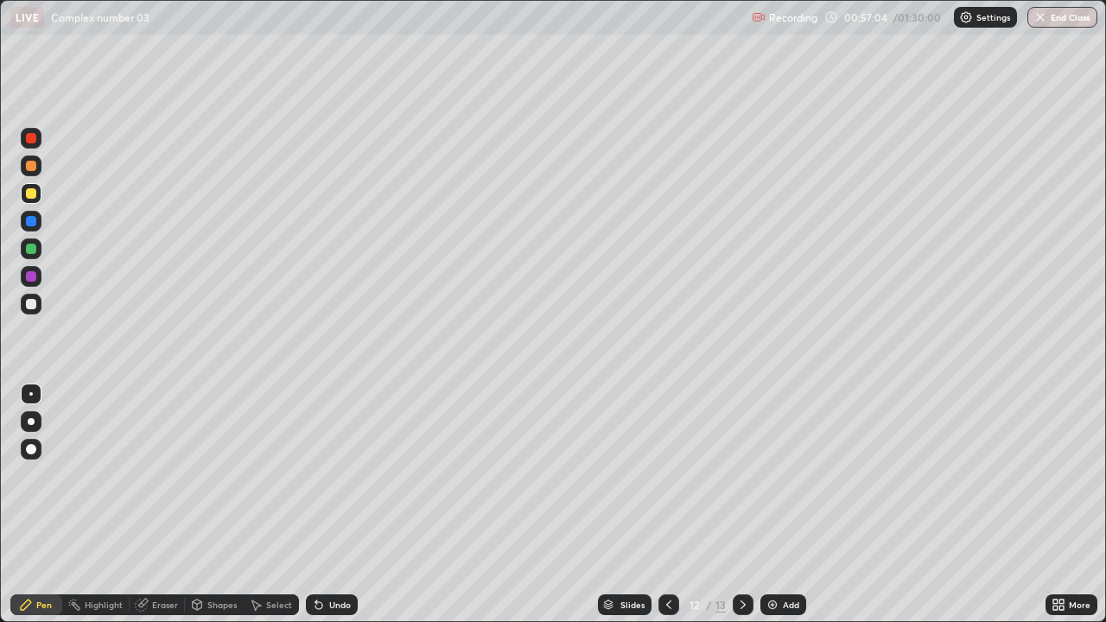
click at [738, 511] on icon at bounding box center [743, 605] width 14 height 14
click at [775, 511] on img at bounding box center [772, 605] width 14 height 14
click at [333, 511] on div "Undo" at bounding box center [340, 604] width 22 height 9
click at [330, 511] on div "Undo" at bounding box center [340, 604] width 22 height 9
click at [326, 511] on div "Undo" at bounding box center [332, 604] width 52 height 21
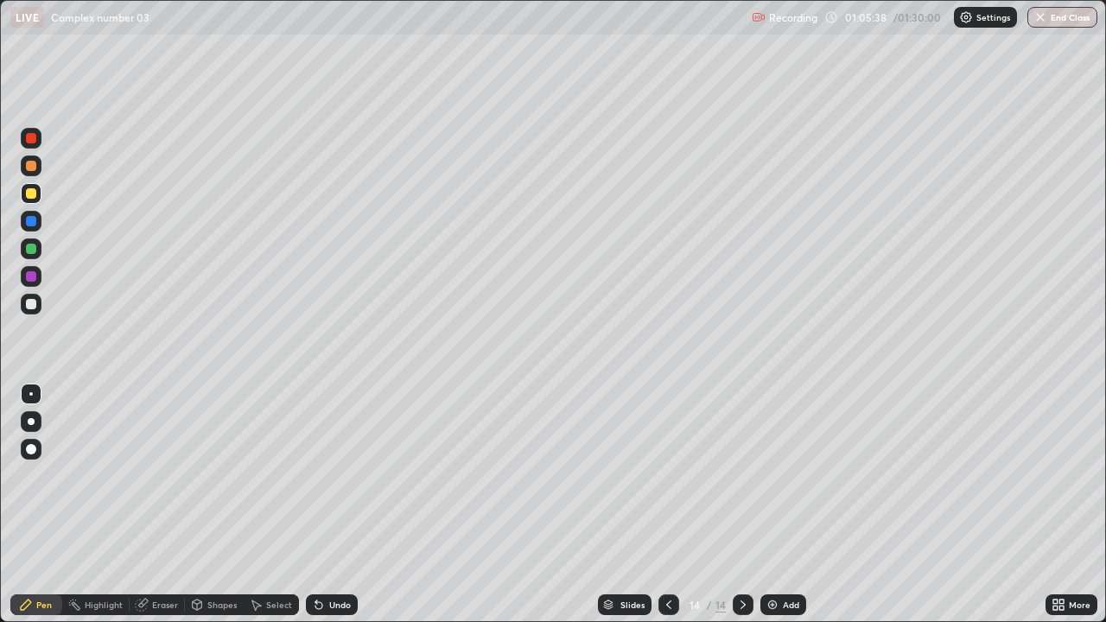
click at [337, 511] on div "Undo" at bounding box center [340, 604] width 22 height 9
click at [324, 511] on div "Undo" at bounding box center [332, 604] width 52 height 21
click at [321, 511] on icon at bounding box center [319, 605] width 14 height 14
click at [667, 511] on icon at bounding box center [669, 605] width 14 height 14
click at [741, 511] on icon at bounding box center [743, 605] width 14 height 14
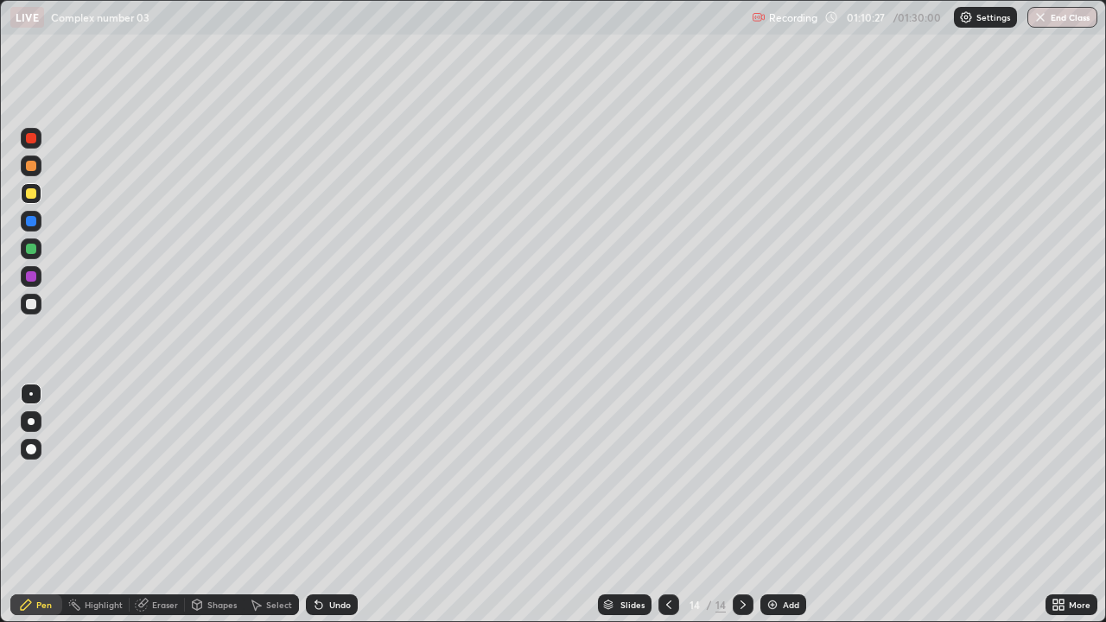
click at [789, 511] on div "Add" at bounding box center [791, 604] width 16 height 9
click at [32, 139] on div at bounding box center [31, 138] width 10 height 10
click at [32, 304] on div at bounding box center [31, 304] width 10 height 10
click at [327, 511] on div "Undo" at bounding box center [332, 604] width 52 height 21
click at [318, 511] on icon at bounding box center [319, 605] width 14 height 14
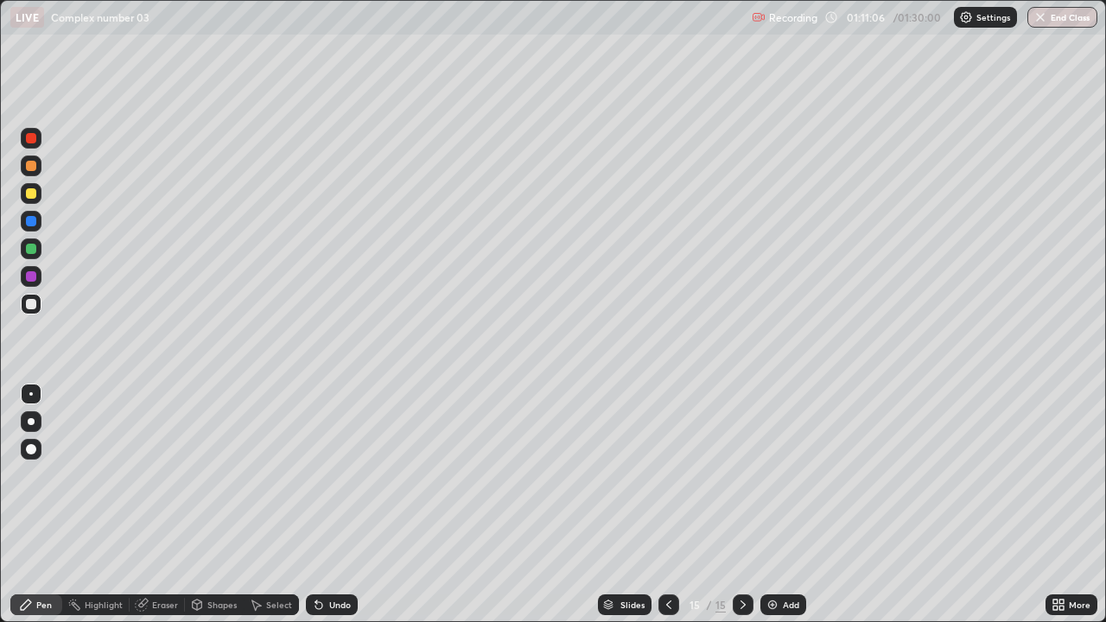
click at [318, 511] on icon at bounding box center [319, 605] width 14 height 14
click at [315, 511] on icon at bounding box center [316, 601] width 2 height 2
click at [162, 511] on div "Eraser" at bounding box center [165, 604] width 26 height 9
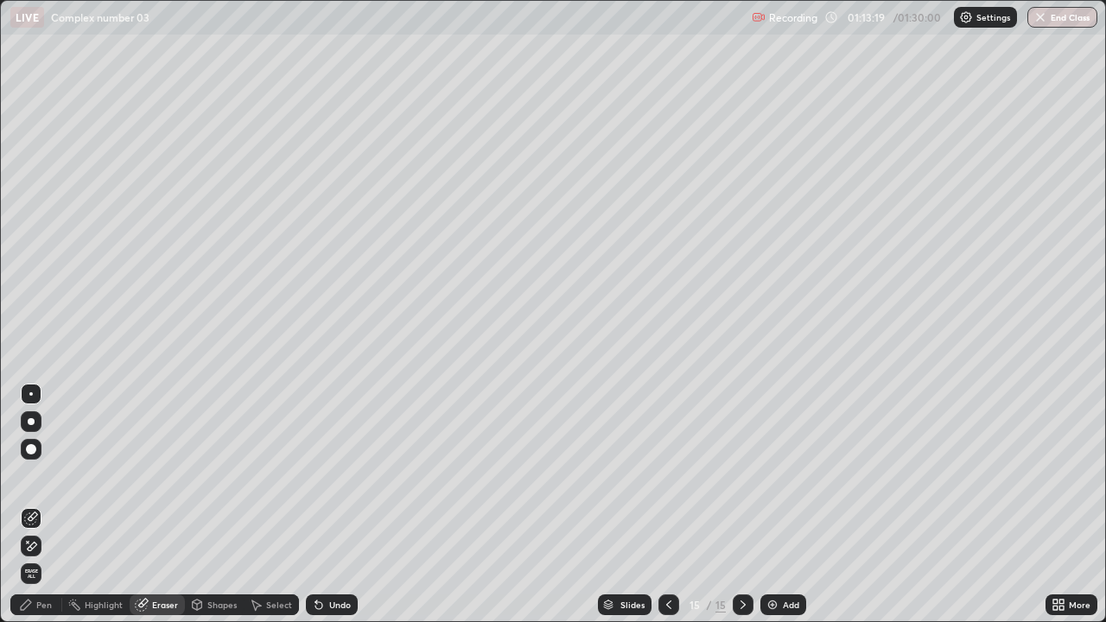
click at [26, 511] on icon at bounding box center [26, 605] width 14 height 14
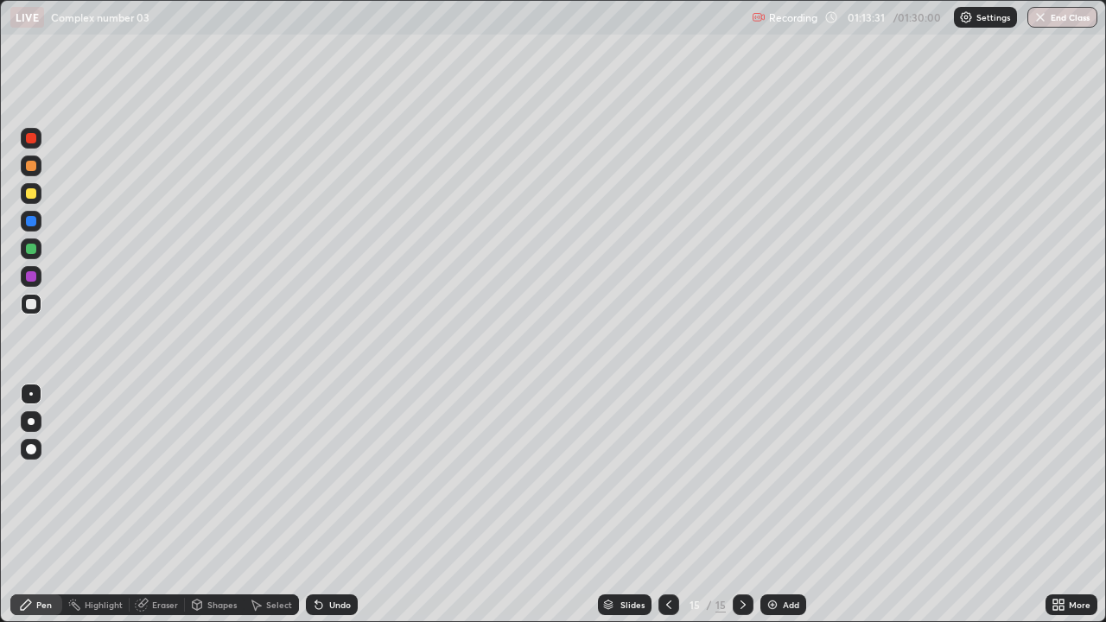
click at [138, 511] on icon at bounding box center [142, 605] width 14 height 14
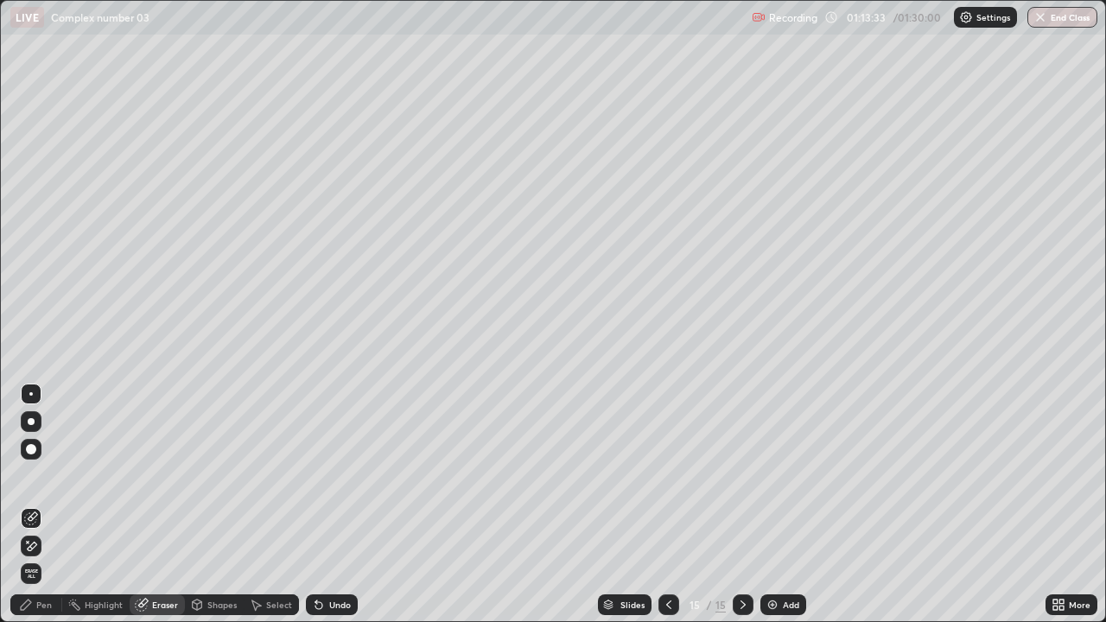
click at [37, 511] on div "Pen" at bounding box center [44, 604] width 16 height 9
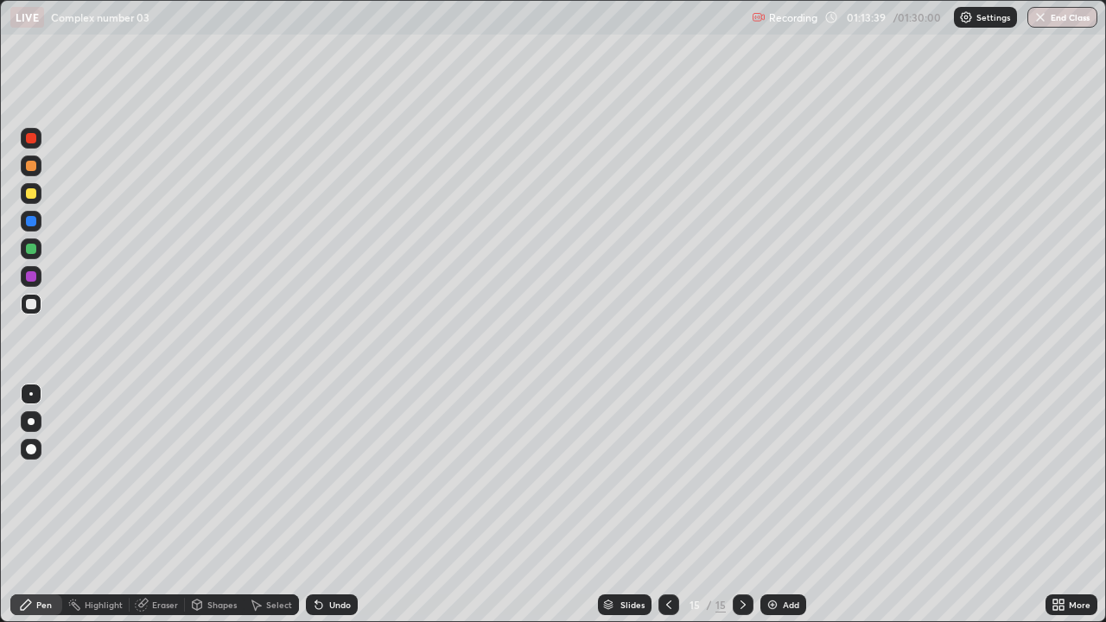
click at [152, 511] on div "Eraser" at bounding box center [165, 604] width 26 height 9
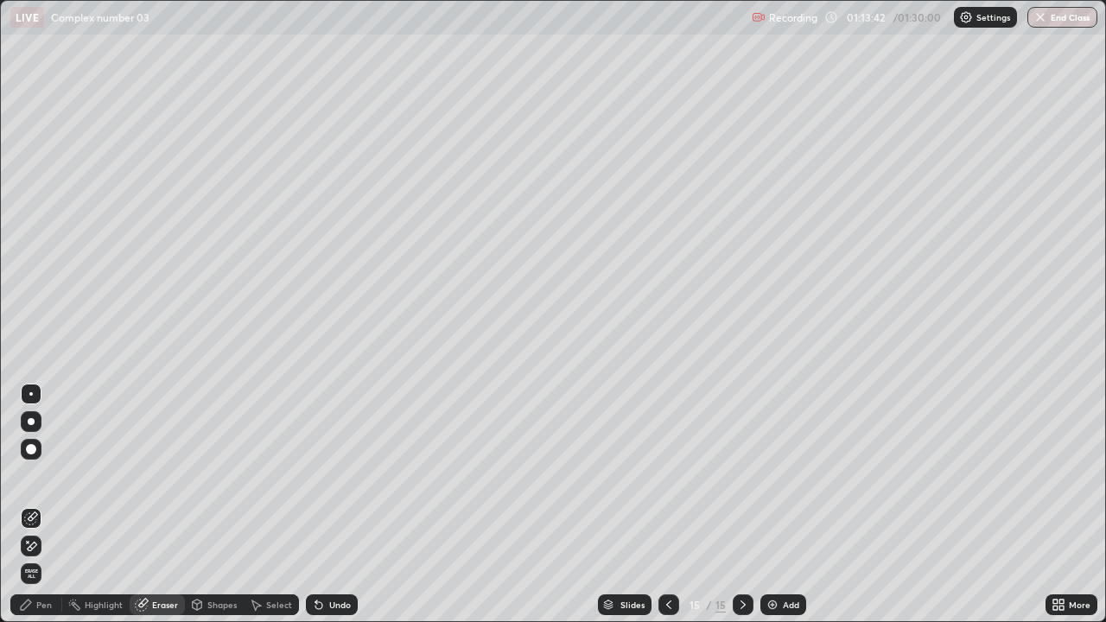
click at [27, 511] on div "Pen" at bounding box center [36, 604] width 52 height 21
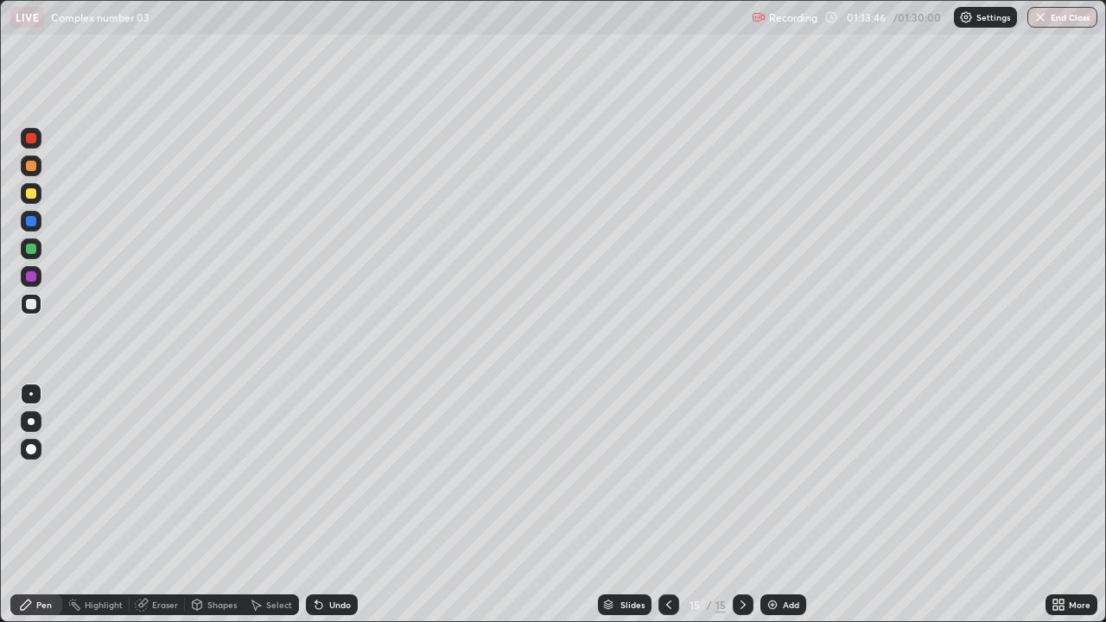
click at [323, 511] on div "Undo" at bounding box center [332, 604] width 52 height 21
click at [315, 511] on icon at bounding box center [318, 605] width 7 height 7
click at [323, 511] on div "Undo" at bounding box center [332, 604] width 52 height 21
click at [329, 511] on div "Undo" at bounding box center [332, 604] width 52 height 21
click at [323, 511] on div "Undo" at bounding box center [332, 604] width 52 height 21
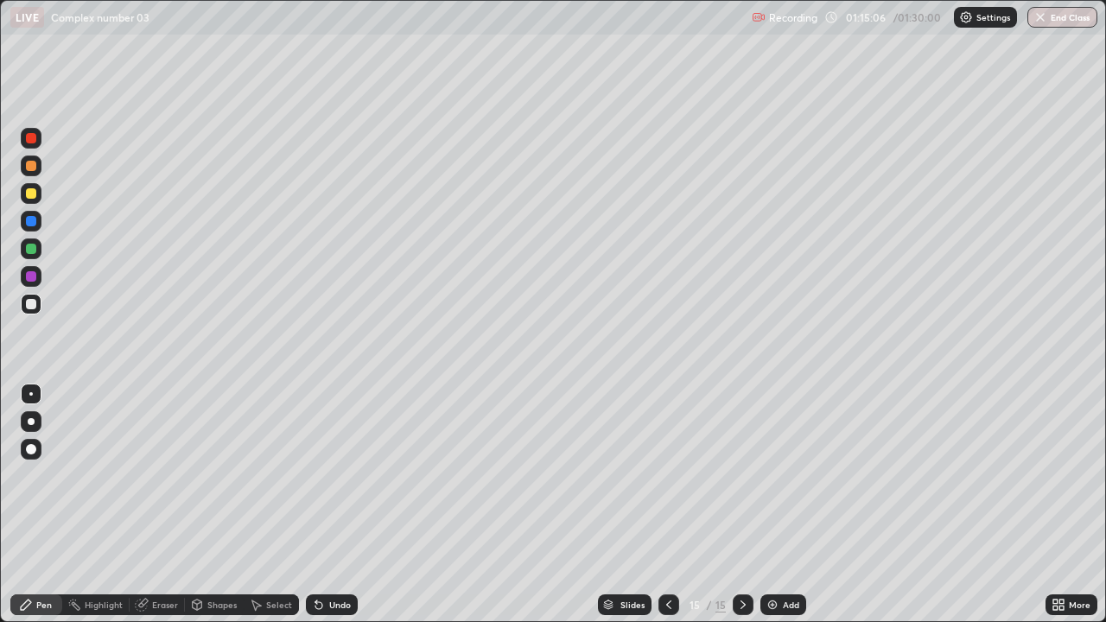
click at [336, 511] on div "Undo" at bounding box center [332, 604] width 52 height 21
click at [332, 511] on div "Undo" at bounding box center [332, 604] width 52 height 21
click at [324, 511] on div "Undo" at bounding box center [332, 604] width 52 height 21
click at [788, 511] on div "Add" at bounding box center [791, 604] width 16 height 9
click at [667, 511] on icon at bounding box center [669, 605] width 14 height 14
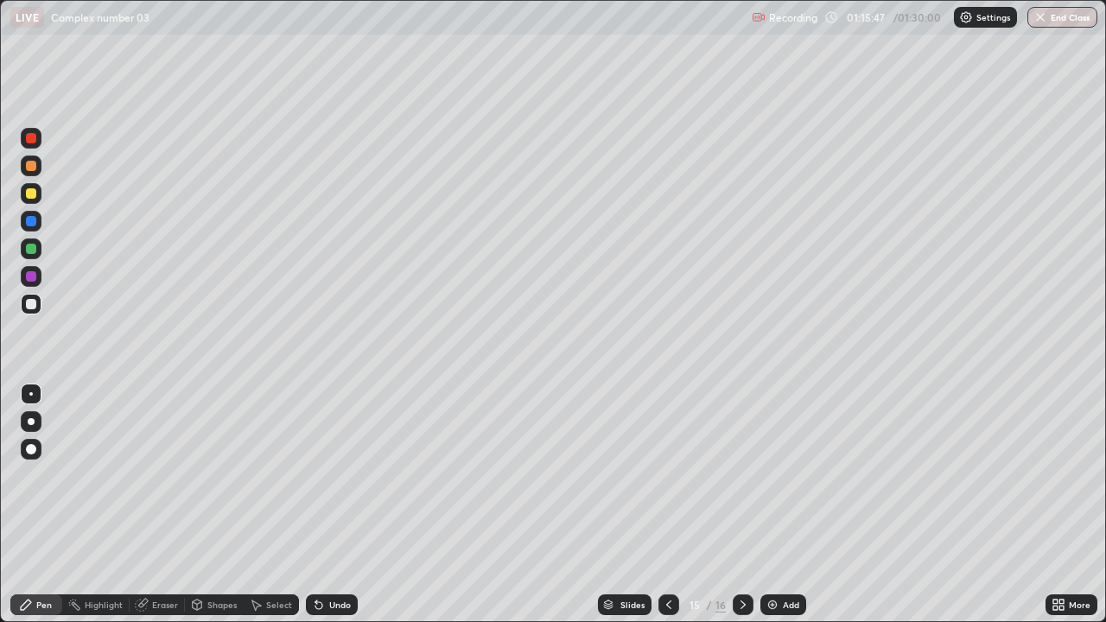
click at [740, 511] on div at bounding box center [742, 604] width 21 height 21
click at [339, 511] on div "Undo" at bounding box center [332, 604] width 52 height 21
click at [339, 511] on div "Undo" at bounding box center [340, 604] width 22 height 9
click at [332, 511] on div "Undo" at bounding box center [340, 604] width 22 height 9
click at [329, 511] on div "Undo" at bounding box center [340, 604] width 22 height 9
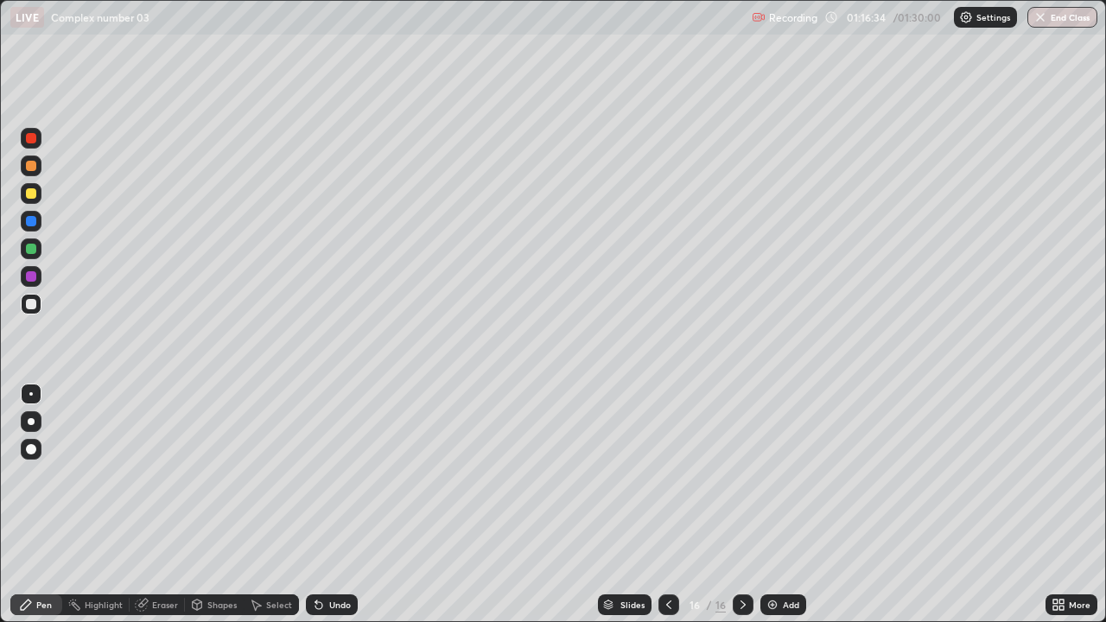
click at [329, 511] on div "Undo" at bounding box center [340, 604] width 22 height 9
click at [331, 511] on div "Undo" at bounding box center [332, 604] width 52 height 21
click at [330, 511] on div "Undo" at bounding box center [332, 604] width 52 height 21
click at [37, 246] on div at bounding box center [31, 248] width 21 height 21
click at [773, 511] on img at bounding box center [772, 605] width 14 height 14
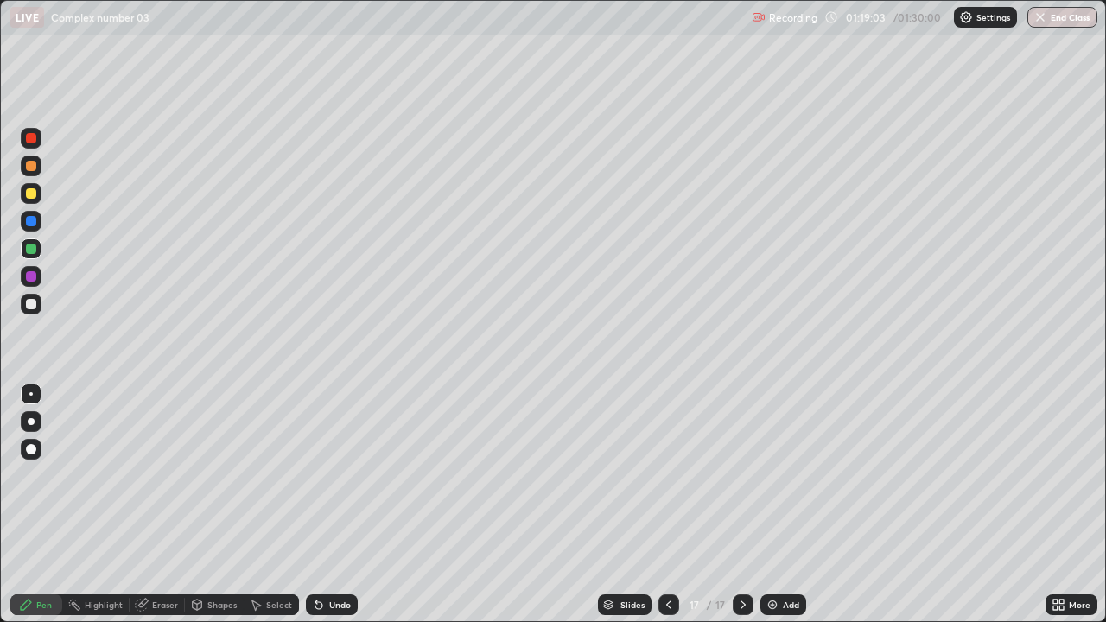
click at [673, 511] on div at bounding box center [668, 604] width 21 height 21
click at [675, 511] on div at bounding box center [668, 604] width 21 height 21
click at [742, 511] on icon at bounding box center [742, 604] width 5 height 9
click at [742, 511] on icon at bounding box center [743, 605] width 14 height 14
click at [1051, 20] on button "End Class" at bounding box center [1062, 17] width 70 height 21
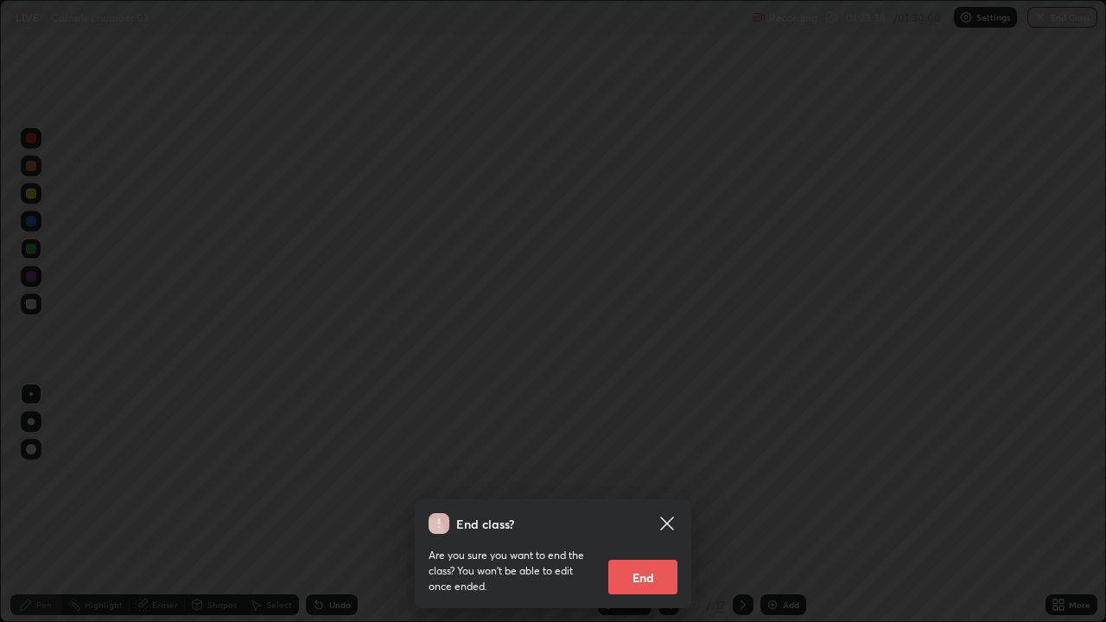
click at [635, 511] on button "End" at bounding box center [642, 577] width 69 height 35
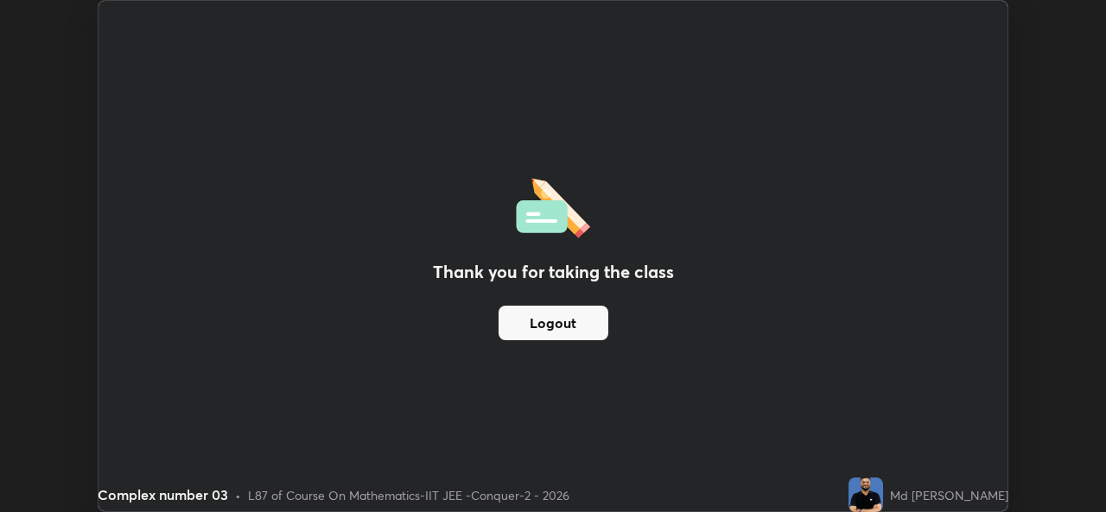
scroll to position [85862, 85269]
